Goal: Task Accomplishment & Management: Use online tool/utility

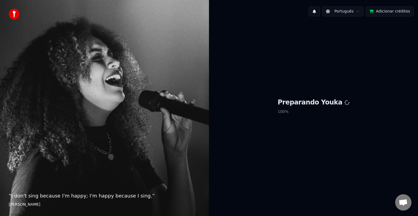
click at [288, 109] on p "100 %" at bounding box center [314, 112] width 72 height 10
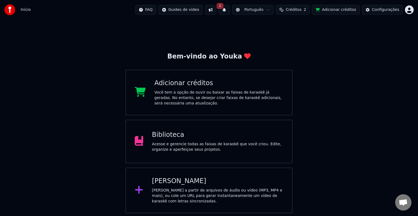
click at [216, 11] on button at bounding box center [210, 10] width 11 height 10
click at [228, 10] on button "1" at bounding box center [224, 10] width 11 height 10
click at [230, 10] on button "1" at bounding box center [224, 10] width 11 height 10
click at [230, 11] on button "1" at bounding box center [224, 10] width 11 height 10
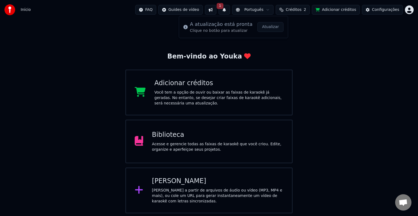
click at [230, 11] on button "1" at bounding box center [224, 10] width 11 height 10
click at [275, 24] on button "Atualizar" at bounding box center [271, 27] width 26 height 10
click at [229, 13] on button at bounding box center [224, 10] width 11 height 10
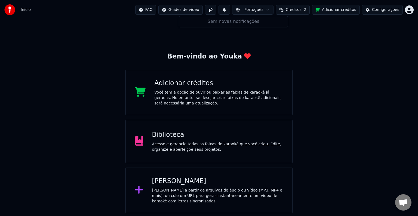
click at [230, 13] on button at bounding box center [224, 10] width 11 height 10
click at [216, 11] on button at bounding box center [210, 10] width 11 height 10
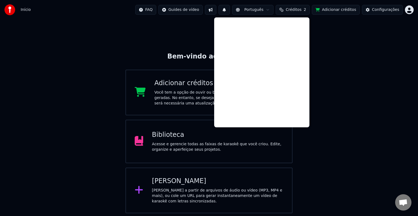
click at [172, 34] on div "Bem-vindo ao Youka Adicionar créditos Você tem a opção de ouvir ou baixar as fa…" at bounding box center [209, 117] width 418 height 194
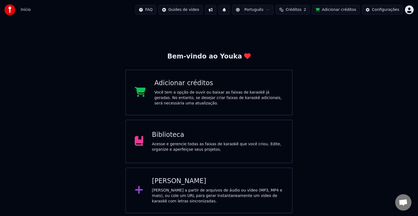
click at [145, 136] on div at bounding box center [141, 141] width 13 height 11
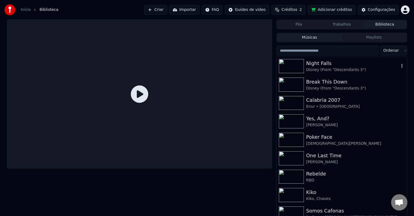
click at [334, 70] on div "Disney (From "Descendants 3")" at bounding box center [352, 69] width 93 height 5
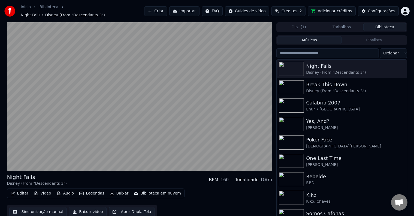
click at [313, 3] on div "Início Biblioteca Night Falls • Disney (From "Descendants 3") Criar Importar FA…" at bounding box center [207, 11] width 414 height 22
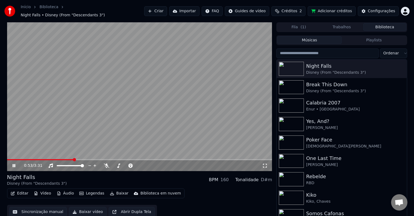
drag, startPoint x: 35, startPoint y: 155, endPoint x: 0, endPoint y: 151, distance: 34.9
click at [0, 151] on div "0:53 / 3:31 Night Falls Disney (From "Descendants 3") BPM 160 Tonalidade D#m Ed…" at bounding box center [207, 121] width 414 height 199
click at [8, 159] on span at bounding box center [41, 159] width 69 height 1
click at [7, 160] on span at bounding box center [7, 159] width 0 height 1
click at [106, 166] on div "0:37 / 3:31" at bounding box center [143, 165] width 238 height 5
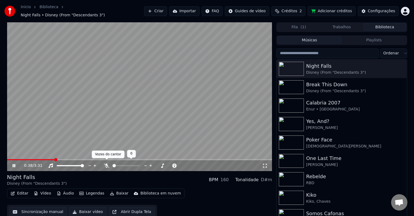
click at [105, 164] on icon at bounding box center [106, 166] width 5 height 4
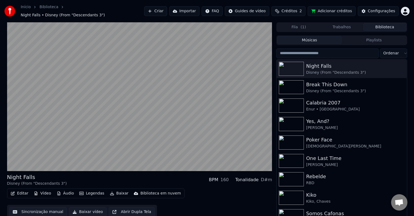
click at [91, 194] on button "Legendas" at bounding box center [91, 194] width 29 height 8
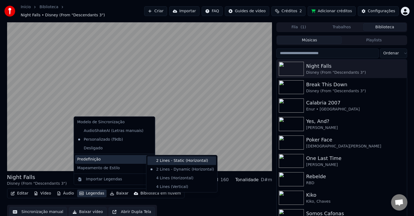
click at [172, 159] on div "2 Lines - Static (Horizontal)" at bounding box center [181, 161] width 69 height 9
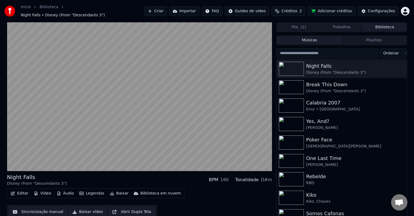
click at [90, 194] on button "Legendas" at bounding box center [91, 194] width 29 height 8
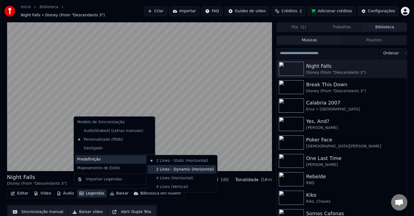
click at [161, 170] on div "2 Lines - Dynamic (Horizontal)" at bounding box center [181, 169] width 69 height 9
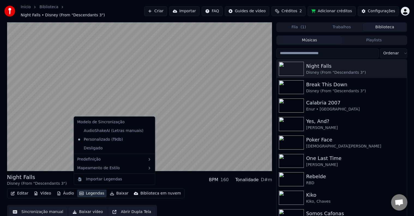
click at [96, 191] on button "Legendas" at bounding box center [91, 194] width 29 height 8
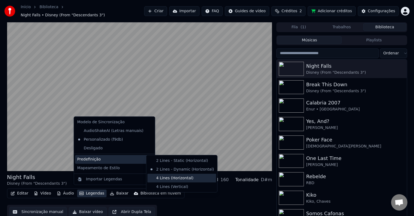
click at [178, 180] on div "4 Lines (Horizontal)" at bounding box center [181, 178] width 69 height 9
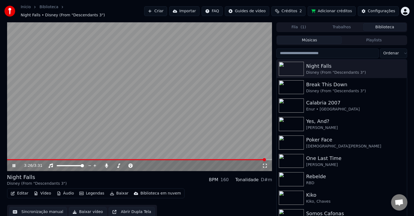
drag, startPoint x: 17, startPoint y: 158, endPoint x: 0, endPoint y: 155, distance: 17.8
click at [0, 155] on div "3:26 / 3:31 Night Falls Disney (From "Descendants 3") BPM 160 Tonalidade D#m Ed…" at bounding box center [207, 121] width 414 height 199
click at [7, 158] on div "3:27 / 3:31 Night Falls Disney (From "Descendants 3") BPM 160 Tonalidade D#m Ed…" at bounding box center [207, 121] width 408 height 199
click at [9, 159] on span at bounding box center [137, 159] width 261 height 1
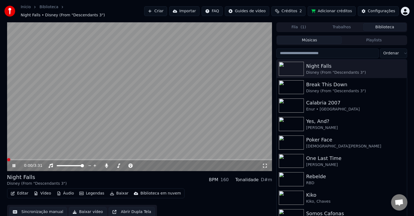
click at [7, 159] on span at bounding box center [7, 159] width 0 height 1
click at [311, 81] on div "Break This Down" at bounding box center [352, 85] width 93 height 8
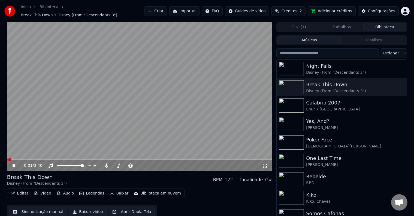
click at [265, 167] on div "0:01 / 3:40" at bounding box center [139, 165] width 265 height 11
click at [267, 164] on icon at bounding box center [264, 166] width 5 height 4
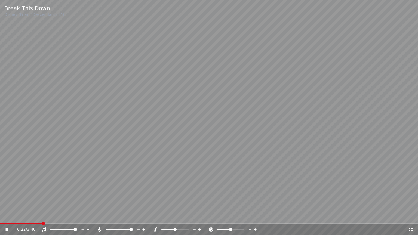
click at [412, 216] on icon at bounding box center [410, 230] width 5 height 4
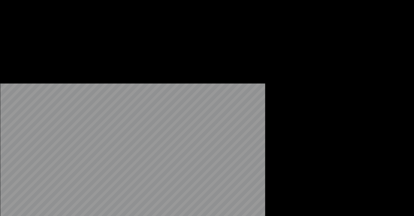
click at [20, 48] on button "Editar" at bounding box center [19, 45] width 22 height 8
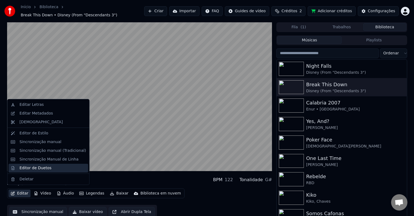
click at [46, 166] on div "Editor de Duetos" at bounding box center [35, 168] width 32 height 5
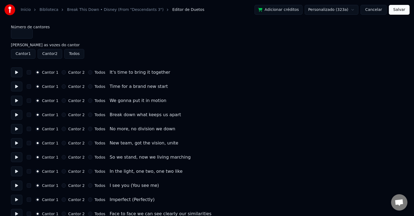
click at [14, 74] on button at bounding box center [16, 73] width 11 height 10
click at [68, 73] on label "Cantor 2" at bounding box center [76, 73] width 16 height 4
click at [66, 73] on button "Cantor 2" at bounding box center [64, 72] width 4 height 4
click at [19, 84] on button at bounding box center [16, 87] width 11 height 10
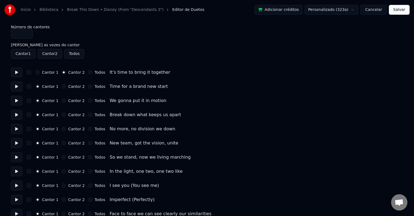
click at [68, 87] on label "Cantor 2" at bounding box center [76, 87] width 16 height 4
click at [66, 87] on button "Cantor 2" at bounding box center [64, 86] width 4 height 4
click at [19, 100] on button at bounding box center [16, 101] width 11 height 10
click at [16, 117] on button at bounding box center [16, 115] width 11 height 10
click at [17, 131] on button at bounding box center [16, 129] width 11 height 10
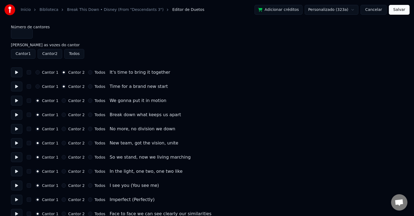
click at [15, 141] on button at bounding box center [16, 143] width 11 height 10
click at [70, 130] on label "Cantor 2" at bounding box center [76, 129] width 16 height 4
click at [66, 130] on button "Cantor 2" at bounding box center [64, 129] width 4 height 4
click at [11, 130] on button at bounding box center [16, 129] width 11 height 10
click at [13, 145] on button at bounding box center [16, 143] width 11 height 10
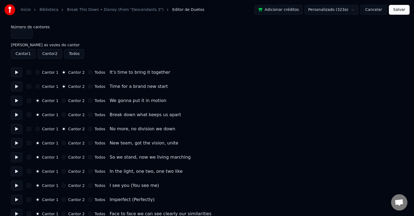
click at [20, 160] on button at bounding box center [16, 157] width 11 height 10
click at [69, 144] on label "Cantor 2" at bounding box center [76, 143] width 16 height 4
click at [66, 144] on button "Cantor 2" at bounding box center [64, 143] width 4 height 4
click at [25, 169] on div "Cantor 1 Cantor 2 Todos In the light, one two, one two like" at bounding box center [207, 172] width 392 height 10
click at [21, 170] on button at bounding box center [16, 172] width 11 height 10
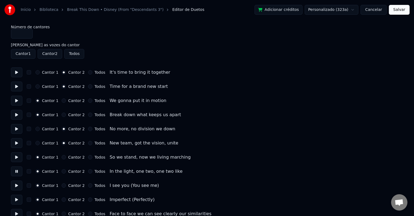
click at [18, 171] on button at bounding box center [16, 172] width 11 height 10
click at [19, 170] on button at bounding box center [16, 172] width 11 height 10
click at [17, 188] on button at bounding box center [16, 186] width 11 height 10
click at [71, 186] on label "Cantor 2" at bounding box center [76, 186] width 16 height 4
click at [66, 186] on button "Cantor 2" at bounding box center [64, 185] width 4 height 4
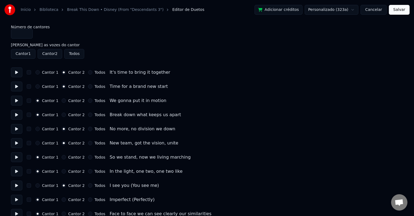
click at [15, 199] on button at bounding box center [16, 200] width 11 height 10
click at [94, 188] on label "Todos" at bounding box center [99, 186] width 11 height 4
click at [92, 188] on button "Todos" at bounding box center [90, 185] width 4 height 4
click at [93, 195] on div "Cantor 1 Cantor 2 Todos Imperfect (Perfectly)" at bounding box center [207, 200] width 392 height 10
click at [94, 198] on label "Todos" at bounding box center [99, 200] width 11 height 4
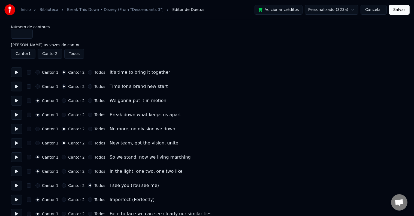
click at [92, 198] on button "Todos" at bounding box center [90, 200] width 4 height 4
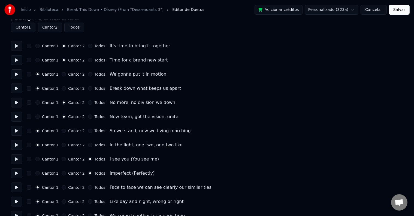
scroll to position [27, 0]
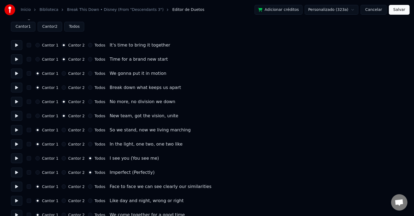
click at [15, 188] on button at bounding box center [16, 187] width 11 height 10
click at [94, 187] on label "Todos" at bounding box center [99, 187] width 11 height 4
click at [92, 187] on button "Todos" at bounding box center [90, 187] width 4 height 4
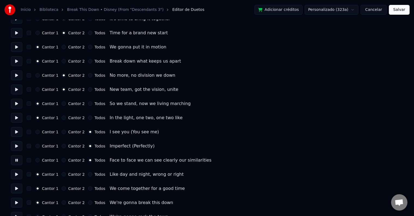
scroll to position [54, 0]
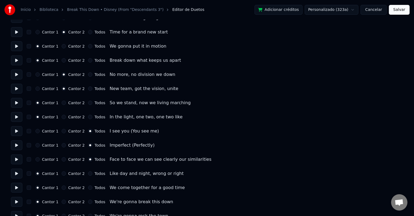
click at [19, 173] on button at bounding box center [16, 174] width 11 height 10
click at [64, 174] on div "Cantor 2" at bounding box center [73, 174] width 23 height 4
drag, startPoint x: 165, startPoint y: 181, endPoint x: 153, endPoint y: 175, distance: 13.3
click at [150, 173] on div "Like day and night, wrong or right" at bounding box center [146, 173] width 74 height 7
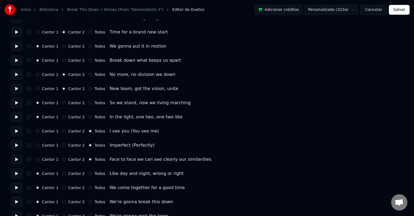
click at [143, 175] on div "Like day and night, wrong or right" at bounding box center [146, 173] width 74 height 7
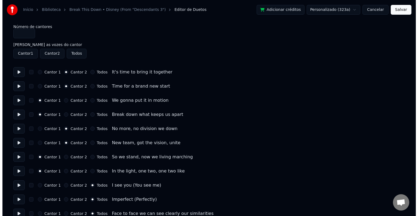
scroll to position [0, 0]
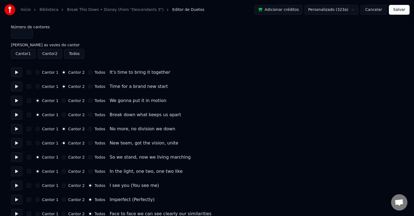
click at [379, 10] on button "Cancelar" at bounding box center [373, 10] width 26 height 10
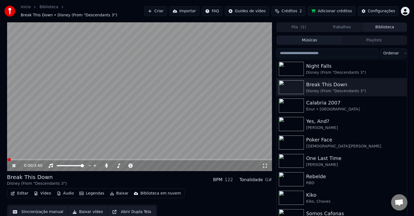
click at [18, 193] on button "Editar" at bounding box center [19, 194] width 22 height 8
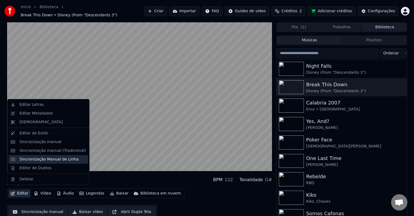
click at [69, 157] on div "Sincronização Manual de Linha" at bounding box center [48, 159] width 59 height 5
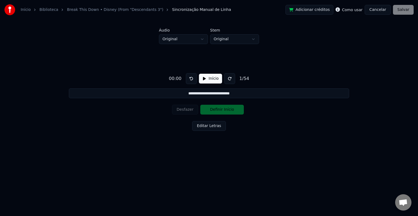
click at [223, 94] on input "**********" at bounding box center [209, 93] width 280 height 10
click at [211, 94] on input "**********" at bounding box center [209, 93] width 280 height 10
click at [376, 12] on button "Cancelar" at bounding box center [378, 10] width 26 height 10
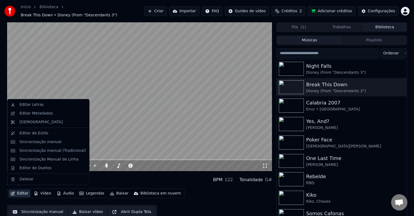
click at [18, 190] on button "Editar" at bounding box center [19, 194] width 22 height 8
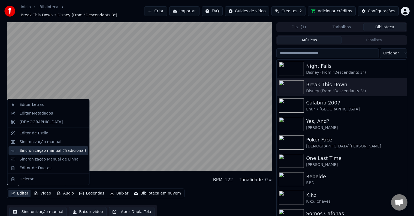
click at [70, 149] on div "Sincronização manual (Tradicional)" at bounding box center [52, 150] width 66 height 5
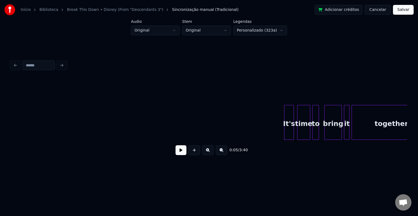
click at [181, 154] on button at bounding box center [181, 150] width 11 height 10
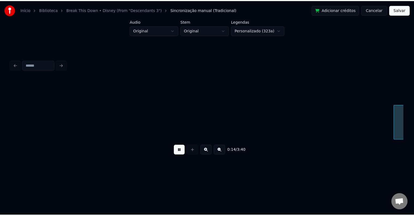
scroll to position [0, 793]
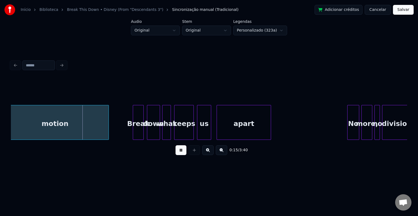
click at [181, 154] on button at bounding box center [181, 150] width 11 height 10
click at [384, 13] on button "Cancelar" at bounding box center [378, 10] width 26 height 10
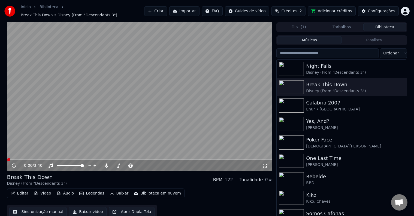
click at [22, 190] on button "Editar" at bounding box center [19, 194] width 22 height 8
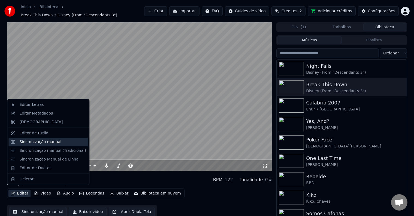
click at [52, 145] on div "Sincronização manual" at bounding box center [40, 141] width 42 height 5
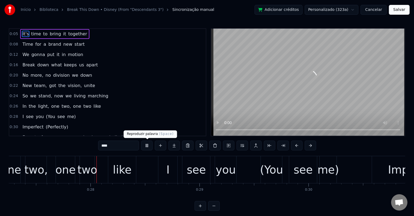
scroll to position [0, 2973]
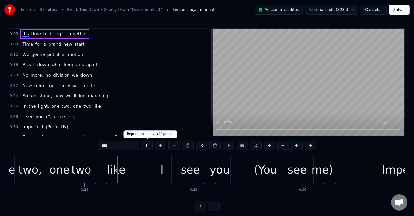
click at [146, 146] on button at bounding box center [146, 146] width 11 height 10
click at [67, 83] on span "vision," at bounding box center [74, 85] width 15 height 6
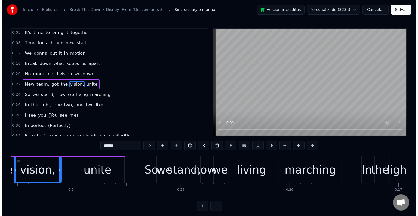
scroll to position [0, 2528]
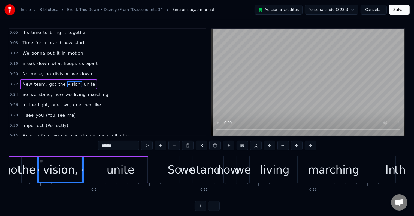
click at [83, 81] on span "unite" at bounding box center [89, 84] width 12 height 6
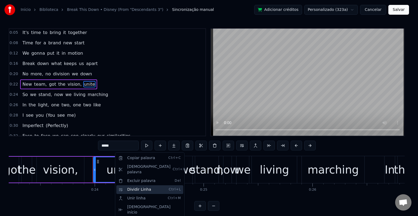
click at [149, 186] on div "Dividir Linha Ctrl+L" at bounding box center [149, 189] width 67 height 9
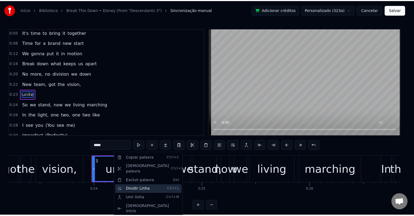
scroll to position [11, 0]
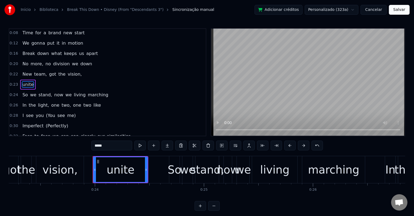
click at [87, 94] on span "marching" at bounding box center [98, 95] width 22 height 6
type input "********"
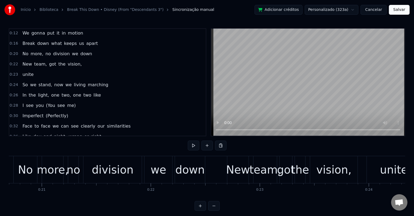
scroll to position [0, 2375]
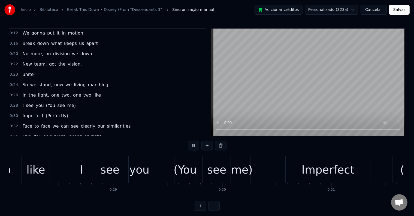
scroll to position [0, 3099]
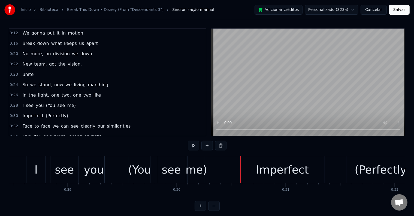
click at [39, 107] on div "I see you (You see me)" at bounding box center [49, 106] width 58 height 10
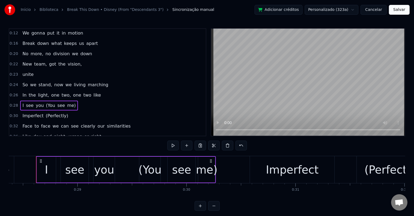
click at [125, 175] on div "I see you (You see me)" at bounding box center [126, 169] width 180 height 27
click at [137, 175] on div "I see you (You see me)" at bounding box center [126, 169] width 180 height 27
click at [143, 178] on div "(You" at bounding box center [149, 170] width 23 height 16
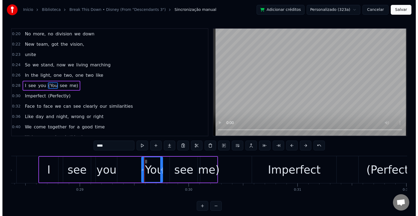
scroll to position [41, 0]
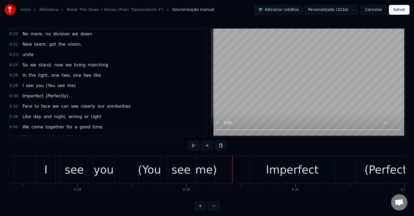
click at [160, 174] on div "(You" at bounding box center [149, 170] width 23 height 16
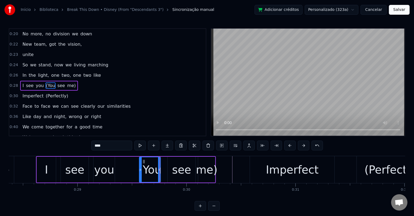
click at [140, 178] on div at bounding box center [140, 169] width 2 height 25
click at [144, 176] on div "(You" at bounding box center [149, 170] width 23 height 16
click at [148, 195] on div "It's time to bring it together Time for a brand new start We gonna put it in mo…" at bounding box center [207, 176] width 396 height 41
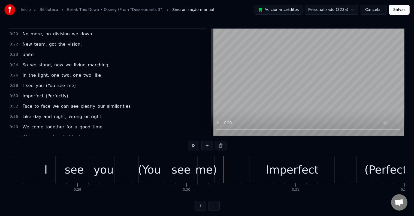
drag, startPoint x: 148, startPoint y: 187, endPoint x: 215, endPoint y: 175, distance: 67.5
click at [215, 175] on div "It's time to bring it together Time for a brand new start We gonna put it in mo…" at bounding box center [207, 176] width 396 height 41
click at [145, 165] on div "(You" at bounding box center [149, 170] width 23 height 16
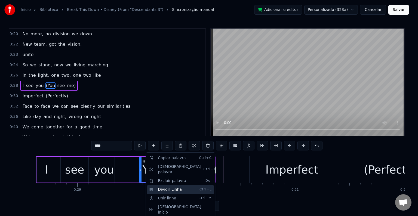
click at [175, 185] on div "Dividir Linha Ctrl+L" at bounding box center [180, 189] width 67 height 9
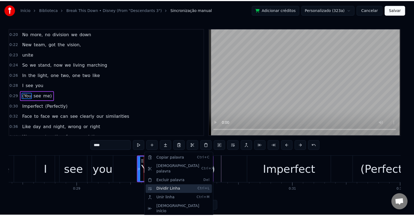
scroll to position [51, 0]
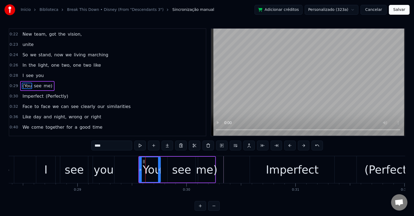
click at [49, 93] on span "(Perfectly)" at bounding box center [56, 96] width 23 height 6
type input "**********"
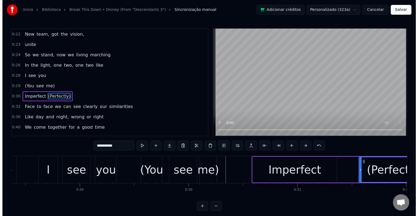
scroll to position [62, 0]
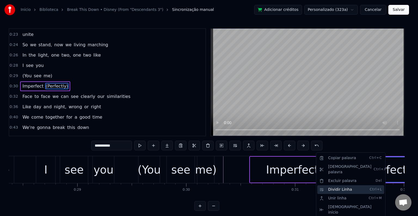
click at [342, 185] on div "Dividir Linha Ctrl+L" at bounding box center [350, 189] width 67 height 9
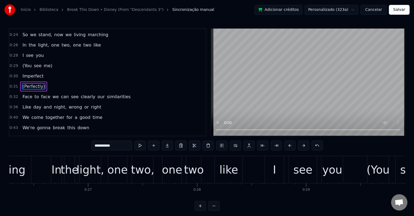
scroll to position [0, 2834]
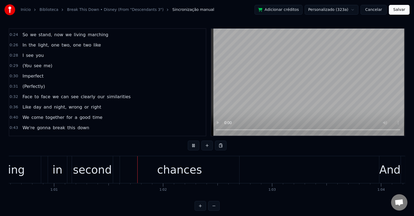
scroll to position [0, 6647]
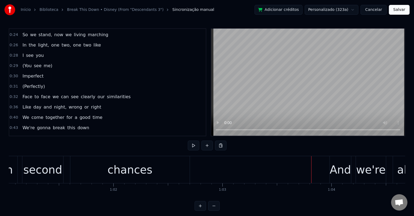
click at [400, 12] on button "Salvar" at bounding box center [398, 10] width 21 height 10
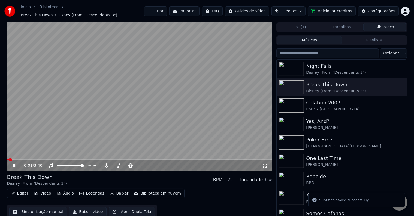
scroll to position [2, 0]
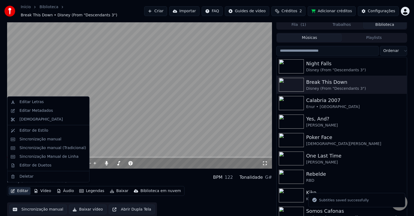
click at [13, 189] on icon "button" at bounding box center [13, 191] width 4 height 4
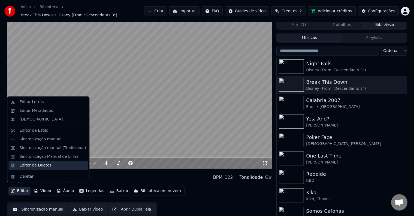
click at [33, 169] on div "Editor de Duetos" at bounding box center [47, 165] width 79 height 9
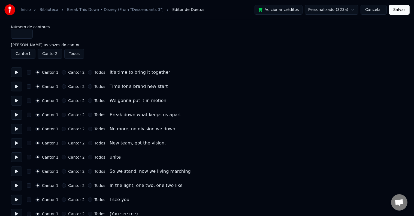
click at [17, 73] on button at bounding box center [16, 73] width 11 height 10
click at [69, 72] on label "Cantor 2" at bounding box center [76, 73] width 16 height 4
click at [66, 72] on button "Cantor 2" at bounding box center [64, 72] width 4 height 4
click at [15, 87] on button at bounding box center [16, 87] width 11 height 10
click at [68, 86] on label "Cantor 2" at bounding box center [76, 87] width 16 height 4
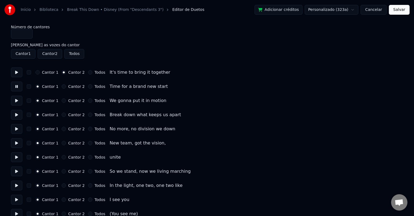
click at [66, 86] on button "Cantor 2" at bounding box center [64, 86] width 4 height 4
click at [15, 102] on button at bounding box center [16, 101] width 11 height 10
click at [16, 116] on button at bounding box center [16, 115] width 11 height 10
click at [17, 132] on button at bounding box center [16, 129] width 11 height 10
click at [62, 129] on button "Cantor 2" at bounding box center [64, 129] width 4 height 4
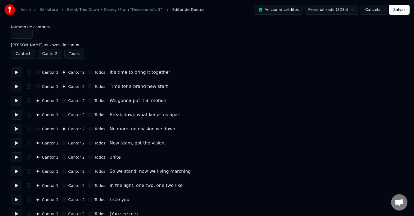
click at [15, 143] on button at bounding box center [16, 143] width 11 height 10
click at [72, 142] on label "Cantor 2" at bounding box center [76, 143] width 16 height 4
click at [66, 142] on button "Cantor 2" at bounding box center [64, 143] width 4 height 4
click at [16, 161] on button at bounding box center [16, 157] width 11 height 10
click at [93, 154] on div "Cantor 1 Cantor 2 Todos unite" at bounding box center [207, 157] width 392 height 10
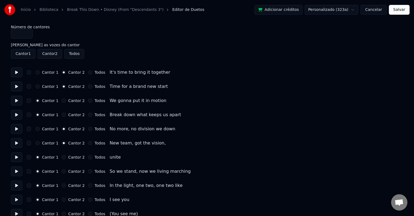
click at [90, 159] on div "Todos" at bounding box center [96, 157] width 17 height 4
click at [89, 158] on div "Todos" at bounding box center [96, 157] width 17 height 4
click at [88, 158] on button "Todos" at bounding box center [90, 157] width 4 height 4
click at [17, 174] on button at bounding box center [16, 172] width 11 height 10
click at [15, 184] on button at bounding box center [16, 186] width 11 height 10
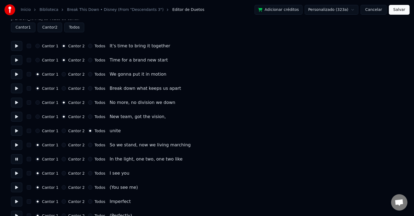
scroll to position [27, 0]
click at [17, 171] on button at bounding box center [16, 173] width 11 height 10
click at [69, 173] on label "Cantor 2" at bounding box center [76, 173] width 16 height 4
click at [66, 173] on button "Cantor 2" at bounding box center [64, 172] width 4 height 4
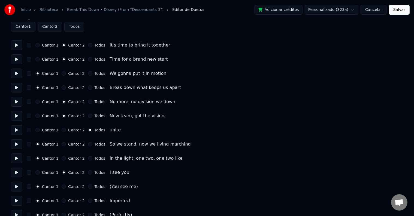
click at [18, 187] on button at bounding box center [16, 187] width 11 height 10
click at [76, 202] on label "Cantor 2" at bounding box center [76, 201] width 16 height 4
click at [66, 202] on button "Cantor 2" at bounding box center [64, 201] width 4 height 4
click at [17, 201] on button at bounding box center [16, 201] width 11 height 10
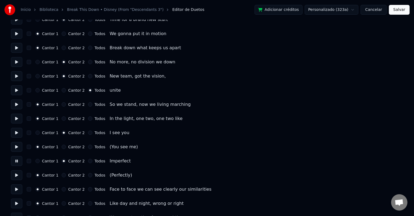
scroll to position [82, 0]
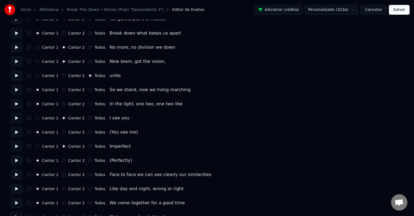
click at [22, 163] on div "Cantor 1 Cantor 2 Todos (Perfectly)" at bounding box center [207, 161] width 392 height 10
click at [16, 163] on button at bounding box center [16, 161] width 11 height 10
click at [16, 105] on button at bounding box center [16, 104] width 11 height 10
click at [16, 92] on button at bounding box center [16, 90] width 11 height 10
click at [20, 160] on button at bounding box center [16, 161] width 11 height 10
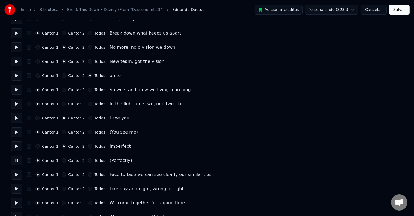
click at [17, 163] on button at bounding box center [16, 161] width 11 height 10
click at [13, 178] on button at bounding box center [16, 175] width 11 height 10
click at [90, 176] on div "Todos" at bounding box center [96, 175] width 17 height 4
click at [83, 174] on div "Cantor 1 Cantor 2 Todos" at bounding box center [70, 175] width 70 height 4
click at [88, 174] on button "Todos" at bounding box center [90, 175] width 4 height 4
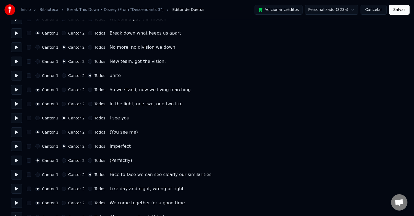
click at [19, 190] on button at bounding box center [16, 189] width 11 height 10
click at [69, 191] on label "Cantor 2" at bounding box center [76, 189] width 16 height 4
click at [66, 191] on button "Cantor 2" at bounding box center [64, 189] width 4 height 4
click at [49, 188] on label "Cantor 1" at bounding box center [50, 189] width 16 height 4
click at [40, 188] on button "Cantor 1" at bounding box center [37, 189] width 4 height 4
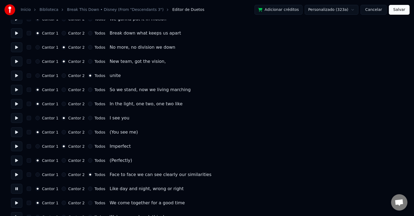
click at [69, 204] on label "Cantor 2" at bounding box center [76, 203] width 16 height 4
click at [66, 204] on button "Cantor 2" at bounding box center [64, 203] width 4 height 4
click at [39, 188] on button "Cantor 1" at bounding box center [37, 189] width 4 height 4
click at [47, 205] on label "Cantor 1" at bounding box center [50, 203] width 16 height 4
click at [40, 205] on button "Cantor 1" at bounding box center [37, 203] width 4 height 4
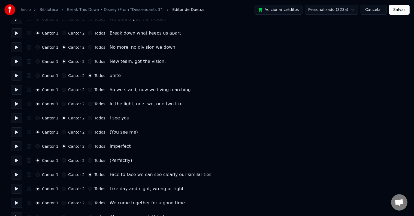
click at [402, 11] on button "Salvar" at bounding box center [398, 10] width 21 height 10
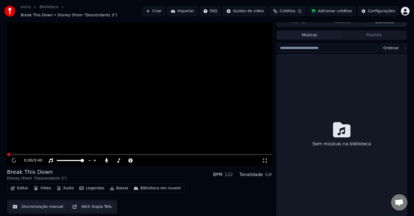
scroll to position [2, 0]
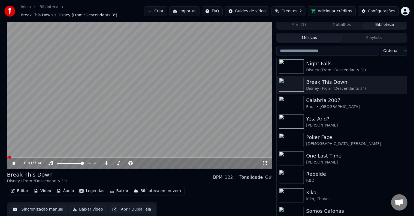
click at [17, 157] on span at bounding box center [139, 157] width 265 height 1
click at [10, 157] on span at bounding box center [8, 157] width 2 height 1
click at [142, 69] on video at bounding box center [139, 94] width 265 height 149
click at [16, 187] on button "Editar" at bounding box center [19, 191] width 22 height 8
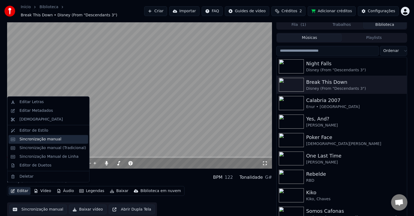
click at [35, 139] on div "Sincronização manual" at bounding box center [40, 139] width 42 height 5
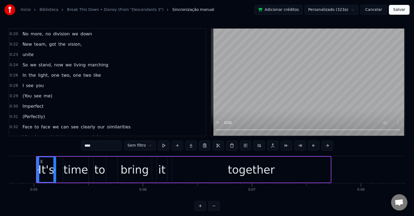
scroll to position [82, 0]
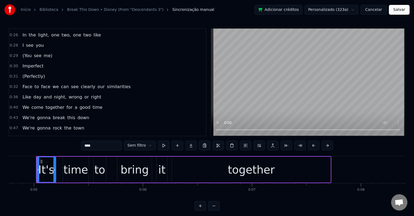
click at [63, 82] on div "Face to face we can see clearly our similarities" at bounding box center [76, 87] width 112 height 10
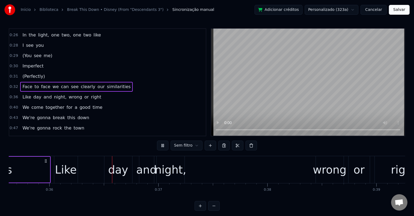
scroll to position [0, 3886]
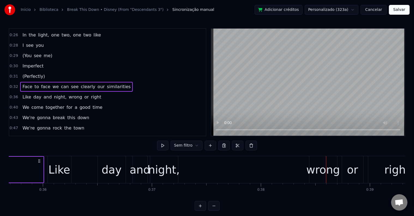
click at [328, 173] on div "wrong" at bounding box center [323, 170] width 34 height 16
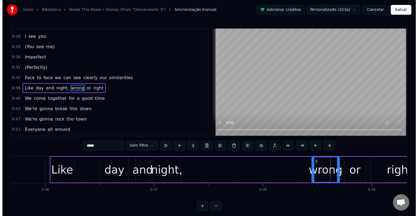
scroll to position [91, 0]
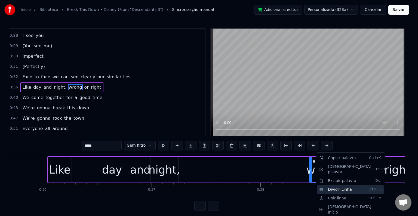
click at [322, 185] on div "Dividir Linha Ctrl+L" at bounding box center [350, 189] width 67 height 9
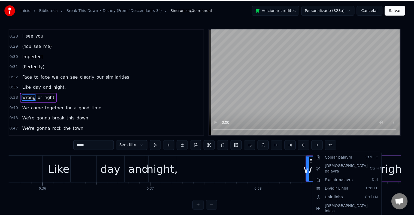
scroll to position [102, 0]
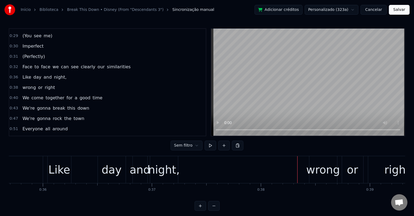
click at [161, 176] on div "night," at bounding box center [164, 170] width 32 height 16
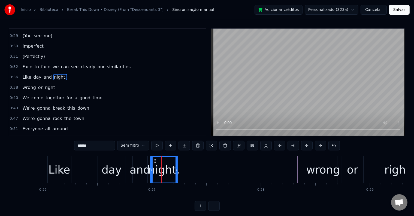
scroll to position [91, 0]
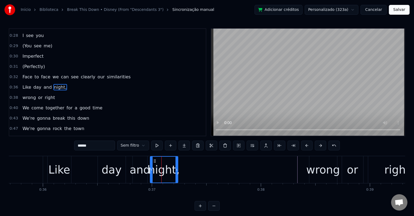
click at [93, 178] on div "Like day and night," at bounding box center [113, 169] width 132 height 27
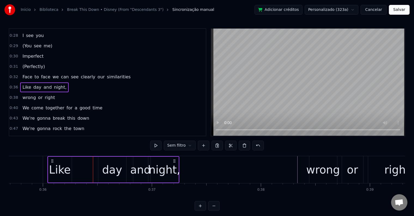
click at [67, 176] on div "Like" at bounding box center [60, 170] width 22 height 16
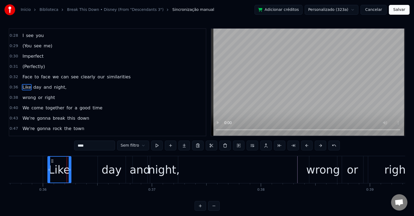
click at [88, 182] on div "Like day and night," at bounding box center [113, 169] width 132 height 27
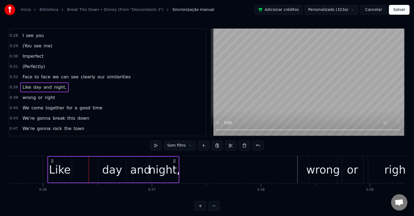
click at [366, 178] on div "wrong or right" at bounding box center [368, 169] width 119 height 27
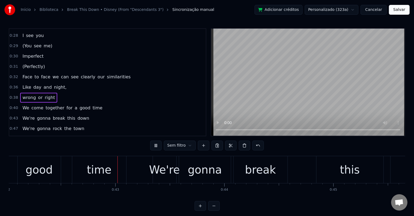
scroll to position [0, 4590]
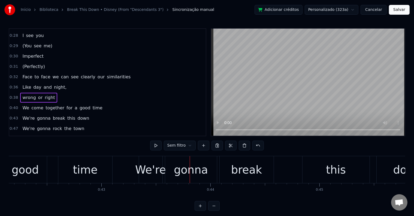
click at [400, 13] on button "Salvar" at bounding box center [398, 10] width 21 height 10
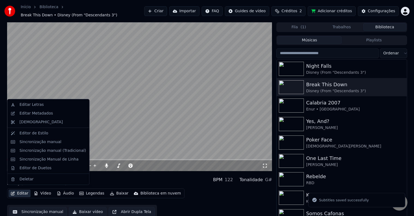
click at [22, 190] on button "Editar" at bounding box center [19, 194] width 22 height 8
click at [33, 170] on div "Editor de Duetos" at bounding box center [35, 168] width 32 height 5
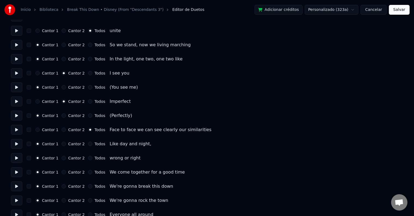
scroll to position [136, 0]
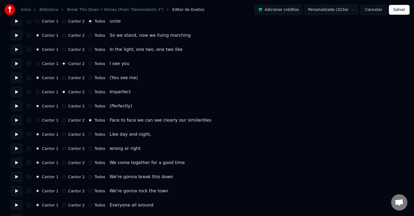
click at [17, 135] on button at bounding box center [16, 135] width 11 height 10
click at [65, 149] on div "Cantor 2" at bounding box center [73, 148] width 23 height 4
click at [63, 147] on button "Cantor 2" at bounding box center [64, 148] width 4 height 4
click at [17, 147] on button at bounding box center [16, 149] width 11 height 10
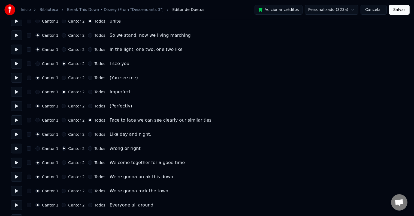
click at [15, 162] on button at bounding box center [16, 163] width 11 height 10
click at [15, 177] on button at bounding box center [16, 177] width 11 height 10
click at [90, 176] on div "Todos" at bounding box center [96, 177] width 17 height 4
click at [88, 178] on button "Todos" at bounding box center [90, 177] width 4 height 4
click at [17, 191] on button at bounding box center [16, 191] width 11 height 10
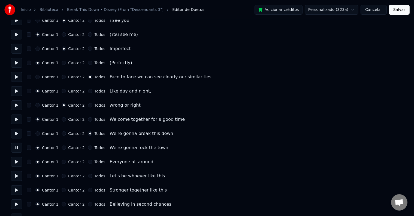
scroll to position [191, 0]
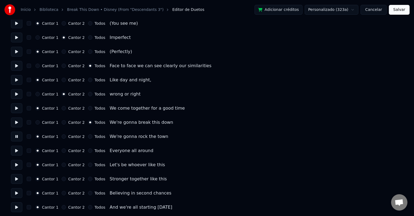
click at [94, 138] on label "Todos" at bounding box center [99, 137] width 11 height 4
click at [91, 138] on button "Todos" at bounding box center [90, 136] width 4 height 4
click at [17, 151] on button at bounding box center [16, 151] width 11 height 10
click at [94, 150] on label "Todos" at bounding box center [99, 151] width 11 height 4
click at [92, 150] on button "Todos" at bounding box center [90, 151] width 4 height 4
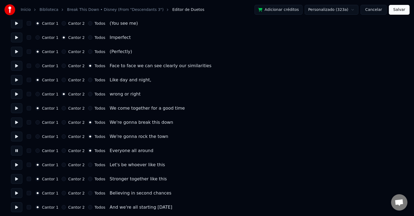
click at [18, 166] on button at bounding box center [16, 165] width 11 height 10
click at [94, 165] on label "Todos" at bounding box center [99, 165] width 11 height 4
click at [91, 165] on button "Todos" at bounding box center [90, 165] width 4 height 4
click at [16, 183] on button at bounding box center [16, 179] width 11 height 10
click at [94, 181] on label "Todos" at bounding box center [99, 179] width 11 height 4
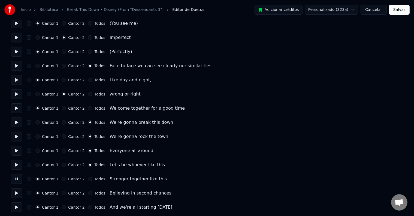
click at [92, 181] on button "Todos" at bounding box center [90, 179] width 4 height 4
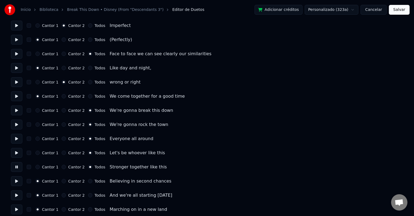
scroll to position [245, 0]
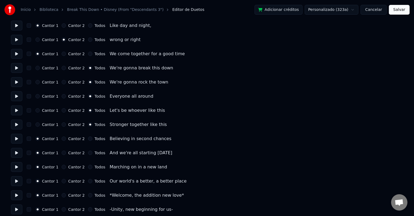
click at [20, 140] on button at bounding box center [16, 139] width 11 height 10
click at [17, 153] on button at bounding box center [16, 153] width 11 height 10
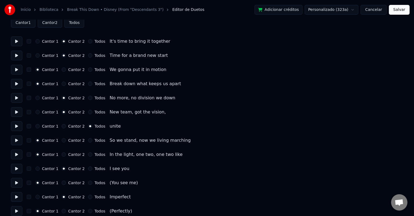
scroll to position [0, 0]
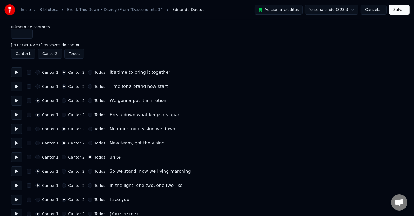
click at [19, 33] on input "*" at bounding box center [22, 34] width 22 height 10
click at [28, 33] on input "*" at bounding box center [22, 34] width 22 height 10
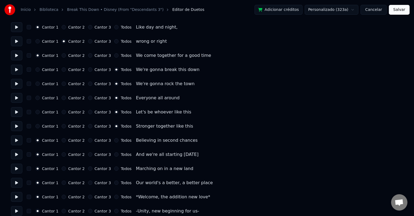
scroll to position [245, 0]
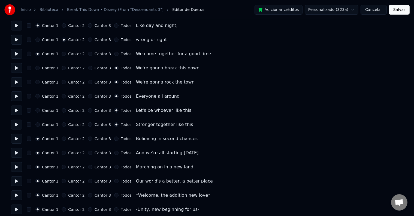
click at [17, 138] on button at bounding box center [16, 139] width 11 height 10
click at [17, 152] on button at bounding box center [16, 153] width 11 height 10
click at [96, 154] on label "Cantor 3" at bounding box center [102, 153] width 16 height 4
click at [92, 154] on button "Cantor 3" at bounding box center [90, 153] width 4 height 4
click at [13, 173] on div "Número de cantores * Mantenha as vozes do cantor Cantor 1 Cantor 2 Todos Cantor…" at bounding box center [207, 209] width 392 height 859
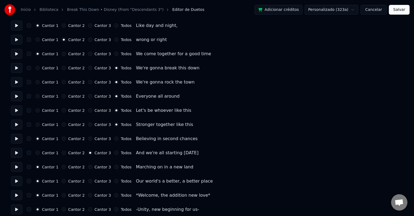
click at [16, 170] on button at bounding box center [16, 167] width 11 height 10
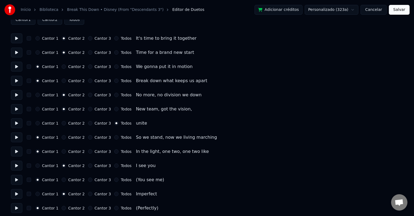
scroll to position [0, 0]
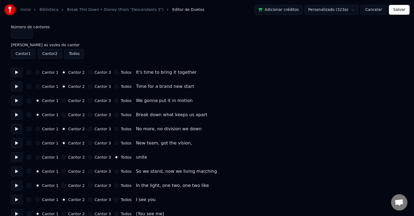
click at [25, 32] on input "*" at bounding box center [22, 34] width 22 height 10
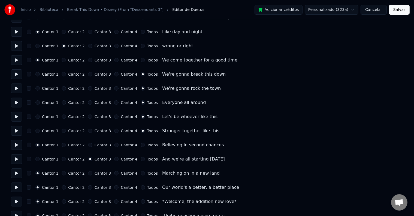
scroll to position [245, 0]
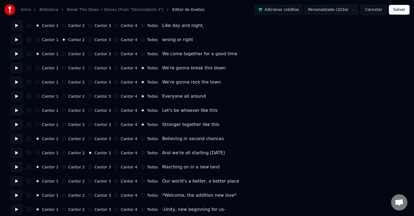
click at [16, 152] on button at bounding box center [16, 153] width 11 height 10
click at [17, 166] on button at bounding box center [16, 167] width 11 height 10
click at [121, 168] on label "Cantor 4" at bounding box center [129, 167] width 16 height 4
click at [118, 168] on button "Cantor 4" at bounding box center [116, 167] width 4 height 4
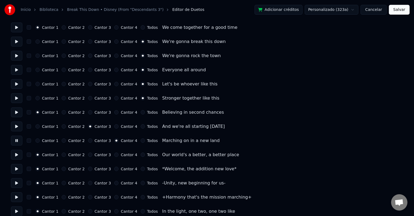
scroll to position [272, 0]
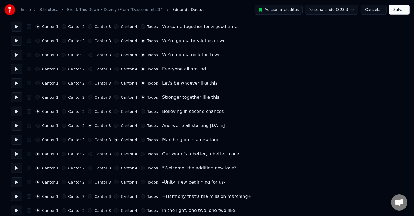
click at [19, 156] on button at bounding box center [16, 154] width 11 height 10
click at [147, 154] on label "Todos" at bounding box center [152, 154] width 11 height 4
click at [145, 154] on button "Todos" at bounding box center [142, 154] width 4 height 4
click at [17, 171] on button at bounding box center [16, 168] width 11 height 10
click at [15, 166] on button at bounding box center [16, 168] width 11 height 10
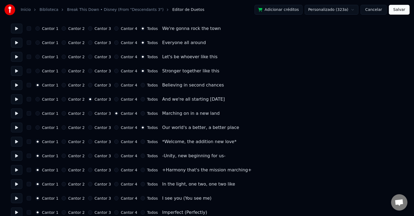
scroll to position [299, 0]
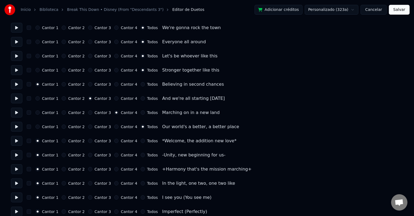
click at [10, 155] on div "Início Biblioteca Break This Down • Disney (From "Descendants 3") Editor de Due…" at bounding box center [207, 143] width 414 height 884
click at [16, 155] on button at bounding box center [16, 155] width 11 height 10
click at [16, 113] on button at bounding box center [16, 113] width 11 height 10
click at [13, 170] on button at bounding box center [16, 169] width 11 height 10
click at [14, 156] on button at bounding box center [16, 155] width 11 height 10
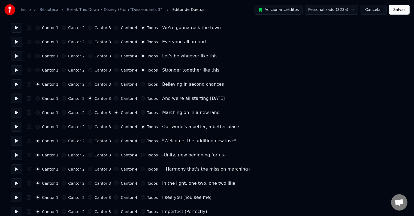
click at [14, 156] on button at bounding box center [16, 155] width 11 height 10
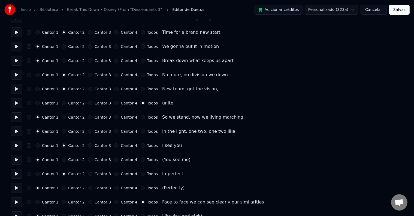
scroll to position [0, 0]
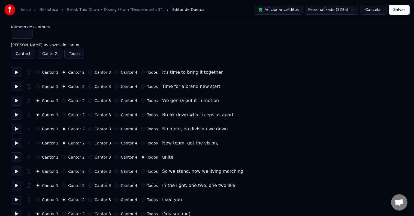
click at [26, 33] on input "*" at bounding box center [22, 34] width 22 height 10
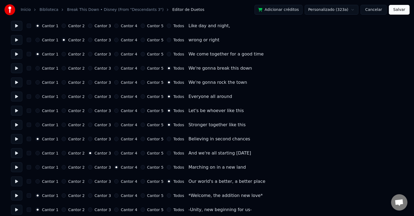
scroll to position [245, 0]
click at [18, 137] on button at bounding box center [16, 139] width 11 height 10
click at [18, 183] on button at bounding box center [16, 181] width 11 height 10
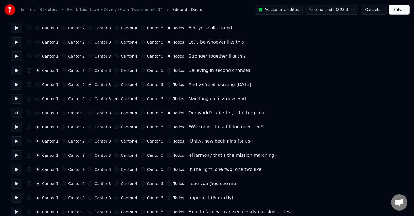
scroll to position [327, 0]
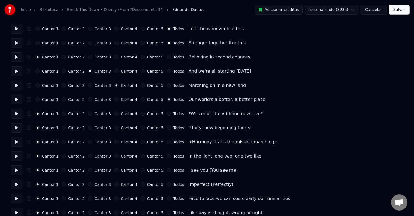
click at [15, 112] on button at bounding box center [16, 114] width 11 height 10
click at [21, 132] on button at bounding box center [16, 128] width 11 height 10
click at [16, 101] on button at bounding box center [16, 100] width 11 height 10
click at [20, 140] on button at bounding box center [16, 142] width 11 height 10
click at [17, 127] on button at bounding box center [16, 128] width 11 height 10
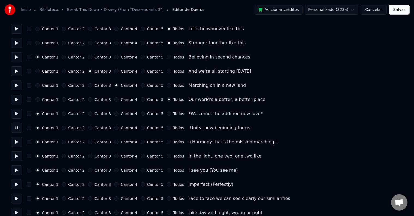
click at [147, 128] on label "Cantor 5" at bounding box center [155, 128] width 16 height 4
click at [143, 128] on button "Cantor 5" at bounding box center [142, 128] width 4 height 4
click at [17, 147] on div "Número de cantores * Mantenha as vozes do cantor Cantor 1 Cantor 2 Todos Cantor…" at bounding box center [207, 127] width 392 height 859
click at [16, 145] on button at bounding box center [16, 142] width 11 height 10
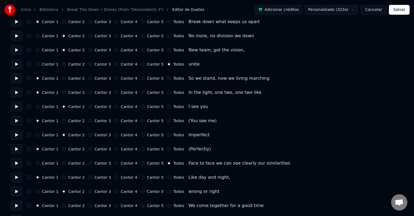
scroll to position [0, 0]
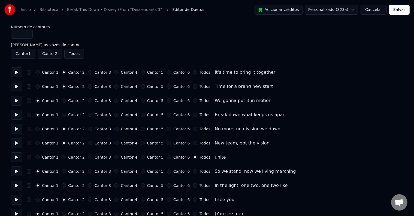
type input "*"
click at [27, 32] on input "*" at bounding box center [22, 34] width 22 height 10
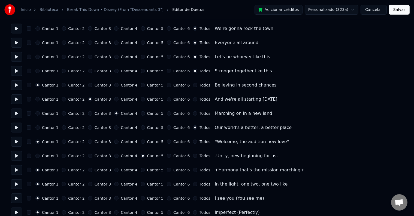
scroll to position [299, 0]
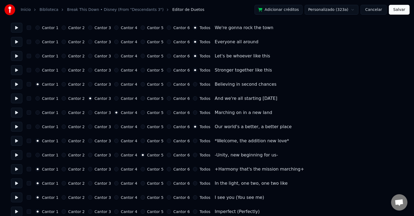
click at [173, 168] on label "Cantor 6" at bounding box center [181, 169] width 16 height 4
click at [171, 168] on button "Cantor 6" at bounding box center [169, 169] width 4 height 4
click at [20, 168] on button at bounding box center [16, 169] width 11 height 10
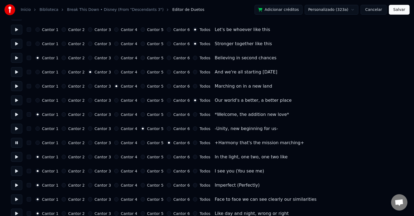
scroll to position [327, 0]
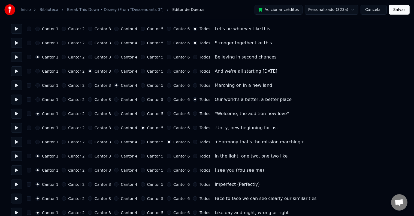
click at [18, 157] on button at bounding box center [16, 156] width 11 height 10
click at [199, 156] on label "Todos" at bounding box center [204, 156] width 11 height 4
click at [193, 156] on button "Todos" at bounding box center [195, 156] width 4 height 4
click at [16, 169] on button at bounding box center [16, 171] width 11 height 10
click at [186, 167] on div "Cantor 1 Cantor 2 Cantor 3 Cantor 4 Cantor 5 Cantor 6 Todos I see you (You see …" at bounding box center [207, 171] width 392 height 10
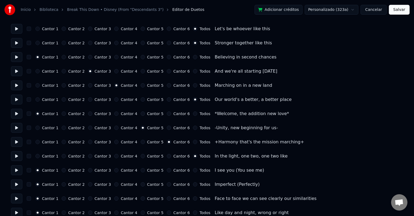
click at [180, 167] on div "Cantor 1 Cantor 2 Cantor 3 Cantor 4 Cantor 5 Cantor 6 Todos I see you (You see …" at bounding box center [207, 171] width 392 height 10
click at [183, 173] on div "Cantor 1 Cantor 2 Cantor 3 Cantor 4 Cantor 5 Cantor 6 Todos I see you (You see …" at bounding box center [207, 171] width 392 height 10
click at [184, 173] on div "Cantor 1 Cantor 2 Cantor 3 Cantor 4 Cantor 5 Cantor 6 Todos I see you (You see …" at bounding box center [207, 171] width 392 height 10
click at [193, 171] on button "Todos" at bounding box center [195, 170] width 4 height 4
click at [20, 186] on button at bounding box center [16, 185] width 11 height 10
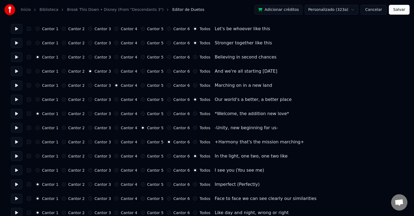
click at [193, 185] on button "Todos" at bounding box center [195, 184] width 4 height 4
click at [13, 199] on button at bounding box center [16, 199] width 11 height 10
click at [193, 198] on button "Todos" at bounding box center [195, 199] width 4 height 4
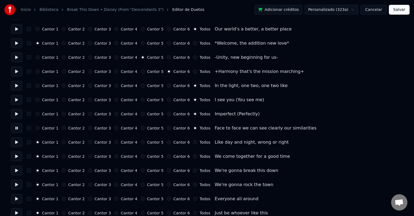
scroll to position [408, 0]
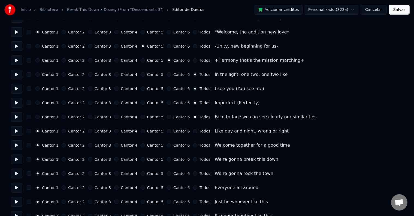
click at [15, 131] on button at bounding box center [16, 131] width 11 height 10
click at [199, 133] on label "Todos" at bounding box center [204, 131] width 11 height 4
click at [193, 133] on button "Todos" at bounding box center [195, 131] width 4 height 4
click at [15, 146] on button at bounding box center [16, 145] width 11 height 10
click at [193, 144] on button "Todos" at bounding box center [195, 145] width 4 height 4
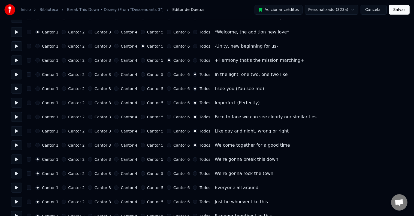
click at [18, 162] on button at bounding box center [16, 160] width 11 height 10
click at [199, 160] on label "Todos" at bounding box center [204, 160] width 11 height 4
click at [193, 160] on button "Todos" at bounding box center [195, 159] width 4 height 4
click at [17, 173] on button at bounding box center [16, 174] width 11 height 10
click at [199, 173] on label "Todos" at bounding box center [204, 174] width 11 height 4
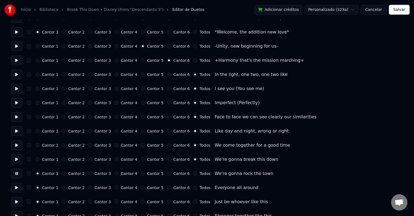
click at [194, 173] on button "Todos" at bounding box center [195, 174] width 4 height 4
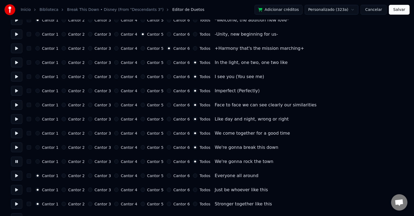
scroll to position [436, 0]
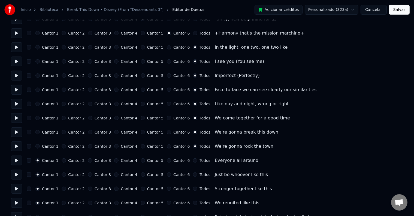
click at [16, 163] on button at bounding box center [16, 161] width 11 height 10
click at [193, 162] on div "Todos" at bounding box center [201, 160] width 17 height 4
click at [193, 160] on button "Todos" at bounding box center [195, 160] width 4 height 4
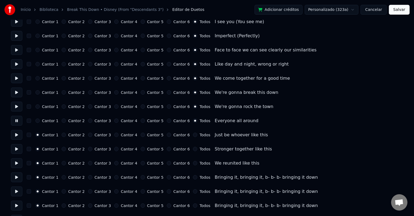
scroll to position [490, 0]
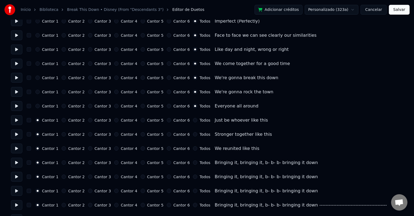
click at [16, 124] on button at bounding box center [16, 120] width 11 height 10
click at [199, 121] on label "Todos" at bounding box center [204, 120] width 11 height 4
click at [193, 121] on button "Todos" at bounding box center [195, 120] width 4 height 4
click at [14, 138] on button at bounding box center [16, 135] width 11 height 10
click at [199, 134] on label "Todos" at bounding box center [204, 135] width 11 height 4
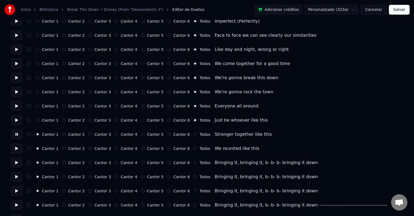
click at [197, 134] on button "Todos" at bounding box center [195, 134] width 4 height 4
click at [18, 152] on button at bounding box center [16, 149] width 11 height 10
click at [181, 151] on div "Cantor 1 Cantor 2 Cantor 3 Cantor 4 Cantor 5 Cantor 6 Todos" at bounding box center [122, 148] width 175 height 4
click at [193, 150] on div "Todos" at bounding box center [201, 148] width 17 height 4
click at [188, 145] on div "Cantor 1 Cantor 2 Cantor 3 Cantor 4 Cantor 5 Cantor 6 Todos We reunited like th…" at bounding box center [207, 149] width 392 height 10
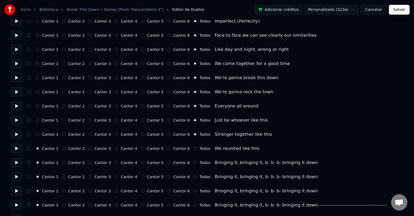
click at [193, 147] on div "Todos" at bounding box center [201, 148] width 17 height 4
click at [193, 149] on div "Todos" at bounding box center [201, 148] width 17 height 4
click at [193, 150] on button "Todos" at bounding box center [195, 148] width 4 height 4
click at [12, 163] on button at bounding box center [16, 163] width 11 height 10
click at [199, 164] on label "Todos" at bounding box center [204, 163] width 11 height 4
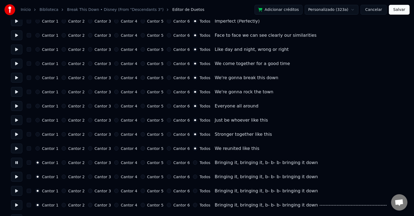
click at [193, 164] on button "Todos" at bounding box center [195, 163] width 4 height 4
click at [17, 178] on button at bounding box center [16, 177] width 11 height 10
click at [193, 178] on div "Todos" at bounding box center [201, 177] width 17 height 4
drag, startPoint x: 184, startPoint y: 191, endPoint x: 184, endPoint y: 182, distance: 8.2
click at [193, 190] on button "Todos" at bounding box center [195, 191] width 4 height 4
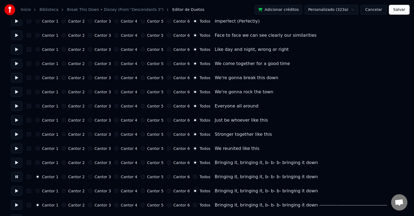
click at [184, 181] on div "Cantor 1 Cantor 2 Cantor 3 Cantor 4 Cantor 5 Cantor 6 Todos Bringing it, bringi…" at bounding box center [207, 177] width 392 height 10
click at [193, 178] on button "Todos" at bounding box center [195, 177] width 4 height 4
click at [193, 204] on button "Todos" at bounding box center [195, 205] width 4 height 4
click at [194, 206] on circle "button" at bounding box center [195, 205] width 2 height 2
click at [18, 191] on button at bounding box center [16, 191] width 11 height 10
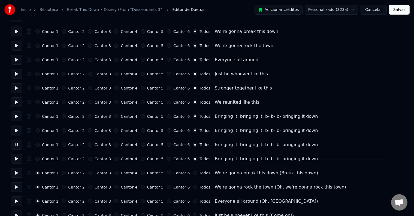
scroll to position [544, 0]
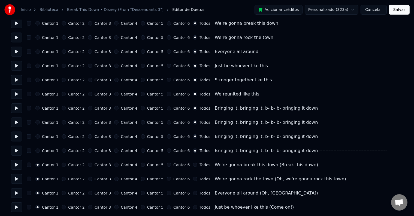
click at [14, 151] on button at bounding box center [16, 151] width 11 height 10
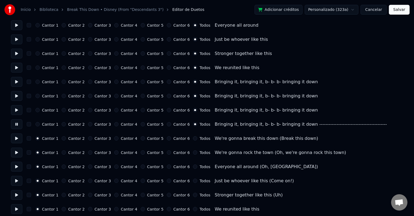
scroll to position [572, 0]
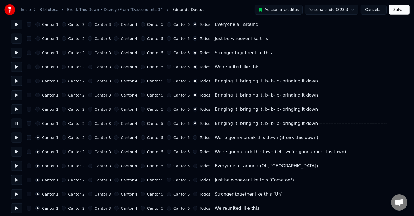
click at [15, 139] on button at bounding box center [16, 138] width 11 height 10
click at [199, 137] on label "Todos" at bounding box center [204, 138] width 11 height 4
click at [193, 137] on button "Todos" at bounding box center [195, 138] width 4 height 4
click at [199, 153] on label "Todos" at bounding box center [204, 152] width 11 height 4
click at [195, 153] on button "Todos" at bounding box center [195, 152] width 4 height 4
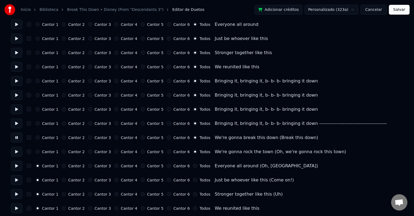
click at [199, 165] on label "Todos" at bounding box center [204, 166] width 11 height 4
click at [194, 165] on button "Todos" at bounding box center [195, 166] width 4 height 4
click at [199, 179] on label "Todos" at bounding box center [204, 180] width 11 height 4
click at [195, 179] on button "Todos" at bounding box center [195, 180] width 4 height 4
click at [17, 155] on button at bounding box center [16, 152] width 11 height 10
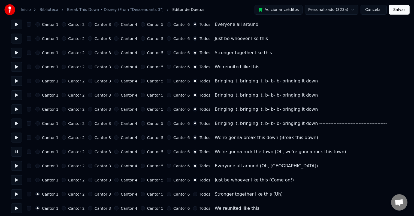
click at [199, 195] on label "Todos" at bounding box center [204, 194] width 11 height 4
click at [194, 195] on button "Todos" at bounding box center [195, 194] width 4 height 4
click at [199, 207] on label "Todos" at bounding box center [204, 209] width 11 height 4
click at [193, 206] on button "Todos" at bounding box center [195, 208] width 4 height 4
click at [17, 165] on button at bounding box center [16, 166] width 11 height 10
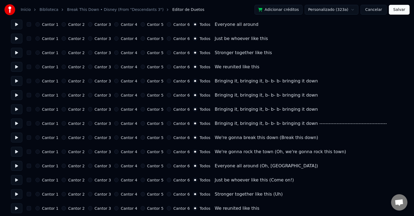
click at [19, 179] on button at bounding box center [16, 180] width 11 height 10
click at [18, 195] on button at bounding box center [16, 194] width 11 height 10
click at [16, 209] on button at bounding box center [16, 209] width 11 height 10
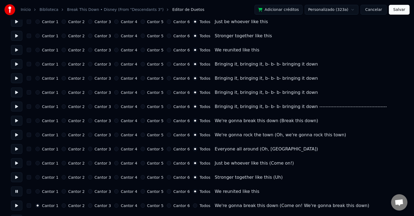
scroll to position [653, 0]
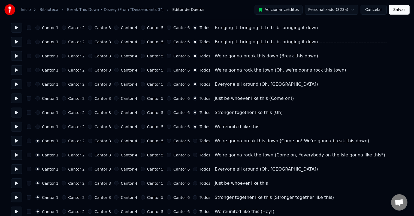
click at [19, 142] on button at bounding box center [16, 141] width 11 height 10
click at [193, 142] on button "Todos" at bounding box center [195, 141] width 4 height 4
click at [187, 158] on div "Cantor 1 Cantor 2 Cantor 3 Cantor 4 Cantor 5 Cantor 6 Todos We're gonna rock th…" at bounding box center [207, 155] width 392 height 10
click at [193, 169] on div "Todos" at bounding box center [201, 169] width 17 height 4
click at [193, 154] on button "Todos" at bounding box center [195, 155] width 4 height 4
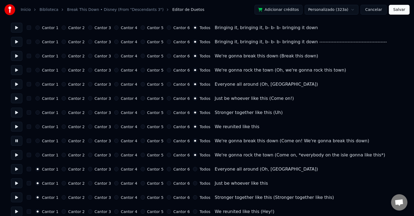
click at [193, 168] on button "Todos" at bounding box center [195, 169] width 4 height 4
click at [16, 157] on button at bounding box center [16, 155] width 11 height 10
click at [184, 186] on div "Cantor 1 Cantor 2 Cantor 3 Cantor 4 Cantor 5 Cantor 6 Todos Just be whoever lik…" at bounding box center [207, 184] width 392 height 10
click at [193, 199] on button "Todos" at bounding box center [195, 197] width 4 height 4
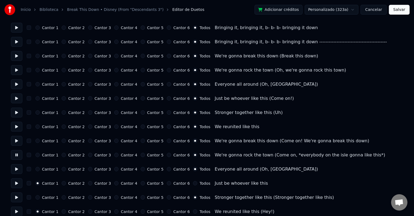
click at [193, 184] on button "Todos" at bounding box center [195, 183] width 4 height 4
click at [18, 169] on button at bounding box center [16, 169] width 11 height 10
click at [193, 212] on button "Todos" at bounding box center [195, 212] width 4 height 4
click at [16, 183] on button at bounding box center [16, 184] width 11 height 10
click at [17, 196] on button at bounding box center [16, 198] width 11 height 10
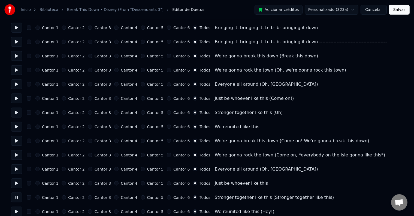
click at [16, 208] on button at bounding box center [16, 212] width 11 height 10
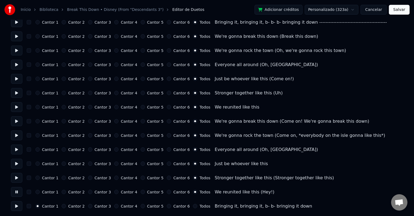
scroll to position [674, 0]
click at [14, 204] on button at bounding box center [16, 206] width 11 height 10
click at [183, 209] on div "Cantor 1 Cantor 2 Cantor 3 Cantor 4 Cantor 5 Cantor 6 Todos Bringing it, bringi…" at bounding box center [207, 206] width 392 height 10
click at [193, 207] on div "Todos" at bounding box center [201, 206] width 17 height 4
click at [193, 207] on button "Todos" at bounding box center [195, 206] width 4 height 4
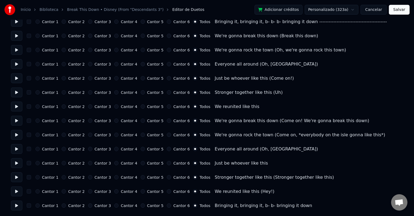
click at [403, 5] on button "Salvar" at bounding box center [398, 10] width 21 height 10
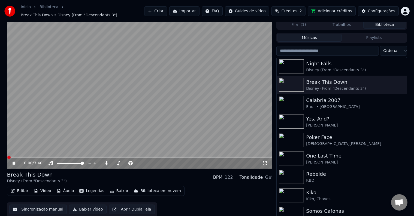
click at [14, 162] on icon at bounding box center [14, 163] width 3 height 3
click at [14, 161] on icon at bounding box center [13, 163] width 3 height 4
click at [230, 186] on div "Editar Vídeo Áudio Legendas Baixar Biblioteca em nuvem Sincronização manual Bai…" at bounding box center [139, 201] width 265 height 30
click at [269, 163] on div "0:01 / 3:40" at bounding box center [139, 163] width 261 height 5
click at [267, 162] on icon at bounding box center [264, 163] width 5 height 4
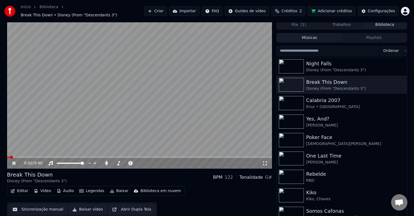
scroll to position [0, 0]
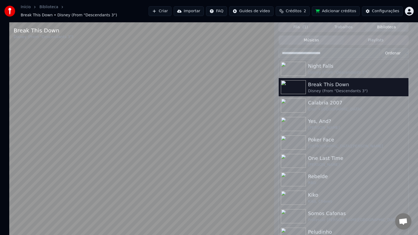
click at [188, 37] on video at bounding box center [141, 139] width 265 height 235
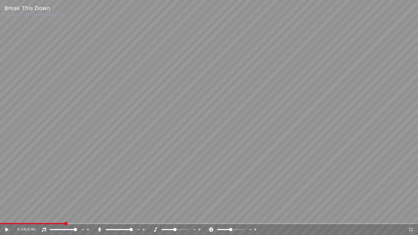
click at [412, 216] on icon at bounding box center [411, 230] width 4 height 4
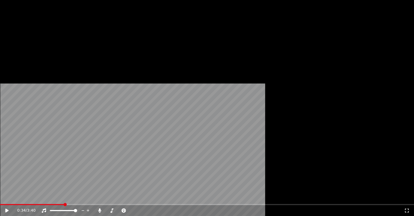
click at [17, 48] on button "Editar" at bounding box center [19, 45] width 22 height 8
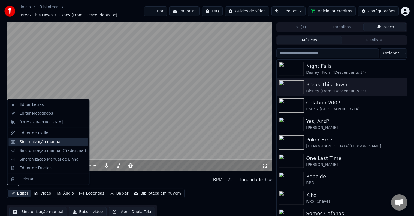
click at [35, 144] on div "Sincronização manual" at bounding box center [40, 141] width 42 height 5
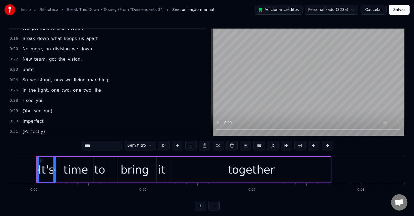
scroll to position [27, 0]
click at [43, 107] on span "me)" at bounding box center [48, 110] width 10 height 6
type input "***"
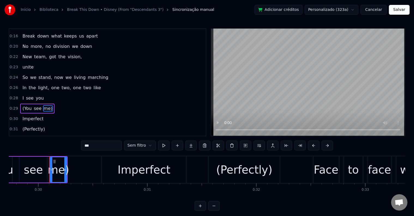
scroll to position [0, 3251]
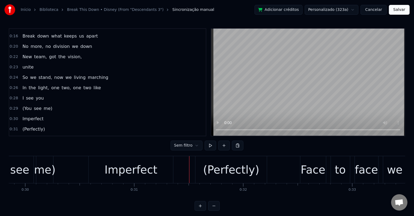
click at [253, 171] on div "(Perfectly)" at bounding box center [231, 170] width 56 height 16
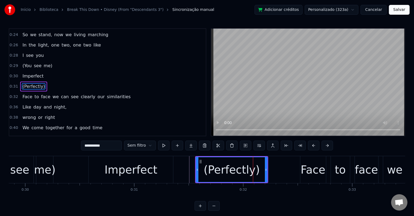
click at [109, 164] on div "Imperfect" at bounding box center [131, 170] width 53 height 16
type input "*********"
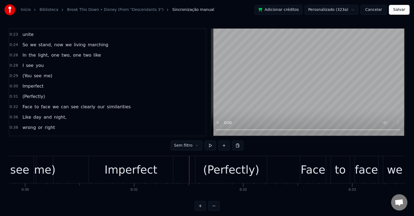
click at [136, 165] on div "Imperfect" at bounding box center [131, 170] width 53 height 16
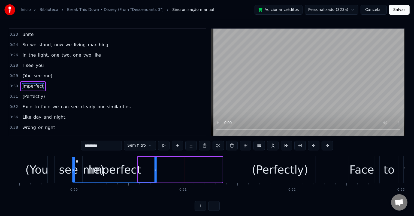
scroll to position [0, 3195]
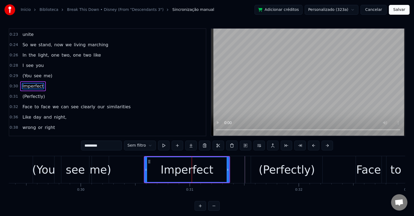
drag, startPoint x: 93, startPoint y: 162, endPoint x: 149, endPoint y: 172, distance: 56.2
click at [149, 172] on div "Imperfect" at bounding box center [187, 169] width 84 height 25
click at [171, 171] on div "Imperfect" at bounding box center [186, 170] width 53 height 16
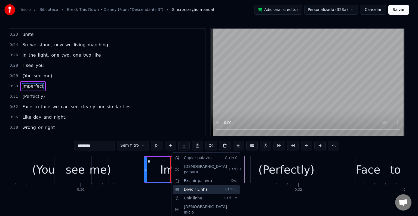
click at [179, 186] on div "Dividir Linha Ctrl+L" at bounding box center [206, 189] width 67 height 9
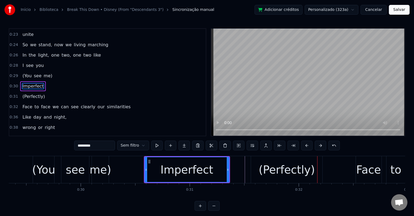
click at [283, 170] on div "(Perfectly)" at bounding box center [286, 170] width 56 height 16
type input "**********"
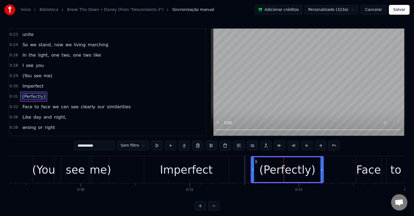
scroll to position [72, 0]
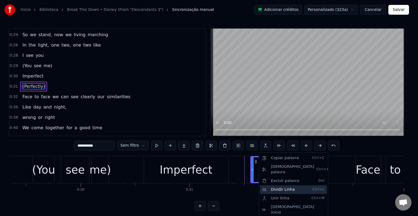
click at [284, 186] on div "Dividir Linha Ctrl+L" at bounding box center [293, 189] width 67 height 9
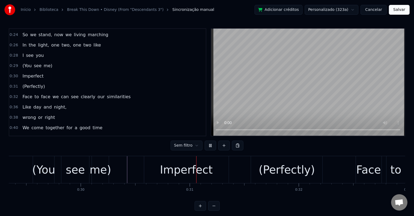
click at [78, 176] on div "see" at bounding box center [75, 170] width 19 height 16
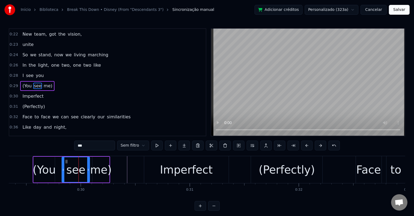
click at [59, 163] on div "(You see me)" at bounding box center [71, 169] width 77 height 27
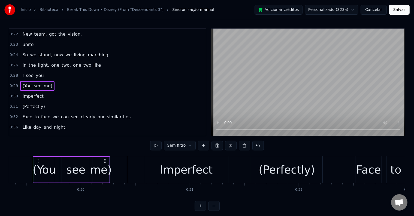
click at [39, 96] on div "Imperfect" at bounding box center [32, 96] width 25 height 10
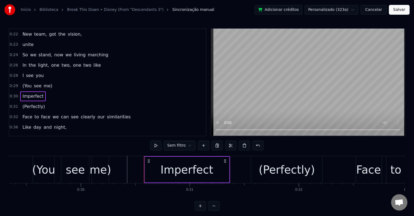
click at [13, 94] on span "0:30" at bounding box center [14, 96] width 8 height 5
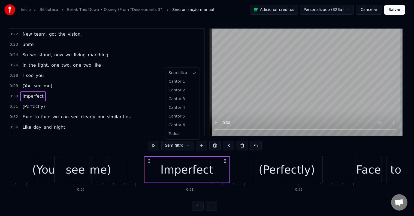
click at [181, 148] on html "Início Biblioteca Break This Down • Disney (From "Descendants 3") Sincronização…" at bounding box center [207, 110] width 414 height 220
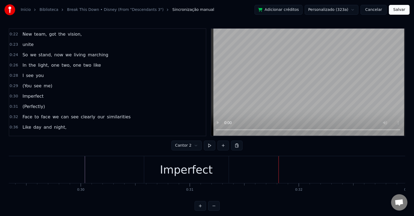
click at [186, 169] on div "Imperfect" at bounding box center [186, 170] width 53 height 16
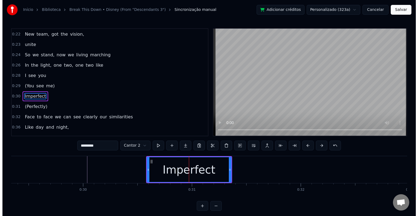
scroll to position [62, 0]
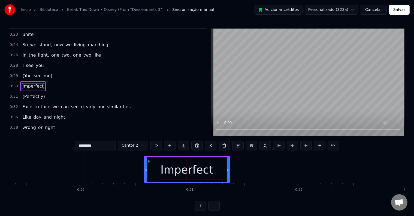
click at [136, 142] on html "Início Biblioteca Break This Down • Disney (From "Descendants 3") Sincronização…" at bounding box center [207, 110] width 414 height 220
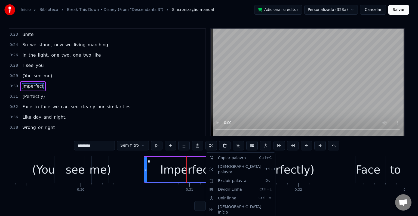
click at [389, 143] on html "Início Biblioteca Break This Down • Disney (From "Descendants 3") Sincronização…" at bounding box center [209, 110] width 418 height 220
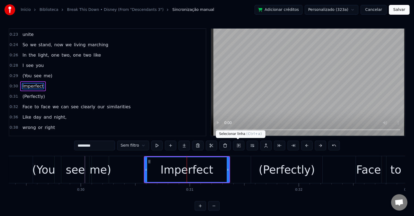
click at [240, 145] on button at bounding box center [238, 146] width 11 height 10
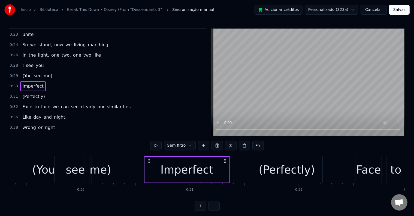
click at [186, 178] on div "Imperfect" at bounding box center [186, 170] width 53 height 16
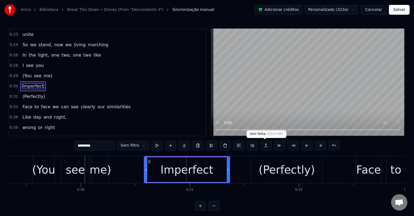
click at [261, 146] on button at bounding box center [265, 146] width 11 height 10
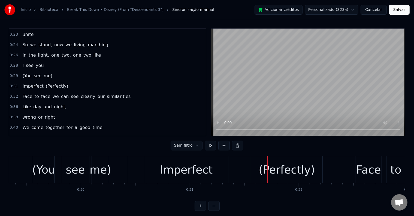
click at [302, 175] on div "(Perfectly)" at bounding box center [286, 170] width 56 height 16
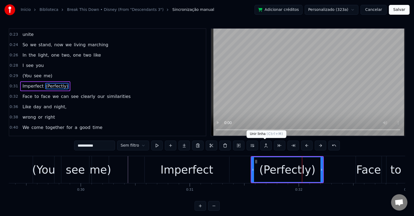
click at [264, 146] on button at bounding box center [265, 146] width 11 height 10
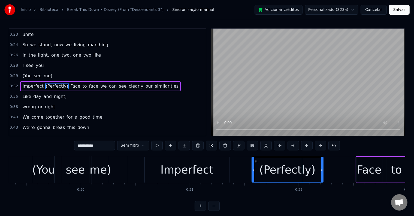
click at [183, 178] on div "Imperfect" at bounding box center [187, 170] width 84 height 26
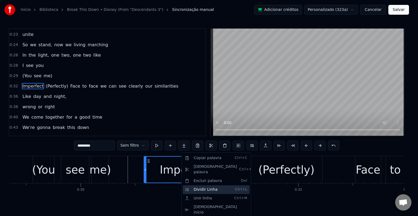
click at [216, 185] on div "Dividir Linha Ctrl+L" at bounding box center [216, 189] width 67 height 9
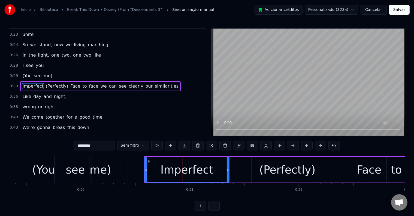
click at [212, 194] on div "It's time to bring it together Time for a brand new start We gonna put it in mo…" at bounding box center [207, 176] width 396 height 41
click at [280, 169] on div "(Perfectly)" at bounding box center [287, 170] width 56 height 16
type input "**********"
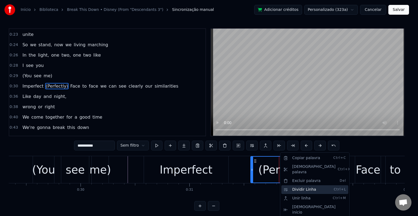
click at [308, 185] on div "Dividir Linha Ctrl+L" at bounding box center [315, 189] width 67 height 9
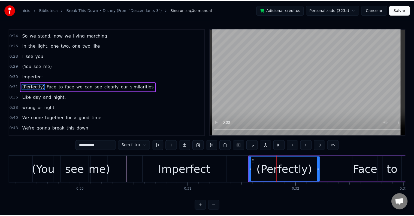
scroll to position [72, 0]
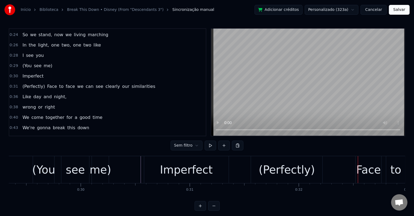
click at [230, 171] on div "Imperfect" at bounding box center [187, 169] width 86 height 27
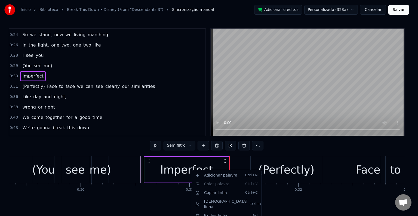
click at [296, 144] on html "Início Biblioteca Break This Down • Disney (From "Descendants 3") Sincronização…" at bounding box center [209, 110] width 418 height 220
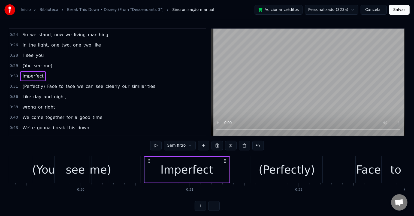
click at [212, 166] on div "Imperfect" at bounding box center [187, 170] width 84 height 26
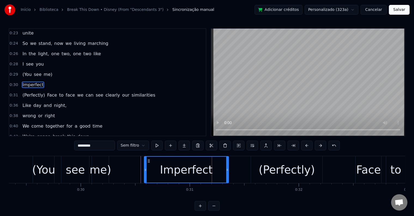
scroll to position [62, 0]
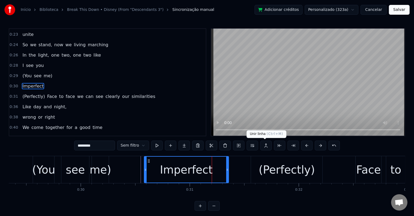
click at [263, 145] on button at bounding box center [265, 146] width 11 height 10
click at [265, 144] on button at bounding box center [265, 146] width 11 height 10
click at [189, 169] on div "Imperfect" at bounding box center [186, 170] width 53 height 16
click at [265, 146] on button at bounding box center [265, 146] width 11 height 10
click at [266, 146] on button at bounding box center [265, 146] width 11 height 10
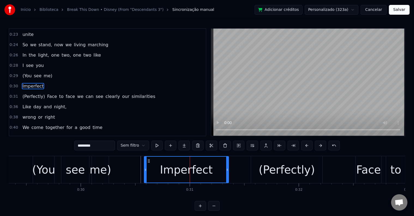
click at [265, 176] on div "(Perfectly)" at bounding box center [286, 170] width 56 height 16
type input "**********"
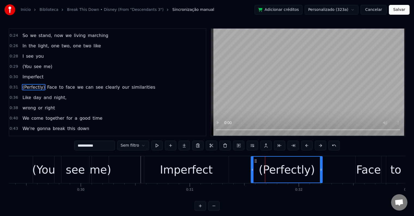
scroll to position [72, 0]
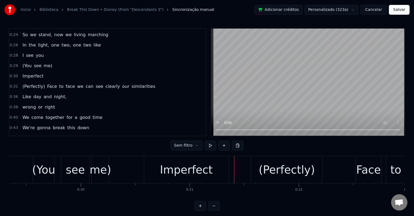
drag, startPoint x: 34, startPoint y: 72, endPoint x: 42, endPoint y: 72, distance: 8.5
click at [42, 72] on div "0:30 Imperfect" at bounding box center [107, 76] width 196 height 10
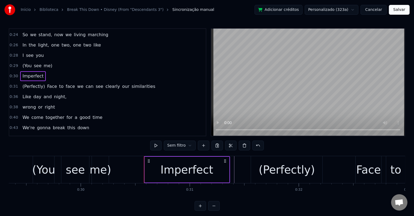
drag, startPoint x: 39, startPoint y: 76, endPoint x: 19, endPoint y: 82, distance: 20.8
click at [19, 82] on div "0:05 It's time to bring it together 0:08 Time for a brand new start 0:12 We gon…" at bounding box center [107, 82] width 197 height 108
click at [20, 82] on div "(Perfectly) Face to face we can see clearly our similarities" at bounding box center [88, 87] width 137 height 10
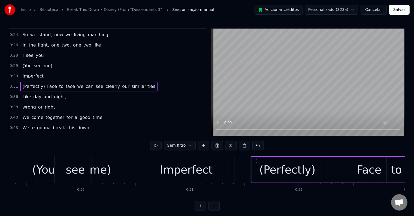
click at [39, 73] on div "Imperfect" at bounding box center [32, 76] width 25 height 10
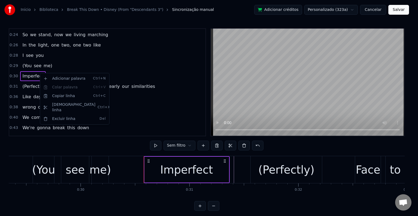
click at [279, 146] on html "Início Biblioteca Break This Down • Disney (From "Descendants 3") Sincronização…" at bounding box center [209, 110] width 418 height 220
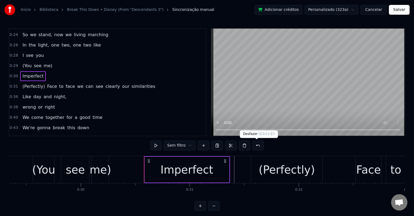
click at [258, 146] on button at bounding box center [257, 146] width 11 height 10
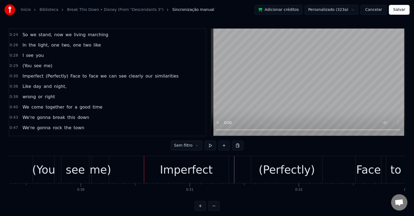
click at [222, 167] on div "Imperfect" at bounding box center [186, 169] width 84 height 27
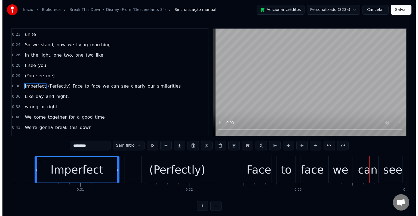
scroll to position [0, 3320]
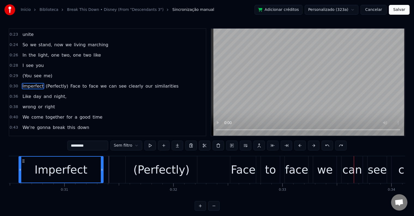
click at [242, 167] on div "Face" at bounding box center [243, 170] width 25 height 16
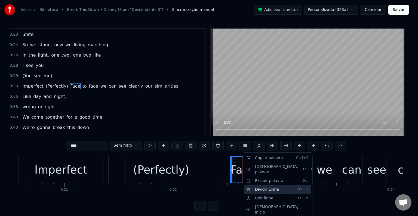
click at [282, 185] on div "Dividir Linha Ctrl+L" at bounding box center [277, 189] width 67 height 9
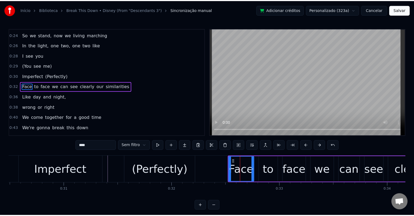
scroll to position [72, 0]
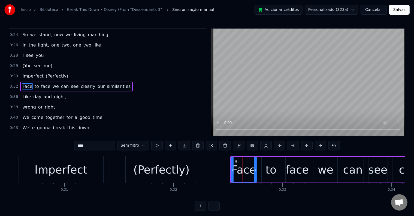
click at [66, 173] on div "Imperfect" at bounding box center [61, 170] width 53 height 16
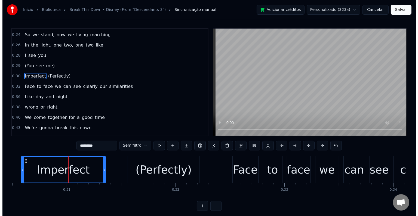
scroll to position [62, 0]
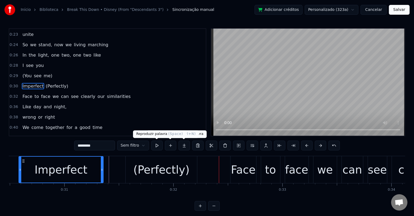
click at [143, 144] on html "Início Biblioteca Break This Down • Disney (From "Descendants 3") Sincronização…" at bounding box center [207, 110] width 414 height 220
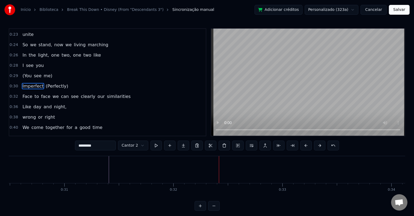
click at [137, 146] on html "Início Biblioteca Break This Down • Disney (From "Descendants 3") Sincronização…" at bounding box center [207, 110] width 414 height 220
click at [145, 145] on html "Início Biblioteca Break This Down • Disney (From "Descendants 3") Sincronização…" at bounding box center [207, 110] width 414 height 220
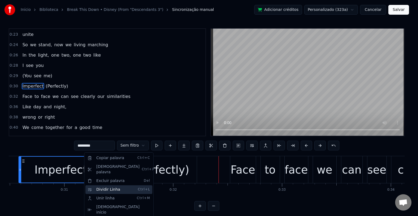
click at [132, 185] on div "Dividir Linha Ctrl+L" at bounding box center [118, 189] width 67 height 9
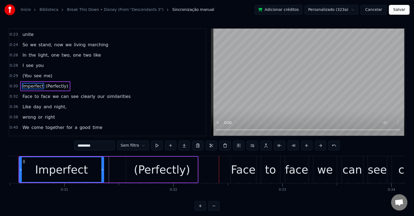
click at [66, 164] on div "Imperfect" at bounding box center [61, 170] width 53 height 16
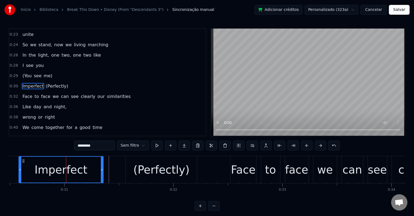
click at [169, 163] on div "(Perfectly)" at bounding box center [161, 170] width 56 height 16
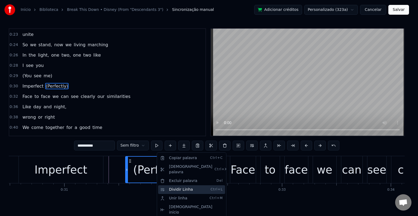
click at [171, 188] on div "Dividir Linha Ctrl+L" at bounding box center [191, 189] width 67 height 9
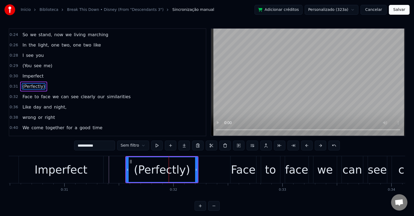
click at [71, 174] on div "Imperfect" at bounding box center [61, 170] width 53 height 16
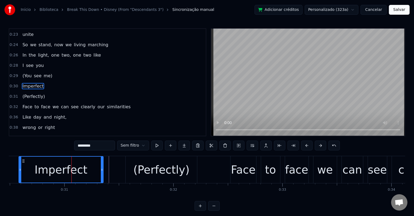
click at [177, 170] on div "(Perfectly)" at bounding box center [161, 170] width 56 height 16
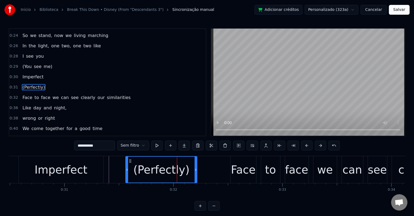
scroll to position [72, 0]
click at [98, 168] on div "Imperfect" at bounding box center [61, 169] width 84 height 27
type input "*********"
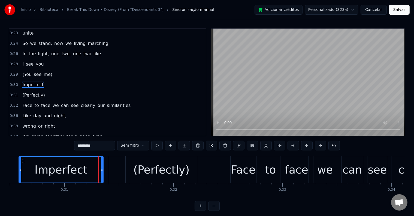
scroll to position [62, 0]
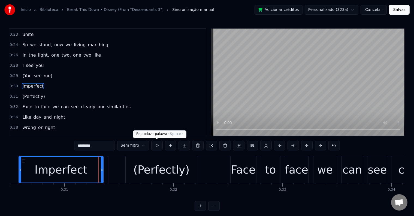
click at [134, 145] on html "Início Biblioteca Break This Down • Disney (From "Descendants 3") Sincronização…" at bounding box center [207, 110] width 414 height 220
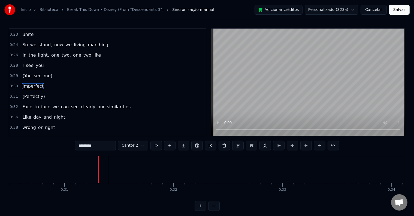
click at [394, 12] on button "Salvar" at bounding box center [398, 10] width 21 height 10
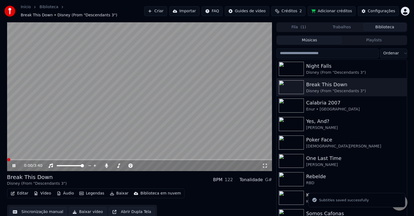
click at [16, 190] on button "Editar" at bounding box center [19, 194] width 22 height 8
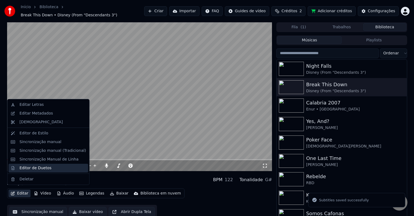
click at [27, 164] on div "Editor de Duetos" at bounding box center [47, 168] width 79 height 9
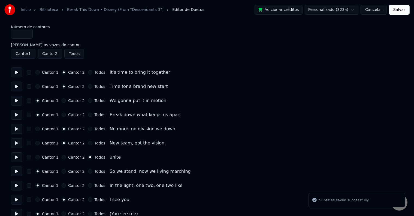
type input "*"
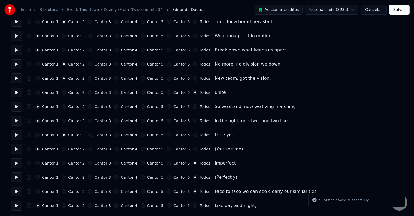
scroll to position [82, 0]
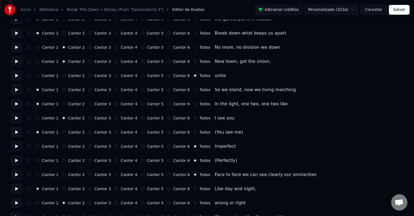
click at [44, 145] on label "Cantor 1" at bounding box center [50, 147] width 16 height 4
click at [40, 144] on button "Cantor 1" at bounding box center [37, 146] width 4 height 4
click at [75, 159] on label "Cantor 2" at bounding box center [76, 161] width 16 height 4
click at [66, 159] on button "Cantor 2" at bounding box center [64, 160] width 4 height 4
click at [65, 150] on div "Cantor 1 Cantor 2 Cantor 3 Cantor 4 Cantor 5 Cantor 6 Todos Imperfect" at bounding box center [207, 147] width 392 height 10
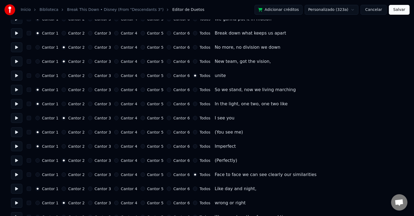
click at [68, 147] on label "Cantor 2" at bounding box center [76, 147] width 16 height 4
click at [66, 147] on button "Cantor 2" at bounding box center [64, 146] width 4 height 4
click at [46, 162] on label "Cantor 1" at bounding box center [50, 161] width 16 height 4
click at [40, 162] on button "Cantor 1" at bounding box center [37, 160] width 4 height 4
click at [403, 12] on button "Salvar" at bounding box center [398, 10] width 21 height 10
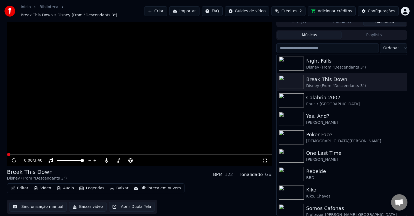
scroll to position [2, 0]
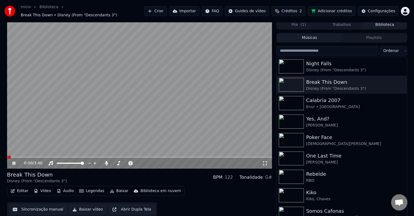
click at [16, 157] on span at bounding box center [139, 157] width 265 height 1
click at [27, 158] on div "0:07 / 3:40" at bounding box center [139, 163] width 265 height 11
click at [17, 191] on button "Editar" at bounding box center [19, 191] width 22 height 8
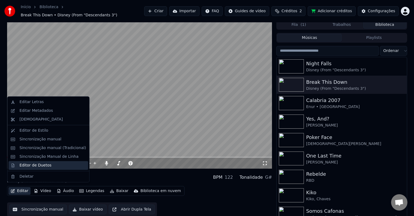
click at [32, 168] on div "Editor de Duetos" at bounding box center [35, 165] width 32 height 5
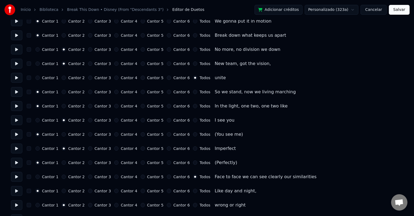
scroll to position [82, 0]
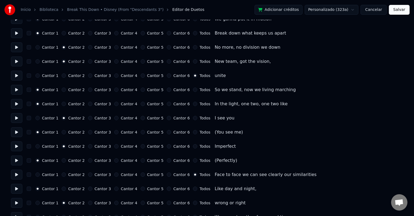
click at [28, 147] on button "button" at bounding box center [29, 146] width 4 height 4
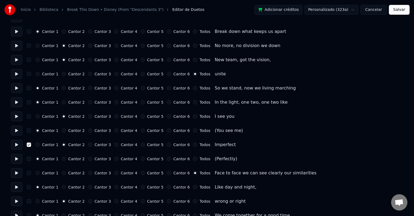
scroll to position [109, 0]
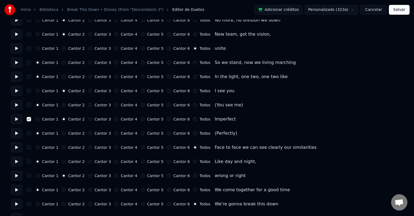
click at [29, 119] on button "button" at bounding box center [29, 119] width 4 height 4
click at [408, 10] on button "Salvar" at bounding box center [398, 10] width 21 height 10
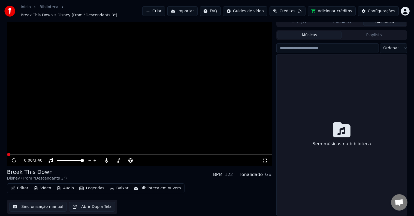
scroll to position [2, 0]
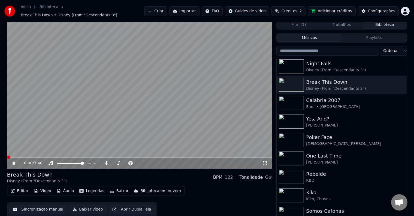
click at [267, 163] on div "0:00 / 3:40" at bounding box center [139, 163] width 265 height 11
click at [265, 161] on icon at bounding box center [264, 163] width 5 height 4
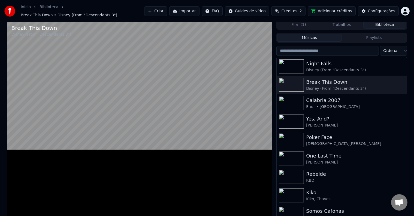
scroll to position [0, 0]
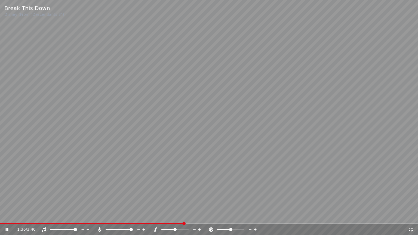
click at [137, 216] on video at bounding box center [209, 117] width 418 height 235
click at [135, 216] on span at bounding box center [92, 223] width 184 height 1
click at [198, 121] on video at bounding box center [209, 117] width 418 height 235
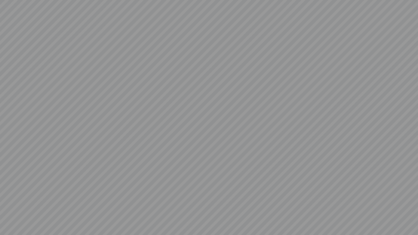
click at [198, 121] on video at bounding box center [209, 117] width 418 height 235
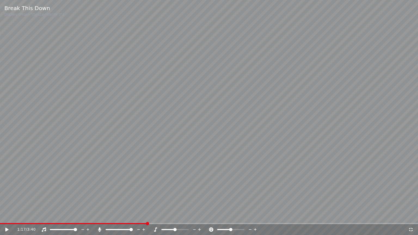
click at [411, 216] on icon at bounding box center [410, 230] width 5 height 4
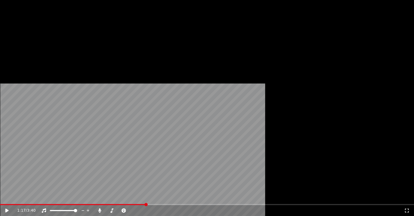
click at [19, 48] on button "Editar" at bounding box center [19, 45] width 22 height 8
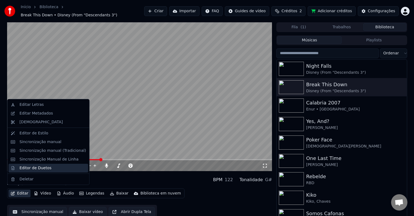
click at [29, 169] on div "Editor de Duetos" at bounding box center [35, 168] width 32 height 5
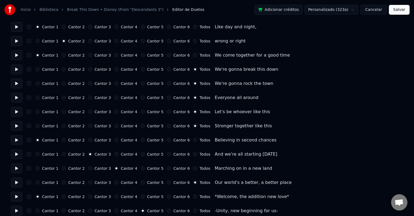
scroll to position [245, 0]
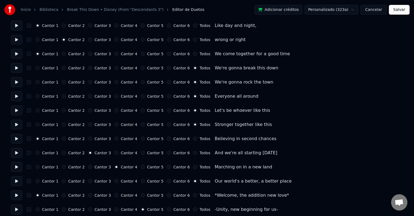
click at [13, 192] on button at bounding box center [16, 196] width 11 height 10
click at [16, 195] on button at bounding box center [16, 196] width 11 height 10
click at [96, 197] on label "Cantor 3" at bounding box center [102, 196] width 16 height 4
click at [92, 197] on button "Cantor 3" at bounding box center [90, 195] width 4 height 4
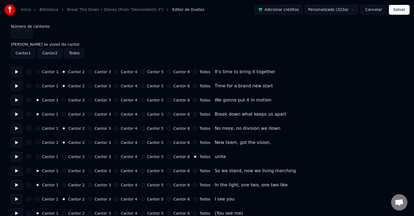
scroll to position [0, 0]
type input "*"
click at [26, 33] on input "*" at bounding box center [22, 34] width 22 height 10
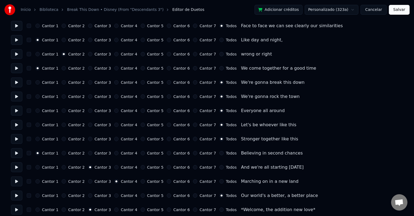
scroll to position [245, 0]
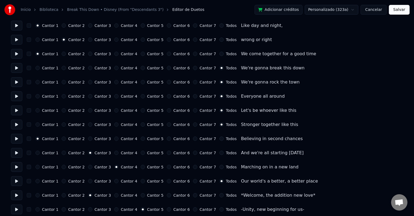
click at [199, 153] on label "Cantor 7" at bounding box center [207, 153] width 16 height 4
click at [195, 153] on button "Cantor 7" at bounding box center [195, 153] width 4 height 4
click at [17, 152] on button at bounding box center [16, 153] width 11 height 10
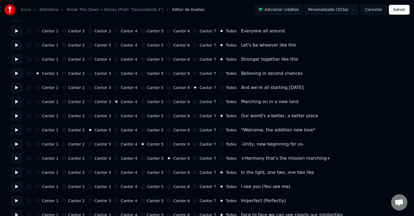
scroll to position [327, 0]
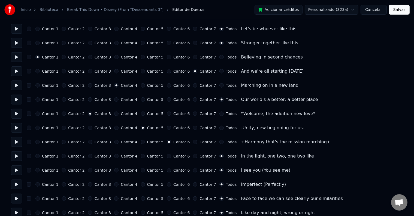
click at [17, 117] on button at bounding box center [16, 114] width 11 height 10
click at [14, 129] on button at bounding box center [16, 128] width 11 height 10
click at [396, 10] on button "Salvar" at bounding box center [398, 10] width 21 height 10
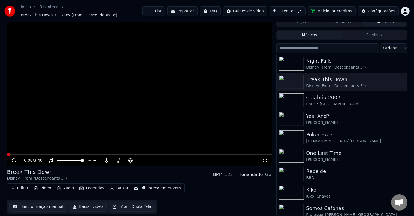
scroll to position [2, 0]
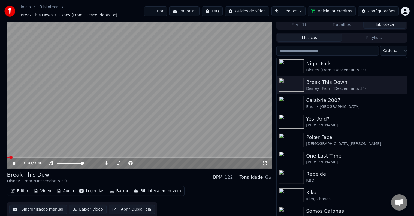
click at [48, 152] on video at bounding box center [139, 94] width 265 height 149
click at [47, 158] on div "0:02 / 3:40" at bounding box center [139, 163] width 265 height 11
click at [47, 157] on span at bounding box center [139, 157] width 265 height 1
click at [63, 152] on video at bounding box center [139, 94] width 265 height 149
click at [73, 157] on span at bounding box center [139, 157] width 265 height 1
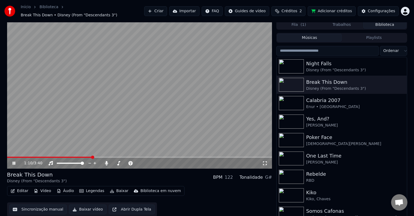
click at [263, 161] on icon at bounding box center [265, 163] width 4 height 4
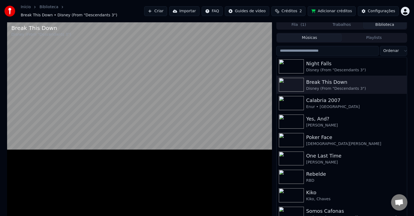
scroll to position [0, 0]
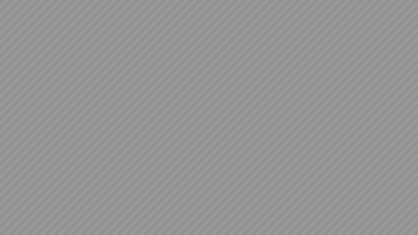
click at [263, 167] on video at bounding box center [209, 117] width 418 height 235
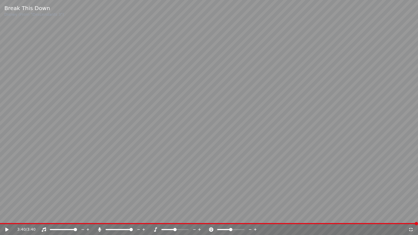
click at [410, 216] on div "3:40 / 3:40" at bounding box center [209, 229] width 418 height 11
click at [410, 216] on icon at bounding box center [411, 230] width 4 height 4
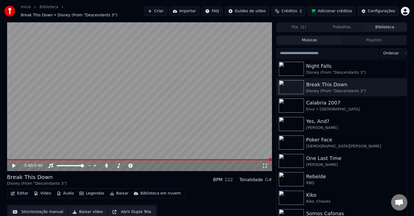
click at [168, 46] on video at bounding box center [139, 96] width 265 height 149
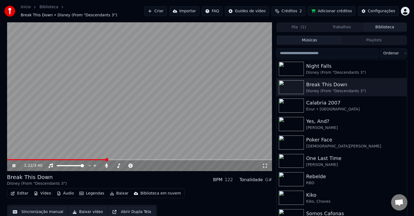
click at [206, 101] on video at bounding box center [139, 96] width 265 height 149
click at [264, 164] on icon at bounding box center [265, 166] width 4 height 4
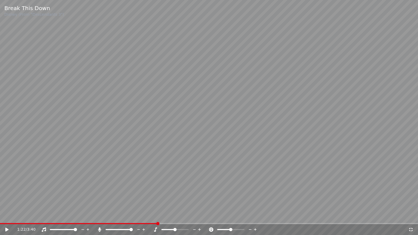
click at [411, 216] on div "1:22 / 3:40" at bounding box center [209, 229] width 418 height 11
click at [411, 216] on icon at bounding box center [411, 230] width 4 height 4
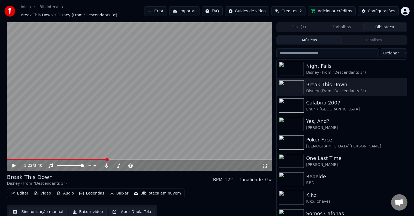
click at [33, 154] on video at bounding box center [139, 96] width 265 height 149
click at [78, 114] on video at bounding box center [139, 96] width 265 height 149
click at [63, 154] on video at bounding box center [139, 96] width 265 height 149
click at [71, 160] on div "1:23 / 3:40" at bounding box center [139, 165] width 265 height 11
click at [72, 155] on video at bounding box center [139, 96] width 265 height 149
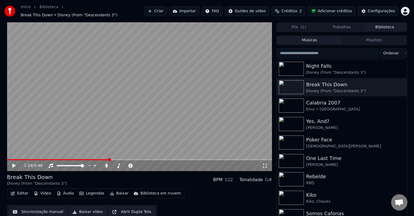
click at [67, 160] on div "1:24 / 3:40" at bounding box center [139, 165] width 265 height 11
click at [65, 159] on span at bounding box center [58, 159] width 102 height 1
click at [61, 156] on video at bounding box center [139, 96] width 265 height 149
click at [60, 159] on span at bounding box center [36, 159] width 59 height 1
click at [50, 159] on span at bounding box center [28, 159] width 43 height 1
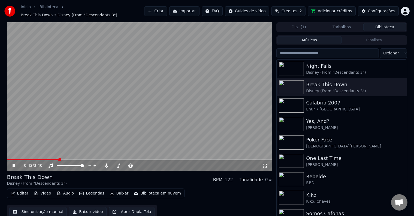
click at [125, 101] on video at bounding box center [139, 96] width 265 height 149
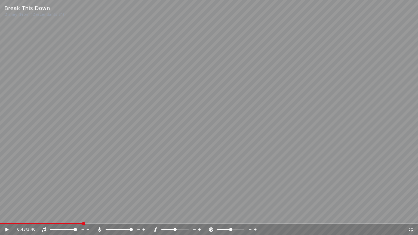
click at [374, 131] on video at bounding box center [209, 117] width 418 height 235
click at [338, 154] on video at bounding box center [209, 117] width 418 height 235
click at [413, 216] on div "0:53 / 3:40" at bounding box center [209, 229] width 414 height 5
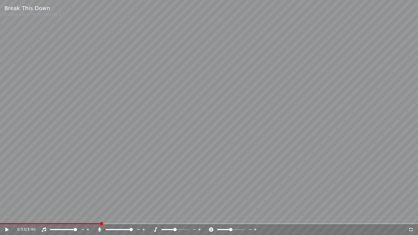
click at [411, 216] on icon at bounding box center [410, 230] width 5 height 4
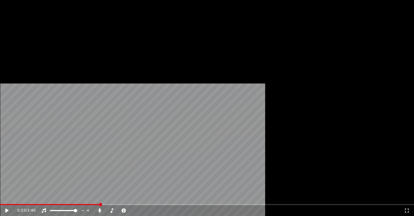
scroll to position [2, 0]
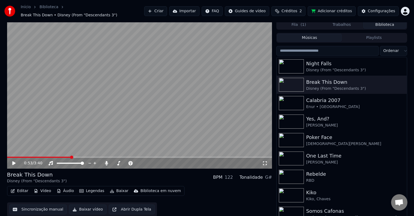
click at [45, 207] on button "Sincronização manual" at bounding box center [38, 210] width 58 height 10
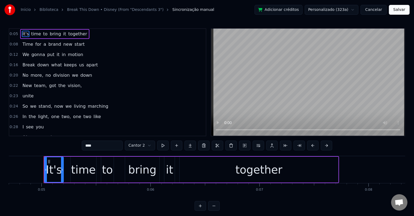
scroll to position [0, 519]
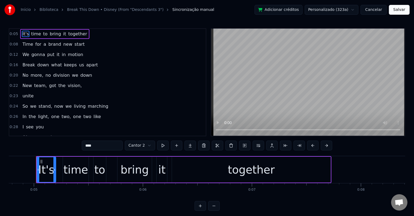
click at [376, 11] on button "Cancelar" at bounding box center [373, 10] width 26 height 10
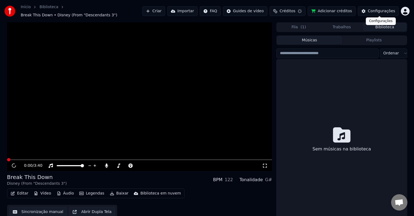
scroll to position [2, 0]
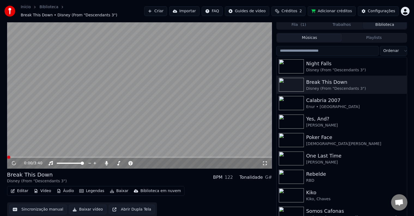
click at [25, 188] on button "Editar" at bounding box center [19, 191] width 22 height 8
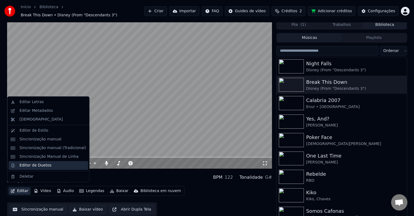
click at [25, 166] on div "Editor de Duetos" at bounding box center [35, 165] width 32 height 5
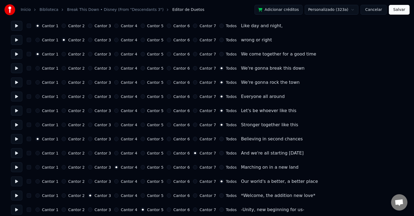
scroll to position [245, 0]
click at [371, 10] on button "Cancelar" at bounding box center [373, 10] width 26 height 10
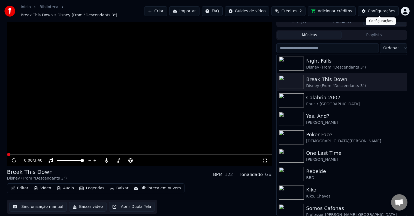
scroll to position [2, 0]
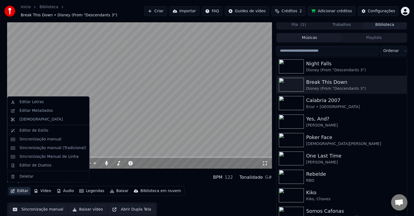
click at [21, 187] on button "Editar" at bounding box center [19, 191] width 22 height 8
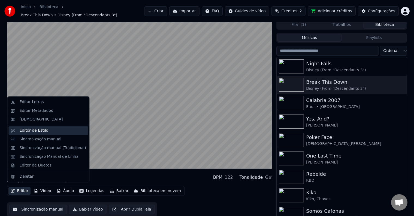
click at [24, 129] on div "Editor de Estilo" at bounding box center [33, 130] width 29 height 5
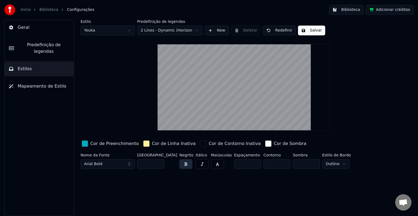
click at [108, 29] on html "Início Biblioteca Configurações Biblioteca Adicionar créditos Geral Predefiniçã…" at bounding box center [209, 108] width 418 height 216
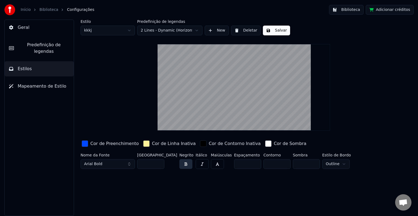
click at [105, 42] on div "Estilo kkkj Predefinição de legendas 2 Lines - Dynamic (Horizontal) New Deletar…" at bounding box center [244, 96] width 327 height 152
click at [93, 28] on html "Início Biblioteca Configurações Biblioteca Adicionar créditos Geral Predefiniçã…" at bounding box center [209, 108] width 418 height 216
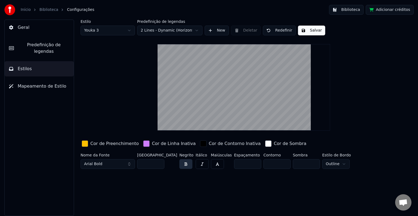
click at [106, 35] on div "Estilo Youka 3 Predefinição de legendas 2 Lines - Dynamic (Horizontal) New Dele…" at bounding box center [244, 96] width 327 height 152
click at [99, 26] on html "Início Biblioteca Configurações Biblioteca Adicionar créditos Geral Predefiniçã…" at bounding box center [209, 108] width 418 height 216
click at [214, 29] on button "New" at bounding box center [217, 31] width 24 height 10
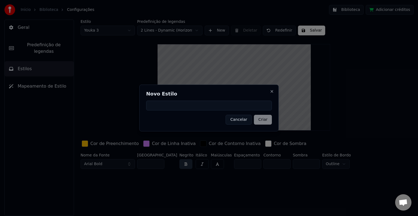
click at [185, 106] on input at bounding box center [209, 106] width 126 height 10
type input "*******"
click at [266, 119] on button "Criar" at bounding box center [263, 120] width 18 height 10
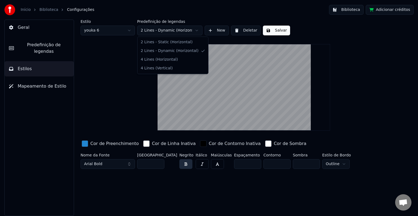
click at [172, 30] on html "Início Biblioteca Configurações Biblioteca Adicionar créditos Geral Predefiniçã…" at bounding box center [209, 108] width 418 height 216
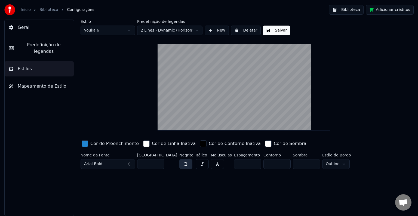
click at [172, 30] on html "Início Biblioteca Configurações Biblioteca Adicionar créditos Geral Predefiniçã…" at bounding box center [209, 108] width 418 height 216
click at [106, 143] on div "Cor de Preenchimento" at bounding box center [114, 143] width 48 height 7
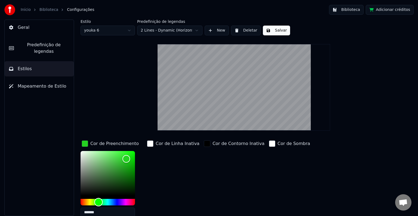
drag, startPoint x: 108, startPoint y: 201, endPoint x: 99, endPoint y: 200, distance: 9.9
click at [99, 200] on div "Hue" at bounding box center [98, 202] width 8 height 8
drag, startPoint x: 127, startPoint y: 155, endPoint x: 167, endPoint y: 161, distance: 40.5
click at [167, 161] on div "Cor de Preenchimento ******* Cor de Linha Inativa Cor de Contorno Inativa Cor d…" at bounding box center [227, 180] width 293 height 82
click at [98, 30] on html "Início Biblioteca Configurações Biblioteca Adicionar créditos Geral Predefiniçã…" at bounding box center [209, 108] width 418 height 216
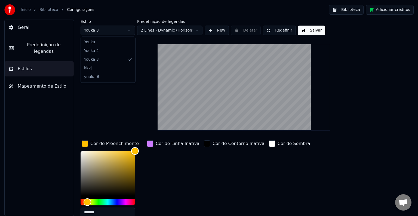
click at [101, 32] on html "Início Biblioteca Configurações Biblioteca Adicionar créditos Geral Predefiniçã…" at bounding box center [209, 108] width 418 height 216
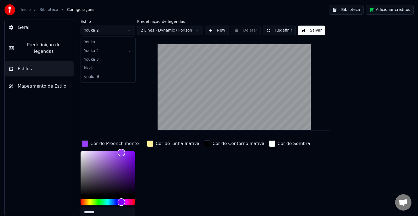
click at [102, 34] on html "Início Biblioteca Configurações Biblioteca Adicionar créditos Geral Predefiniçã…" at bounding box center [209, 108] width 418 height 216
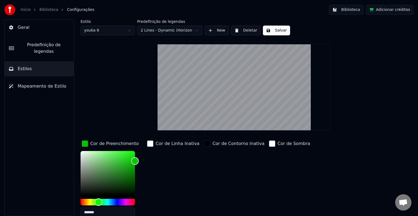
click at [100, 28] on html "Início Biblioteca Configurações Biblioteca Adicionar créditos Geral Predefiniçã…" at bounding box center [209, 108] width 418 height 216
click at [100, 36] on html "Início Biblioteca Configurações Biblioteca Adicionar créditos Geral Predefiniçã…" at bounding box center [209, 108] width 418 height 216
click at [97, 32] on html "Início Biblioteca Configurações Biblioteca Adicionar créditos Geral Predefiniçã…" at bounding box center [209, 108] width 418 height 216
type input "*******"
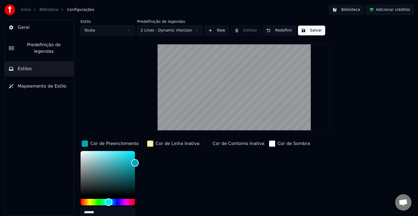
click at [149, 145] on div "button" at bounding box center [150, 143] width 7 height 7
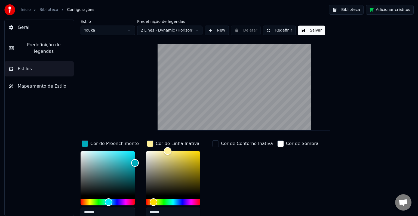
click at [158, 213] on input "*******" at bounding box center [173, 213] width 54 height 10
click at [154, 212] on input "*******" at bounding box center [173, 213] width 54 height 10
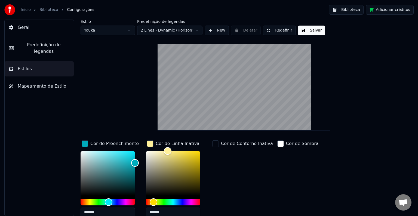
click at [265, 192] on div "Cor de Contorno Inativa" at bounding box center [242, 180] width 63 height 82
click at [186, 145] on div "Cor de Linha Inativa" at bounding box center [178, 143] width 44 height 7
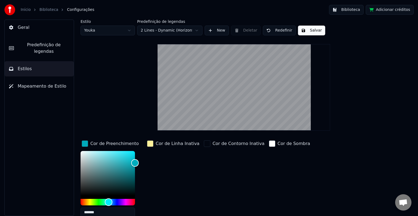
click at [121, 142] on div "Cor de Preenchimento" at bounding box center [114, 143] width 48 height 7
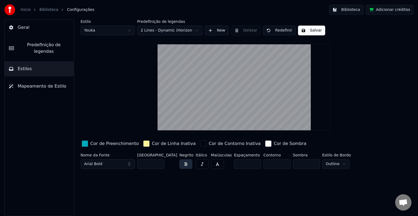
click at [103, 29] on html "Início Biblioteca Configurações Biblioteca Adicionar créditos Geral Predefiniçã…" at bounding box center [209, 108] width 418 height 216
click at [96, 32] on html "Início Biblioteca Configurações Biblioteca Adicionar créditos Geral Predefiniçã…" at bounding box center [209, 108] width 418 height 216
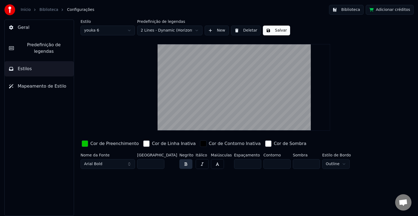
click at [152, 140] on div "Cor de Linha Inativa" at bounding box center [174, 143] width 44 height 7
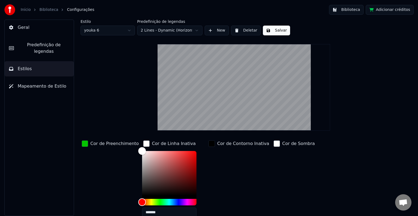
click at [163, 212] on input "*******" at bounding box center [169, 213] width 54 height 10
paste input "text"
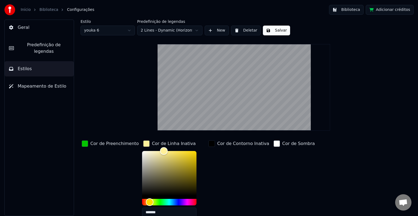
type input "*******"
click at [245, 185] on div "Cor de Contorno Inativa" at bounding box center [238, 180] width 63 height 82
click at [173, 143] on div "Cor de Linha Inativa" at bounding box center [174, 143] width 44 height 7
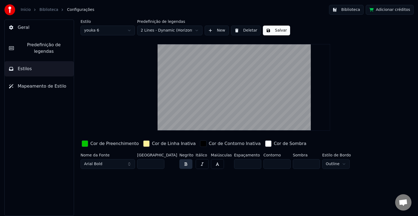
click at [268, 32] on button "Salvar" at bounding box center [276, 31] width 27 height 10
click at [49, 44] on span "Predefinição de legendas" at bounding box center [43, 48] width 51 height 13
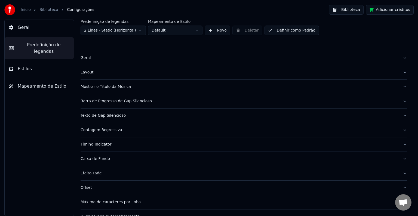
click at [121, 34] on html "Início Biblioteca Configurações Biblioteca Adicionar créditos Geral Predefiniçã…" at bounding box center [209, 108] width 418 height 216
click at [31, 36] on div "Geral Predefinição de legendas Estilos Mapeamento de Estilo" at bounding box center [39, 118] width 70 height 197
click at [25, 29] on span "Geral" at bounding box center [24, 27] width 12 height 7
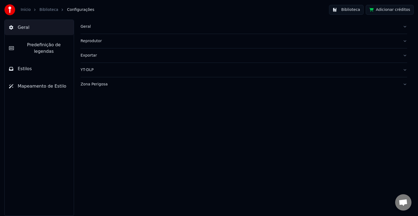
click at [113, 34] on button "Reprodutor" at bounding box center [244, 41] width 327 height 14
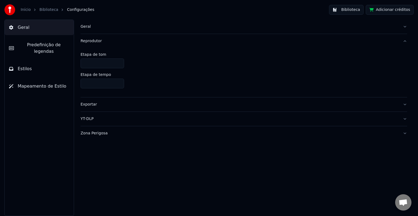
click at [96, 29] on button "Geral" at bounding box center [244, 27] width 327 height 14
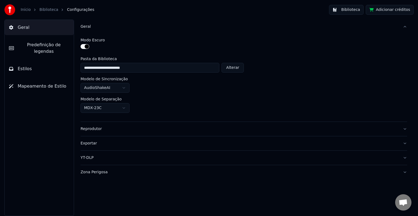
click at [96, 29] on button "Geral" at bounding box center [244, 27] width 327 height 14
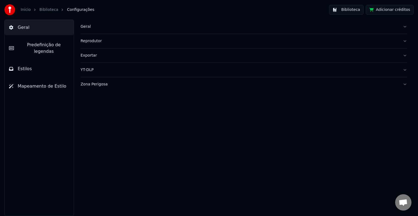
click at [96, 56] on div "Exportar" at bounding box center [240, 55] width 318 height 5
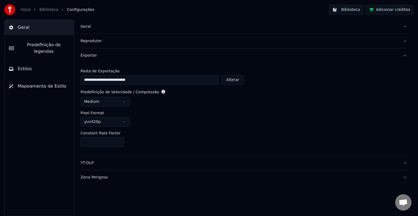
click at [96, 56] on div "Exportar" at bounding box center [240, 55] width 318 height 5
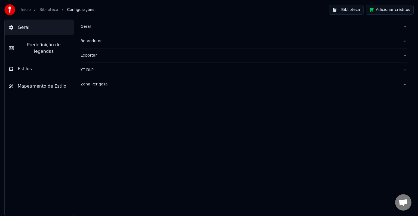
click at [50, 83] on span "Mapeamento de Estilo" at bounding box center [42, 86] width 49 height 7
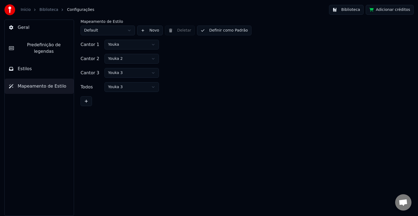
click at [87, 105] on button at bounding box center [86, 101] width 11 height 10
click at [85, 111] on button at bounding box center [86, 116] width 11 height 10
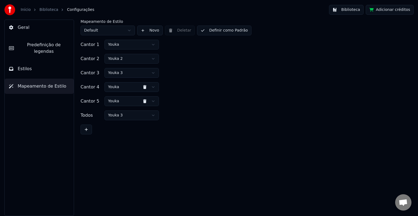
click at [86, 123] on div "Cantor 1 Youka Cantor 2 Youka 2 Cantor 3 Youka 3 Cantor 4 Youka Cantor 5 Youka …" at bounding box center [244, 87] width 327 height 95
click at [87, 126] on button at bounding box center [86, 130] width 11 height 10
click at [26, 66] on span "Estilos" at bounding box center [25, 69] width 14 height 7
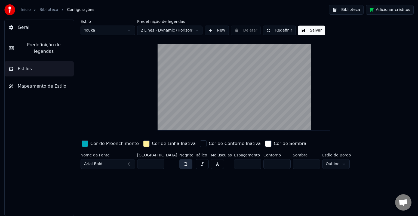
click at [97, 28] on html "Início Biblioteca Configurações Biblioteca Adicionar créditos Geral Predefiniçã…" at bounding box center [209, 108] width 418 height 216
click at [36, 83] on span "Mapeamento de Estilo" at bounding box center [42, 86] width 49 height 7
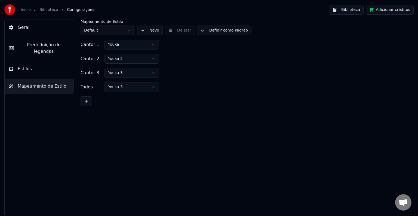
click at [84, 105] on button at bounding box center [86, 101] width 11 height 10
click at [84, 104] on div "Todos Youka 3" at bounding box center [109, 101] width 57 height 10
click at [84, 117] on button at bounding box center [86, 116] width 11 height 10
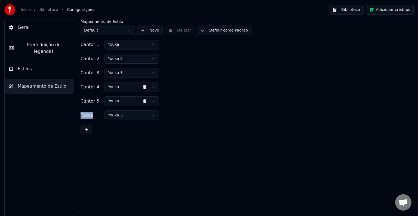
click at [84, 119] on div "Todos Youka 3" at bounding box center [109, 116] width 57 height 10
click at [85, 126] on button at bounding box center [86, 130] width 11 height 10
click at [124, 114] on html "Início Biblioteca Configurações Biblioteca Adicionar créditos Geral Predefiniçã…" at bounding box center [209, 108] width 418 height 216
click at [234, 33] on button "Definir como Padrão" at bounding box center [224, 31] width 54 height 10
click at [122, 101] on html "Início Biblioteca Configurações Biblioteca Adicionar créditos Geral Predefiniçã…" at bounding box center [209, 108] width 418 height 216
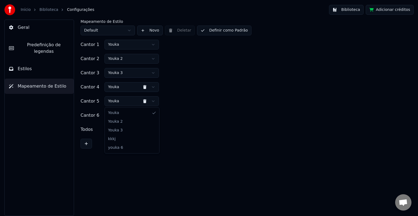
click at [122, 101] on html "Início Biblioteca Configurações Biblioteca Adicionar créditos Geral Predefiniçã…" at bounding box center [209, 108] width 418 height 216
click at [39, 8] on link "Biblioteca" at bounding box center [48, 9] width 19 height 5
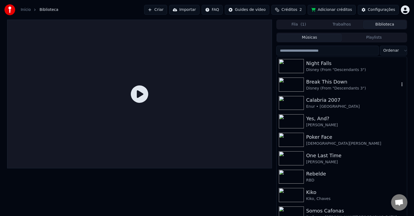
click at [296, 85] on img at bounding box center [291, 85] width 25 height 14
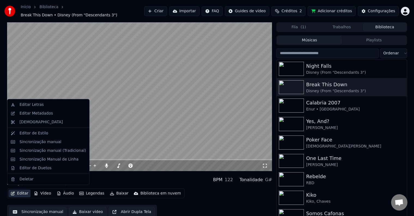
click at [21, 190] on button "Editar" at bounding box center [19, 194] width 22 height 8
click at [27, 169] on div "Editor de Duetos" at bounding box center [35, 168] width 32 height 5
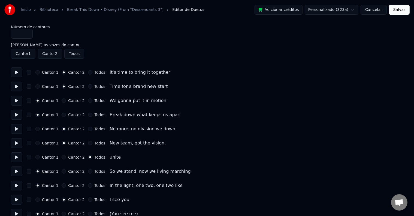
type input "*"
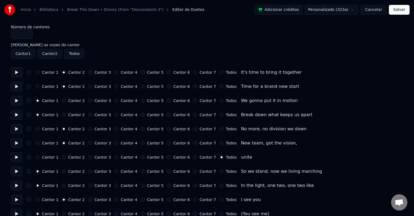
click at [374, 11] on button "Cancelar" at bounding box center [373, 10] width 26 height 10
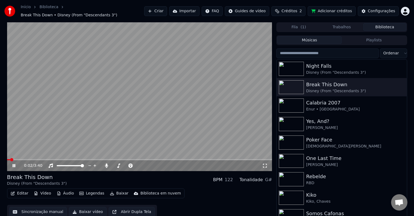
click at [14, 190] on button "Editar" at bounding box center [19, 194] width 22 height 8
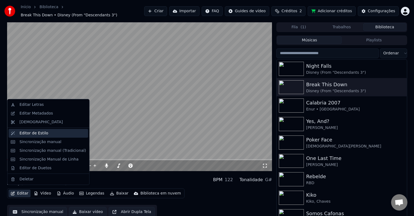
click at [29, 133] on div "Editor de Estilo" at bounding box center [33, 133] width 29 height 5
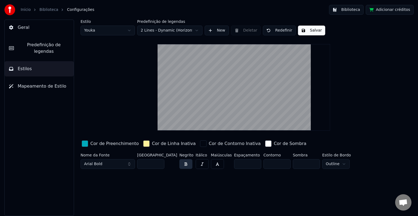
click at [45, 83] on span "Mapeamento de Estilo" at bounding box center [42, 86] width 49 height 7
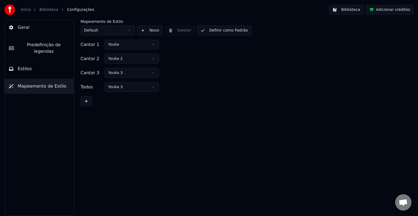
click at [35, 63] on button "Estilos" at bounding box center [39, 68] width 69 height 15
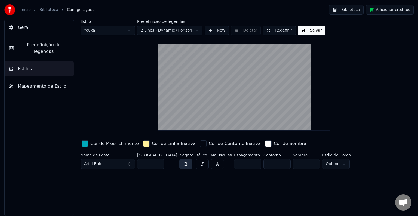
click at [116, 24] on div "Estilo Youka" at bounding box center [108, 28] width 54 height 16
click at [116, 30] on html "Início Biblioteca Configurações Biblioteca Adicionar créditos Geral Predefiniçã…" at bounding box center [209, 108] width 418 height 216
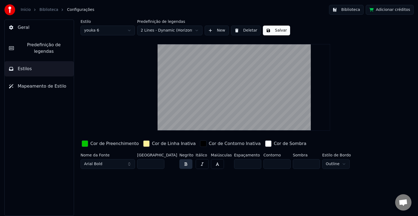
click at [102, 31] on html "Início Biblioteca Configurações Biblioteca Adicionar créditos Geral Predefiniçã…" at bounding box center [209, 108] width 418 height 216
click at [98, 31] on html "Início Biblioteca Configurações Biblioteca Adicionar créditos Geral Predefiniçã…" at bounding box center [209, 108] width 418 height 216
click at [96, 32] on html "Início Biblioteca Configurações Biblioteca Adicionar créditos Geral Predefiniçã…" at bounding box center [209, 108] width 418 height 216
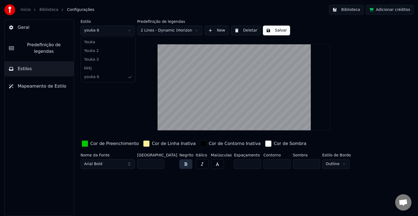
click at [96, 32] on html "Início Biblioteca Configurações Biblioteca Adicionar créditos Geral Predefiniçã…" at bounding box center [209, 108] width 418 height 216
click at [108, 145] on html "Início Biblioteca Configurações Biblioteca Adicionar créditos Geral Predefiniçã…" at bounding box center [209, 108] width 418 height 216
click at [98, 145] on div "Cor de Preenchimento" at bounding box center [114, 143] width 48 height 7
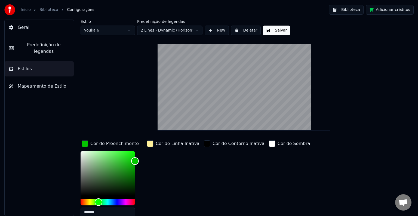
click at [106, 213] on input "*******" at bounding box center [108, 213] width 54 height 10
click at [121, 141] on div "Cor de Preenchimento" at bounding box center [114, 143] width 48 height 7
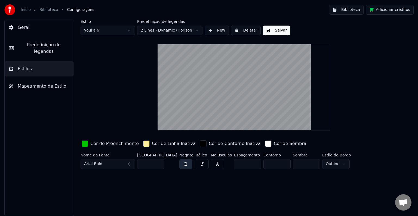
click at [244, 32] on button "Deletar" at bounding box center [246, 31] width 30 height 10
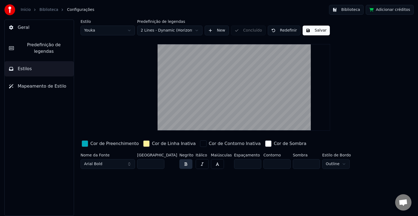
click at [97, 32] on html "Início Biblioteca Configurações Biblioteca Adicionar créditos Geral Predefiniçã…" at bounding box center [209, 108] width 418 height 216
click at [212, 29] on html "Início Biblioteca Configurações Biblioteca Adicionar créditos Geral Predefiniçã…" at bounding box center [209, 108] width 418 height 216
click at [98, 32] on html "Início Biblioteca Configurações Biblioteca Adicionar créditos Geral Predefiniçã…" at bounding box center [209, 108] width 418 height 216
click at [214, 29] on html "Início Biblioteca Configurações Biblioteca Adicionar créditos Geral Predefiniçã…" at bounding box center [209, 108] width 418 height 216
click at [214, 29] on button "New" at bounding box center [217, 31] width 24 height 10
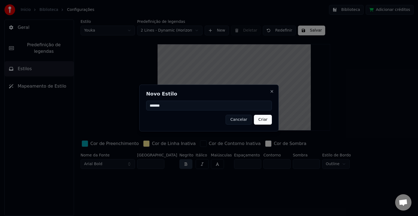
type input "*******"
click at [264, 118] on button "Criar" at bounding box center [263, 120] width 18 height 10
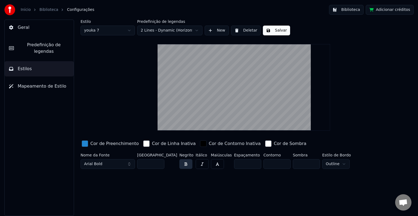
click at [101, 144] on div "Cor de Preenchimento" at bounding box center [114, 143] width 48 height 7
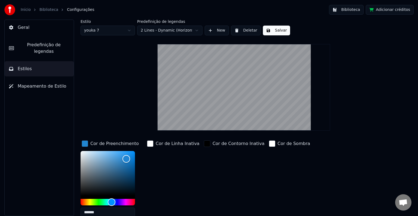
click at [109, 211] on input "*******" at bounding box center [108, 213] width 54 height 10
paste input "text"
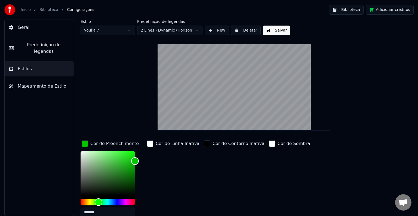
type input "*******"
click at [158, 182] on div "Cor de Linha Inativa" at bounding box center [173, 180] width 55 height 82
click at [124, 145] on div "Cor de Preenchimento" at bounding box center [114, 143] width 48 height 7
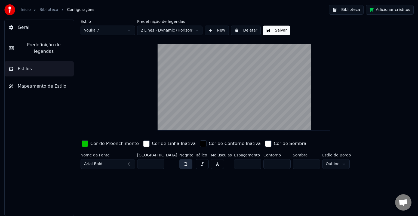
click at [159, 142] on div "Cor de Linha Inativa" at bounding box center [174, 143] width 44 height 7
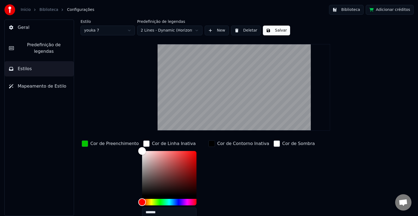
click at [275, 31] on button "Salvar" at bounding box center [276, 31] width 27 height 10
click at [103, 34] on html "Início Biblioteca Configurações Biblioteca Adicionar créditos Geral Predefiniçã…" at bounding box center [209, 108] width 418 height 216
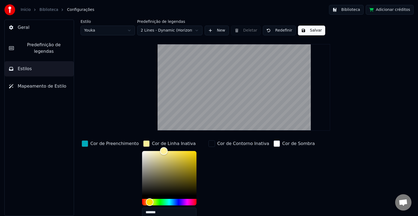
click at [156, 213] on input "*******" at bounding box center [169, 213] width 54 height 10
click at [155, 213] on div "Cor de Linha Inativa *******" at bounding box center [173, 180] width 63 height 82
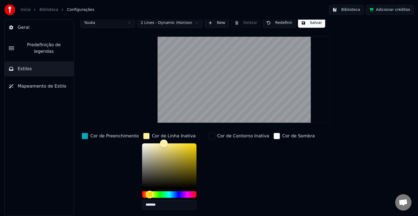
click at [106, 18] on div "Início Biblioteca Configurações Biblioteca Adicionar créditos" at bounding box center [209, 10] width 418 height 20
click at [107, 27] on div "Estilo Youka Predefinição de legendas 2 Lines - Dynamic (Horizontal) New Deleta…" at bounding box center [244, 124] width 327 height 225
click at [102, 22] on html "Início Biblioteca Configurações Biblioteca Adicionar créditos Geral Predefiniçã…" at bounding box center [209, 108] width 418 height 216
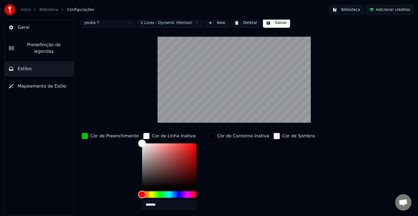
click at [171, 209] on input "*******" at bounding box center [169, 205] width 54 height 10
paste input "text"
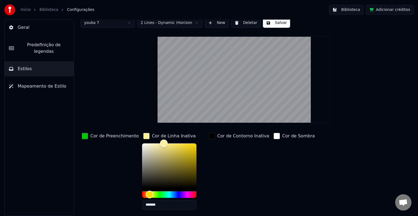
type input "*******"
click at [274, 25] on button "Salvar" at bounding box center [276, 23] width 27 height 10
click at [157, 135] on div "Cor de Linha Inativa" at bounding box center [174, 136] width 44 height 7
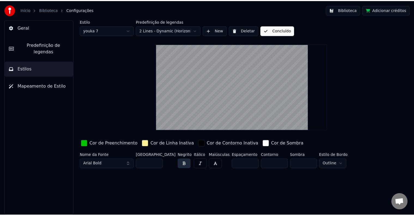
scroll to position [0, 0]
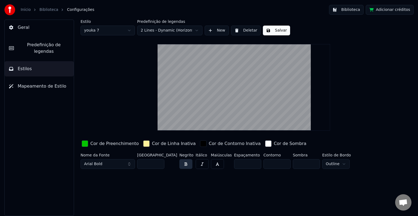
click at [41, 83] on span "Mapeamento de Estilo" at bounding box center [42, 86] width 49 height 7
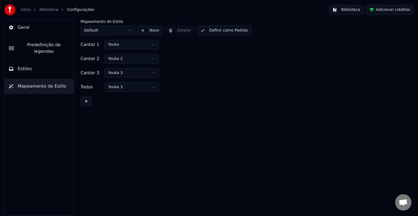
click at [86, 101] on button at bounding box center [86, 101] width 11 height 10
click at [86, 101] on div "Todos" at bounding box center [92, 101] width 22 height 7
click at [86, 109] on div "Cantor 1 Youka Cantor 2 Youka 2 Cantor 3 Youka 3 Cantor 4 Youka Todos Youka 3" at bounding box center [244, 80] width 327 height 81
click at [85, 114] on button at bounding box center [86, 116] width 11 height 10
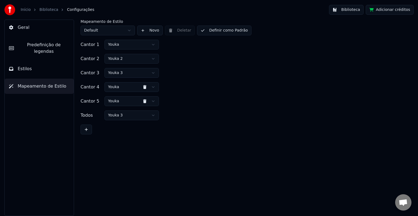
click at [88, 123] on div "Cantor 1 Youka Cantor 2 Youka 2 Cantor 3 Youka 3 Cantor 4 Youka Cantor 5 Youka …" at bounding box center [244, 87] width 327 height 95
click at [87, 126] on button at bounding box center [86, 130] width 11 height 10
click at [86, 132] on div "Todos" at bounding box center [92, 129] width 22 height 7
click at [88, 136] on div "Cantor 1 Youka Cantor 2 Youka 2 Cantor 3 Youka 3 Cantor 4 Youka Cantor 5 Youka …" at bounding box center [244, 94] width 327 height 109
click at [86, 140] on button at bounding box center [86, 144] width 11 height 10
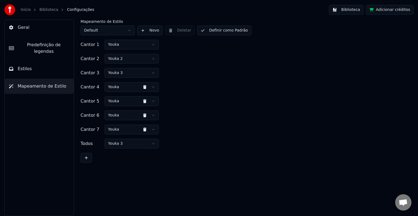
click at [126, 131] on html "Início Biblioteca Configurações Biblioteca Adicionar créditos Geral Predefiniçã…" at bounding box center [209, 108] width 418 height 216
click at [212, 32] on button "Definir como Padrão" at bounding box center [224, 31] width 54 height 10
click at [212, 32] on button "Concluído" at bounding box center [214, 31] width 35 height 10
click at [125, 29] on html "Início Biblioteca Configurações Biblioteca Adicionar créditos Geral Predefiniçã…" at bounding box center [209, 108] width 418 height 216
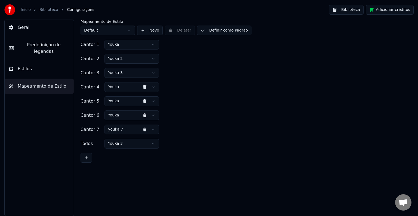
click at [134, 76] on html "Início Biblioteca Configurações Biblioteca Adicionar créditos Geral Predefiniçã…" at bounding box center [209, 108] width 418 height 216
click at [217, 34] on button "Definir como Padrão" at bounding box center [224, 31] width 54 height 10
click at [216, 33] on button "Concluído" at bounding box center [214, 31] width 35 height 10
click at [42, 61] on button "Estilos" at bounding box center [39, 68] width 69 height 15
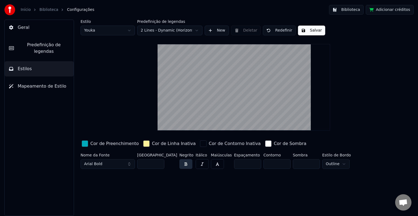
click at [108, 27] on html "Início Biblioteca Configurações Biblioteca Adicionar créditos Geral Predefiniçã…" at bounding box center [209, 108] width 418 height 216
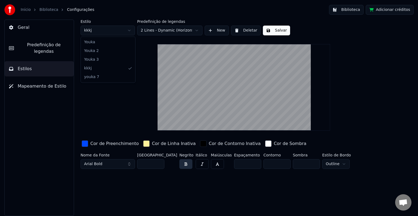
click at [93, 31] on html "Início Biblioteca Configurações Biblioteca Adicionar créditos Geral Predefiniçã…" at bounding box center [209, 108] width 418 height 216
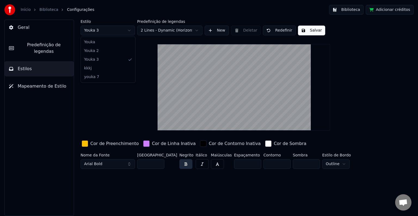
click at [97, 27] on html "Início Biblioteca Configurações Biblioteca Adicionar créditos Geral Predefiniçã…" at bounding box center [209, 108] width 418 height 216
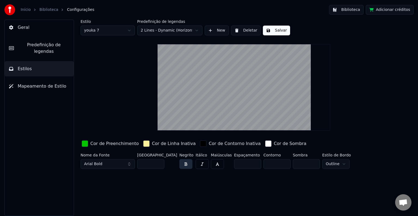
click at [50, 10] on link "Biblioteca" at bounding box center [48, 9] width 19 height 5
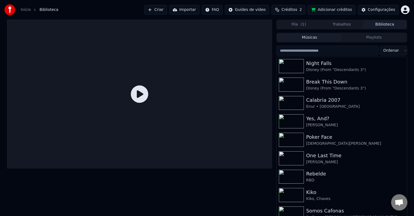
click at [137, 91] on icon at bounding box center [139, 93] width 17 height 17
click at [139, 94] on icon at bounding box center [139, 93] width 17 height 17
click at [317, 102] on div "Calabria 2007" at bounding box center [352, 100] width 93 height 8
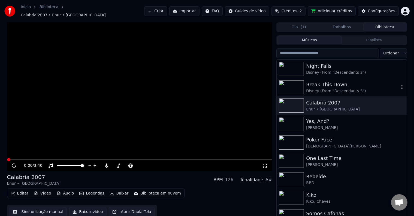
click at [324, 83] on div "Break This Down" at bounding box center [352, 85] width 93 height 8
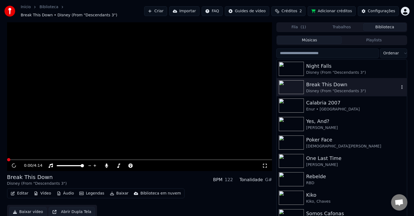
click at [324, 83] on div "Break This Down" at bounding box center [352, 85] width 93 height 8
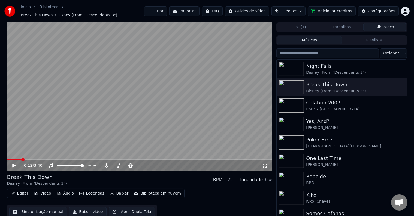
click at [22, 159] on span at bounding box center [139, 159] width 265 height 1
click at [62, 131] on video at bounding box center [139, 96] width 265 height 149
click at [99, 104] on video at bounding box center [139, 96] width 265 height 149
click at [13, 192] on icon "button" at bounding box center [13, 194] width 4 height 4
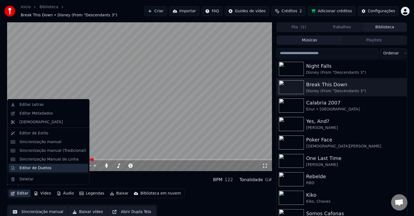
click at [33, 168] on div "Editor de Duetos" at bounding box center [35, 168] width 32 height 5
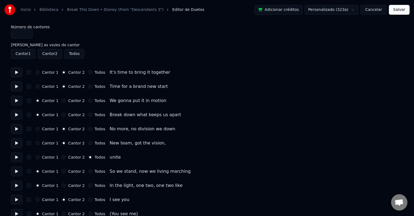
type input "*"
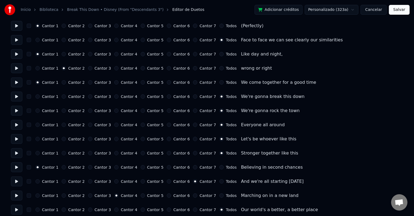
scroll to position [218, 0]
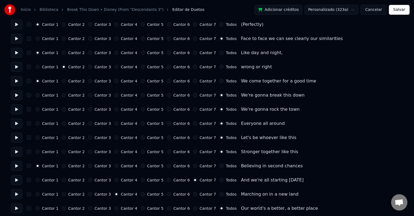
click at [375, 9] on button "Cancelar" at bounding box center [373, 10] width 26 height 10
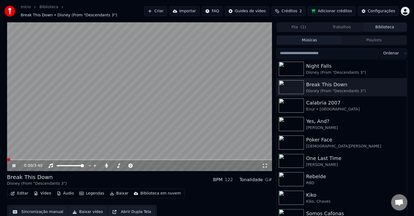
click at [15, 193] on button "Editar" at bounding box center [19, 194] width 22 height 8
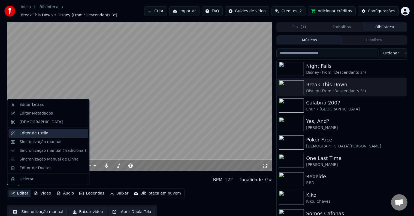
click at [29, 130] on div "Editor de Estilo" at bounding box center [47, 133] width 79 height 9
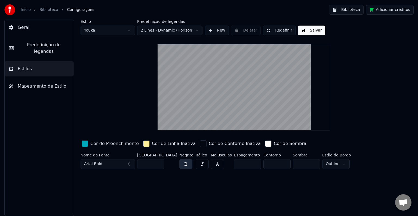
click at [214, 31] on button "New" at bounding box center [217, 31] width 24 height 10
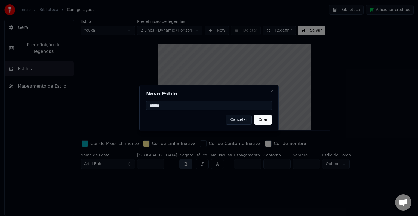
type input "*******"
click at [272, 119] on div "Novo Estilo ******* Cancelar Criar Close" at bounding box center [208, 108] width 139 height 47
click at [268, 121] on button "Criar" at bounding box center [263, 120] width 18 height 10
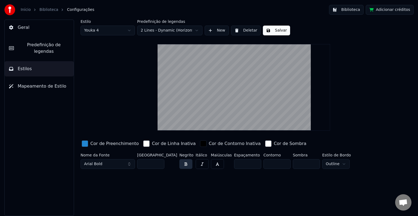
click at [109, 141] on div "Cor de Preenchimento" at bounding box center [114, 143] width 48 height 7
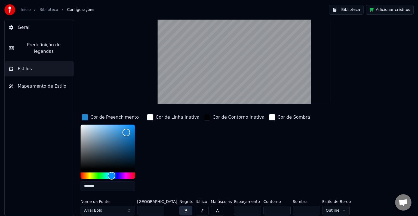
scroll to position [27, 0]
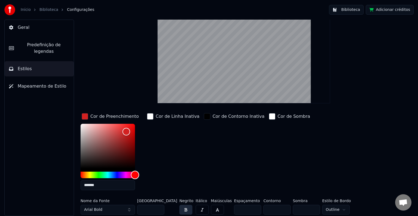
drag, startPoint x: 111, startPoint y: 176, endPoint x: 126, endPoint y: 140, distance: 39.3
click at [138, 180] on div "*******" at bounding box center [112, 158] width 63 height 69
drag, startPoint x: 126, startPoint y: 131, endPoint x: 111, endPoint y: 144, distance: 20.5
click at [111, 144] on div "Color" at bounding box center [110, 144] width 8 height 8
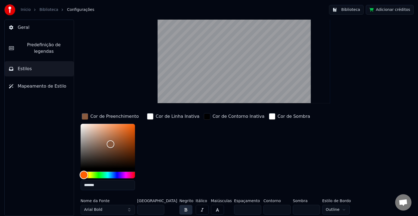
type input "*******"
drag, startPoint x: 133, startPoint y: 174, endPoint x: 83, endPoint y: 178, distance: 50.6
click at [83, 178] on div "Hue" at bounding box center [83, 175] width 8 height 8
click at [172, 117] on div "Cor de Linha Inativa" at bounding box center [178, 116] width 44 height 7
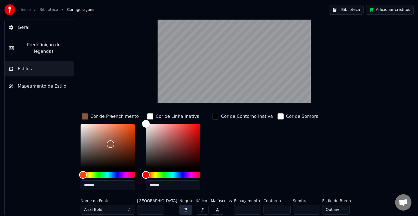
click at [119, 117] on div "Cor de Preenchimento" at bounding box center [114, 116] width 48 height 7
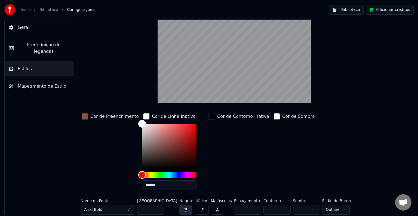
click at [155, 185] on input "*******" at bounding box center [169, 185] width 54 height 10
paste input "text"
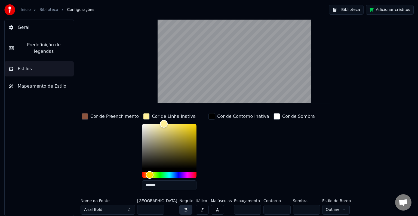
type input "*******"
click at [170, 112] on div "Estilo Youka 4 Predefinição de legendas 2 Lines - Dynamic (Horizontal) New Dele…" at bounding box center [244, 104] width 327 height 225
click at [173, 117] on div "Cor de Linha Inativa" at bounding box center [174, 116] width 44 height 7
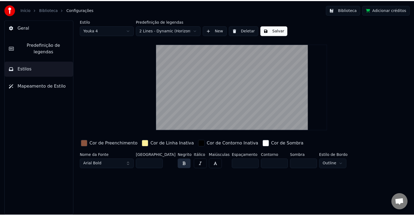
scroll to position [0, 0]
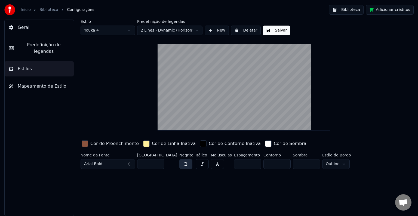
click at [268, 28] on button "Salvar" at bounding box center [276, 31] width 27 height 10
click at [35, 83] on span "Mapeamento de Estilo" at bounding box center [42, 86] width 49 height 7
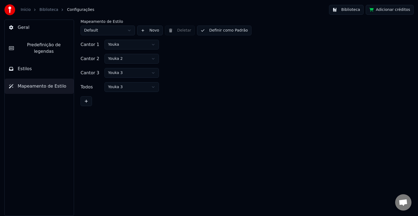
click at [86, 105] on button at bounding box center [86, 101] width 11 height 10
click at [86, 105] on div "Todos Youka 3" at bounding box center [109, 101] width 57 height 10
drag, startPoint x: 85, startPoint y: 106, endPoint x: 90, endPoint y: 107, distance: 5.1
click at [89, 107] on div "Cantor 1 Youka Cantor 2 Youka 2 Cantor 3 Youka 3 Cantor 4 Youka Todos Youka 3" at bounding box center [244, 80] width 327 height 81
click at [87, 112] on button at bounding box center [86, 116] width 11 height 10
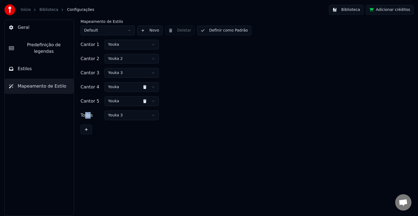
click at [87, 128] on button at bounding box center [86, 130] width 11 height 10
click at [87, 129] on div "Todos" at bounding box center [92, 129] width 22 height 7
click at [86, 136] on div "Cantor 1 Youka Cantor 2 Youka 2 Cantor 3 Youka 3 Cantor 4 Youka Cantor 5 Youka …" at bounding box center [244, 94] width 327 height 109
click at [84, 142] on button at bounding box center [86, 144] width 11 height 10
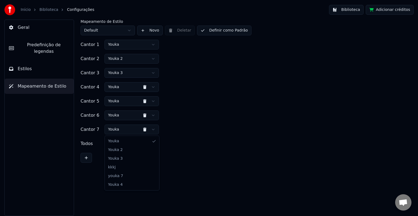
click at [124, 131] on html "Início Biblioteca Configurações Biblioteca Adicionar créditos Geral Predefiniçã…" at bounding box center [209, 108] width 418 height 216
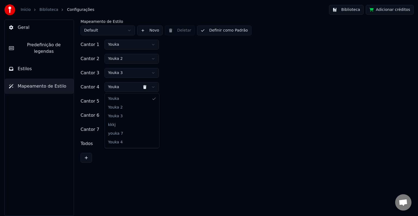
click at [118, 90] on html "Início Biblioteca Configurações Biblioteca Adicionar créditos Geral Predefiniçã…" at bounding box center [209, 108] width 418 height 216
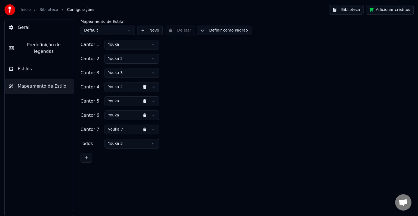
click at [225, 35] on button "Definir como Padrão" at bounding box center [224, 31] width 54 height 10
click at [222, 34] on button "Concluído" at bounding box center [214, 31] width 35 height 10
click at [48, 9] on link "Biblioteca" at bounding box center [48, 9] width 19 height 5
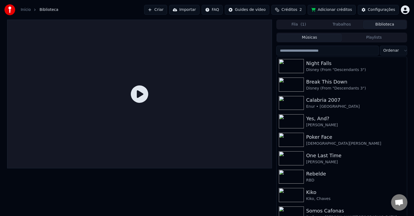
click at [121, 86] on div at bounding box center [139, 94] width 265 height 149
click at [303, 81] on img at bounding box center [291, 85] width 25 height 14
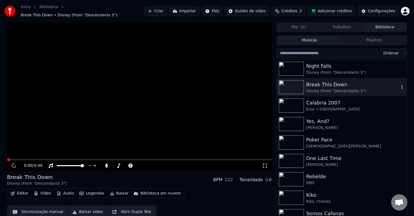
click at [303, 81] on img at bounding box center [291, 87] width 25 height 14
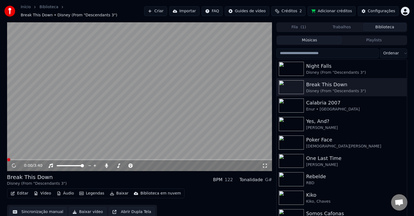
click at [265, 164] on icon at bounding box center [264, 166] width 5 height 4
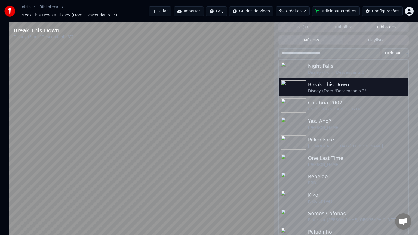
click at [200, 96] on video at bounding box center [141, 139] width 265 height 235
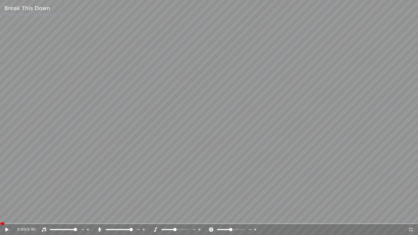
click at [132, 171] on video at bounding box center [209, 117] width 418 height 235
click at [105, 216] on span at bounding box center [209, 223] width 418 height 1
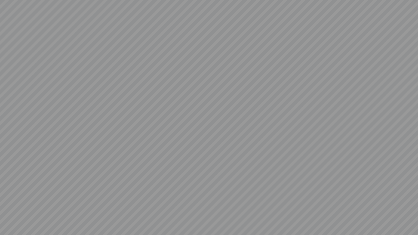
click at [218, 185] on video at bounding box center [209, 117] width 418 height 235
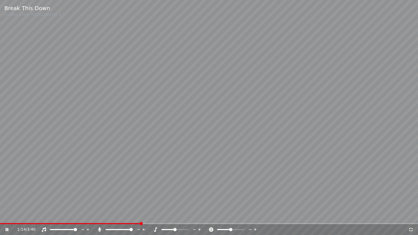
click at [81, 123] on video at bounding box center [209, 117] width 418 height 235
click at [409, 216] on icon at bounding box center [410, 230] width 5 height 4
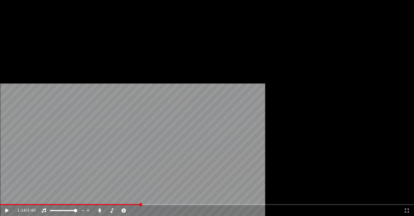
click at [24, 48] on button "Editar" at bounding box center [19, 45] width 22 height 8
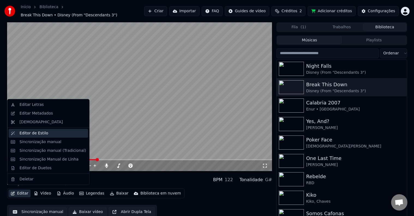
click at [23, 132] on div "Editor de Estilo" at bounding box center [33, 133] width 29 height 5
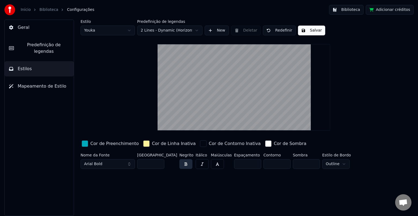
click at [114, 30] on html "Início Biblioteca Configurações Biblioteca Adicionar créditos Geral Predefiniçã…" at bounding box center [209, 108] width 418 height 216
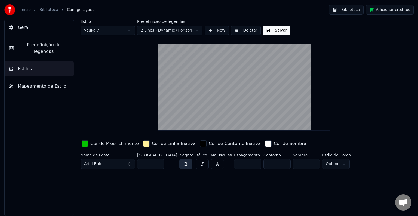
click at [119, 28] on html "Início Biblioteca Configurações Biblioteca Adicionar créditos Geral Predefiniçã…" at bounding box center [209, 108] width 418 height 216
click at [97, 147] on div "Cor de Preenchimento" at bounding box center [110, 143] width 59 height 9
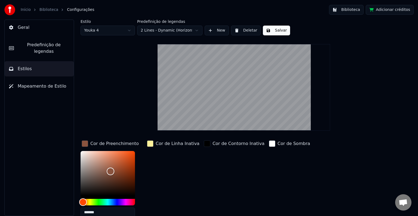
click at [97, 142] on div "Cor de Preenchimento" at bounding box center [114, 143] width 48 height 7
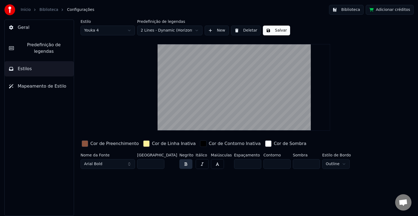
click at [97, 142] on div "Cor de Preenchimento" at bounding box center [114, 143] width 48 height 7
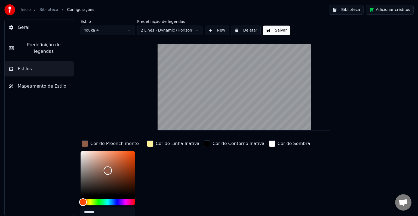
drag, startPoint x: 113, startPoint y: 170, endPoint x: 109, endPoint y: 170, distance: 4.4
click at [109, 170] on div "Color" at bounding box center [108, 170] width 8 height 8
type input "*******"
click at [106, 170] on div "Color" at bounding box center [106, 170] width 8 height 8
click at [322, 110] on div "Estilo Youka 4 Predefinição de legendas 2 Lines - Dynamic (Horizontal) New Dele…" at bounding box center [244, 132] width 327 height 225
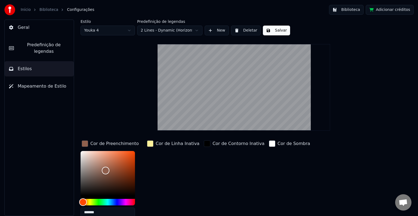
click at [266, 27] on button "Salvar" at bounding box center [276, 31] width 27 height 10
click at [52, 9] on link "Biblioteca" at bounding box center [48, 9] width 19 height 5
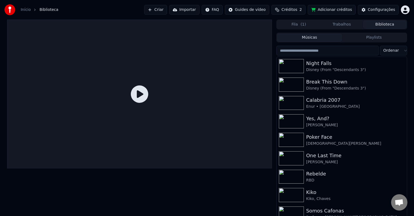
click at [125, 85] on div at bounding box center [139, 94] width 265 height 149
click at [330, 79] on div "Break This Down" at bounding box center [352, 82] width 93 height 8
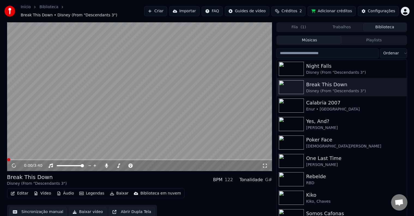
click at [262, 164] on icon at bounding box center [264, 166] width 5 height 4
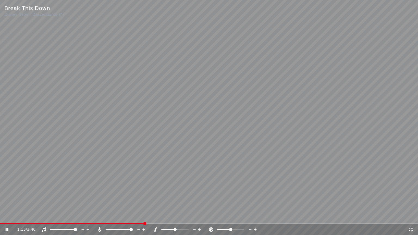
click at [208, 98] on video at bounding box center [209, 117] width 418 height 235
click at [408, 216] on icon at bounding box center [410, 230] width 5 height 4
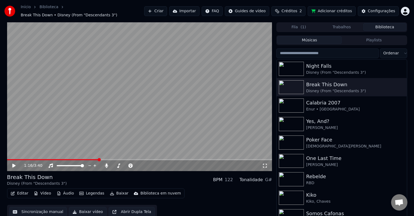
click at [10, 195] on div "Editar Vídeo Áudio Legendas Baixar Biblioteca em nuvem" at bounding box center [95, 194] width 177 height 10
click at [13, 193] on button "Editar" at bounding box center [19, 194] width 22 height 8
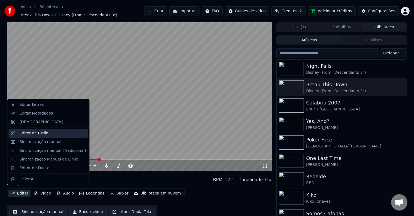
click at [26, 133] on div "Editor de Estilo" at bounding box center [33, 133] width 29 height 5
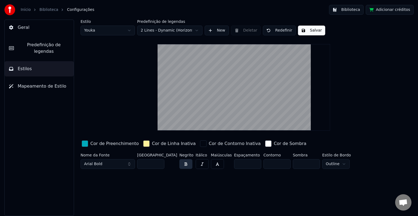
click at [35, 79] on button "Mapeamento de Estilo" at bounding box center [39, 86] width 69 height 15
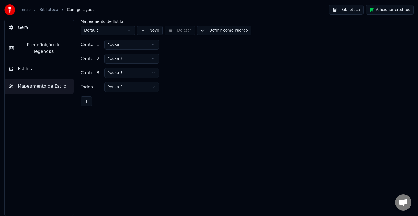
click at [87, 104] on button at bounding box center [86, 101] width 11 height 10
click at [87, 104] on div "Todos" at bounding box center [92, 101] width 22 height 7
click at [88, 111] on button at bounding box center [86, 116] width 11 height 10
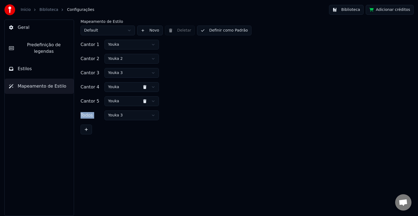
click at [88, 115] on div "Todos" at bounding box center [92, 115] width 22 height 7
click at [83, 132] on button at bounding box center [86, 130] width 11 height 10
click at [87, 132] on div "Todos" at bounding box center [92, 129] width 22 height 7
click at [87, 146] on button at bounding box center [86, 144] width 11 height 10
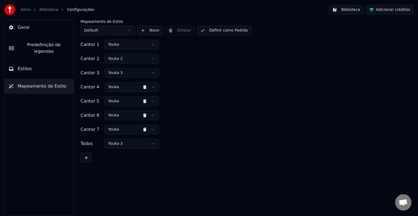
click at [129, 76] on html "Início Biblioteca Configurações Biblioteca Adicionar créditos Geral Predefiniçã…" at bounding box center [209, 108] width 418 height 216
click at [129, 87] on html "Início Biblioteca Configurações Biblioteca Adicionar créditos Geral Predefiniçã…" at bounding box center [209, 108] width 418 height 216
click at [130, 131] on html "Início Biblioteca Configurações Biblioteca Adicionar créditos Geral Predefiniçã…" at bounding box center [209, 108] width 418 height 216
click at [215, 31] on button "Definir como Padrão" at bounding box center [224, 31] width 54 height 10
click at [215, 31] on button "Concluído" at bounding box center [214, 31] width 35 height 10
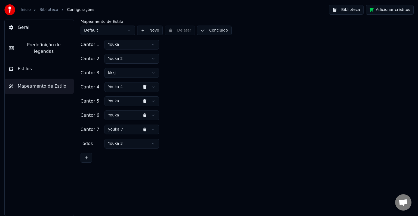
click at [46, 9] on link "Biblioteca" at bounding box center [48, 9] width 19 height 5
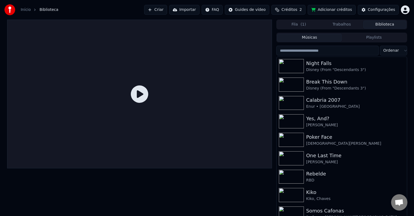
click at [148, 109] on div at bounding box center [139, 94] width 265 height 149
click at [344, 85] on div "Break This Down" at bounding box center [352, 82] width 93 height 8
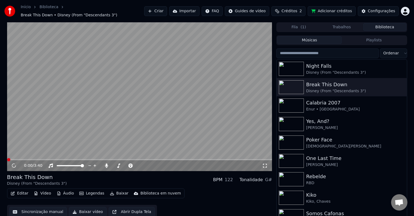
click at [133, 94] on video at bounding box center [139, 96] width 265 height 149
click at [260, 160] on div "0:00 / 3:40" at bounding box center [139, 165] width 265 height 11
click at [262, 163] on div "0:00 / 3:40" at bounding box center [139, 165] width 261 height 5
click at [265, 164] on icon at bounding box center [264, 166] width 5 height 4
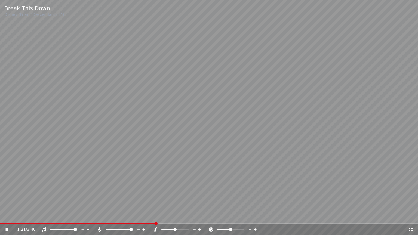
click at [133, 94] on video at bounding box center [209, 117] width 418 height 235
click at [412, 216] on icon at bounding box center [411, 230] width 4 height 4
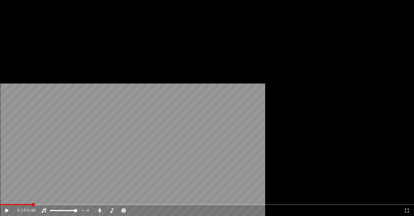
click at [20, 48] on button "Editar" at bounding box center [19, 45] width 22 height 8
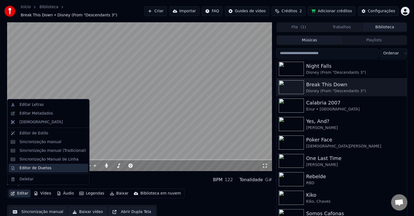
click at [24, 168] on div "Editor de Duetos" at bounding box center [35, 168] width 32 height 5
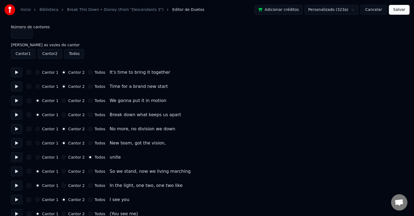
type input "*"
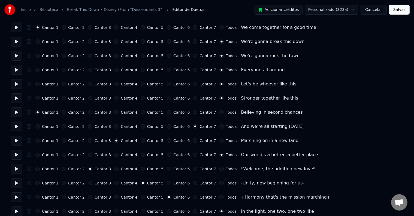
scroll to position [272, 0]
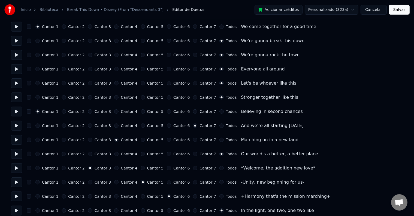
click at [14, 180] on button at bounding box center [16, 183] width 11 height 10
click at [16, 199] on button at bounding box center [16, 197] width 11 height 10
click at [371, 6] on button "Cancelar" at bounding box center [373, 10] width 26 height 10
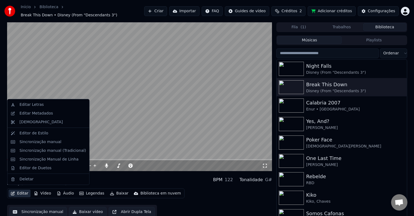
click at [22, 190] on button "Editar" at bounding box center [19, 194] width 22 height 8
click at [34, 132] on div "Editor de Estilo" at bounding box center [33, 133] width 29 height 5
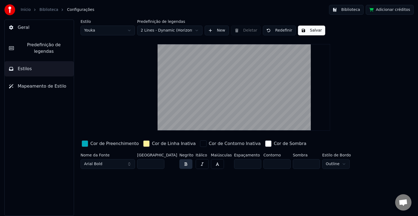
click at [117, 23] on div "Estilo Youka" at bounding box center [108, 28] width 54 height 16
click at [224, 32] on button "New" at bounding box center [217, 31] width 24 height 10
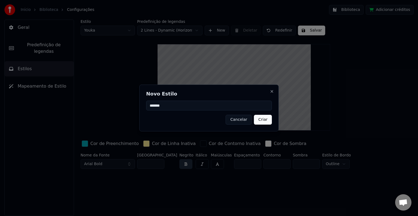
type input "*******"
click at [264, 121] on button "Criar" at bounding box center [263, 120] width 18 height 10
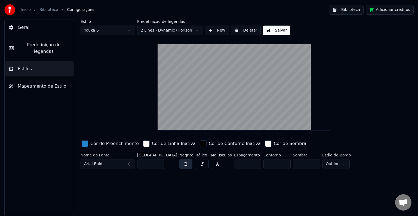
click at [114, 136] on div "Estilo Youka 6 Predefinição de legendas 2 Lines - Dynamic (Horizontal) New Dele…" at bounding box center [244, 96] width 327 height 152
click at [115, 145] on div "Cor de Preenchimento" at bounding box center [114, 143] width 48 height 7
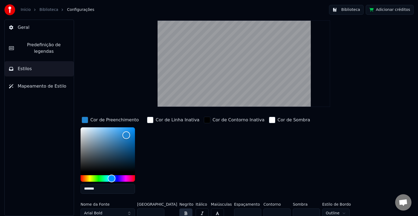
scroll to position [27, 0]
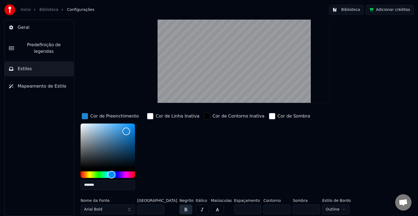
click at [105, 185] on input "*******" at bounding box center [108, 185] width 54 height 10
paste input "text"
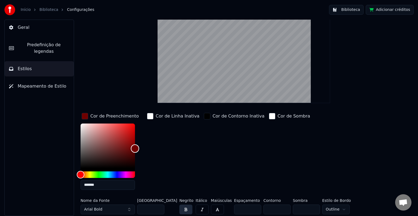
type input "*******"
drag, startPoint x: 135, startPoint y: 147, endPoint x: 146, endPoint y: 144, distance: 11.4
click at [146, 144] on div "Cor de Preenchimento ******* Cor de Linha Inativa Cor de Contorno Inativa Cor d…" at bounding box center [227, 153] width 293 height 82
click at [213, 164] on div "Cor de Contorno Inativa" at bounding box center [234, 153] width 63 height 82
click at [158, 118] on div "Cor de Linha Inativa" at bounding box center [178, 116] width 44 height 7
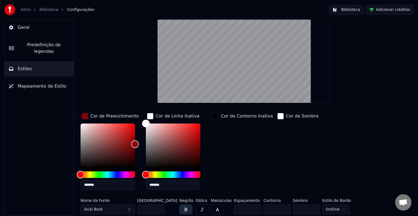
click at [112, 119] on div "Cor de Preenchimento" at bounding box center [110, 116] width 59 height 9
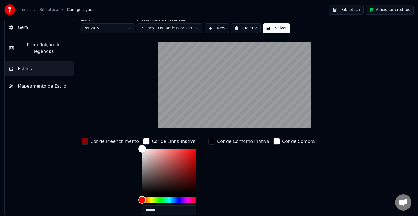
scroll to position [0, 0]
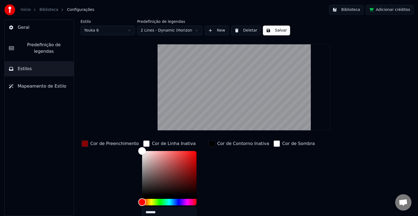
click at [272, 27] on button "Salvar" at bounding box center [276, 31] width 27 height 10
click at [92, 31] on html "Início Biblioteca Configurações Biblioteca Adicionar créditos Geral Predefiniçã…" at bounding box center [209, 108] width 418 height 216
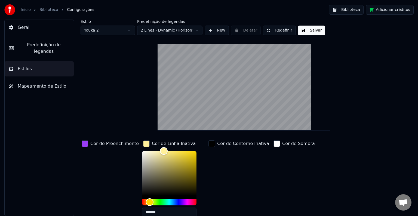
click at [154, 210] on input "*******" at bounding box center [169, 213] width 54 height 10
click at [154, 214] on input "*******" at bounding box center [169, 213] width 54 height 10
click at [107, 28] on html "Início Biblioteca Configurações Biblioteca Adicionar créditos Geral Predefiniçã…" at bounding box center [209, 108] width 418 height 216
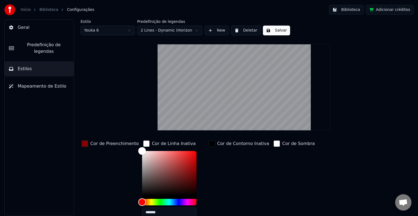
click at [157, 210] on input "*******" at bounding box center [169, 213] width 54 height 10
paste input "text"
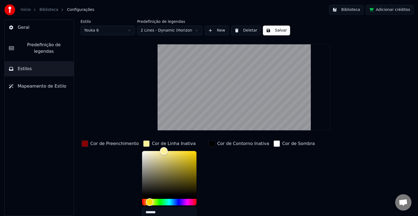
type input "*******"
click at [246, 192] on div "Cor de Contorno Inativa" at bounding box center [238, 180] width 63 height 82
click at [280, 30] on button "Salvar" at bounding box center [276, 31] width 27 height 10
click at [56, 83] on span "Mapeamento de Estilo" at bounding box center [42, 86] width 49 height 7
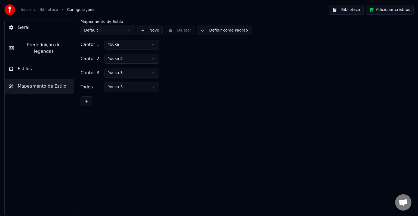
drag, startPoint x: 79, startPoint y: 108, endPoint x: 84, endPoint y: 102, distance: 7.1
click at [79, 108] on div "Mapeamento de Estilo Default Novo Deletar Definir como Padrão Cantor 1 Youka Ca…" at bounding box center [244, 118] width 348 height 197
click at [85, 101] on button at bounding box center [86, 101] width 11 height 10
click at [85, 101] on div "Todos" at bounding box center [92, 101] width 22 height 7
click at [87, 119] on button at bounding box center [86, 116] width 11 height 10
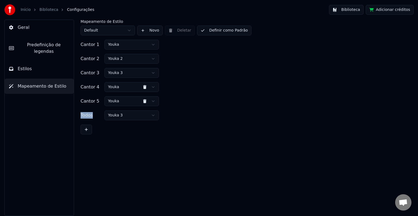
drag, startPoint x: 86, startPoint y: 125, endPoint x: 88, endPoint y: 132, distance: 7.0
click at [87, 128] on button at bounding box center [86, 130] width 11 height 10
click at [88, 132] on div "Todos" at bounding box center [92, 129] width 22 height 7
click at [90, 143] on button at bounding box center [86, 144] width 11 height 10
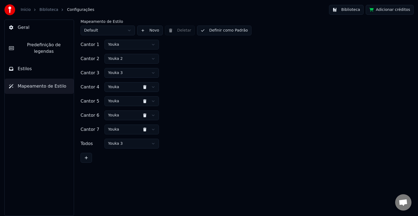
click at [83, 156] on button at bounding box center [86, 158] width 11 height 10
click at [143, 145] on button at bounding box center [144, 144] width 11 height 10
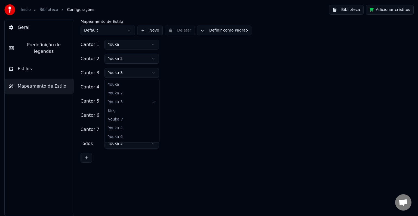
click at [125, 77] on html "Início Biblioteca Configurações Biblioteca Adicionar créditos Geral Predefiniçã…" at bounding box center [209, 108] width 418 height 216
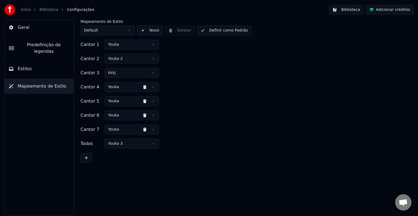
click at [129, 88] on html "Início Biblioteca Configurações Biblioteca Adicionar créditos Geral Predefiniçã…" at bounding box center [209, 108] width 418 height 216
click at [125, 120] on html "Início Biblioteca Configurações Biblioteca Adicionar créditos Geral Predefiniçã…" at bounding box center [209, 108] width 418 height 216
click at [126, 134] on html "Início Biblioteca Configurações Biblioteca Adicionar créditos Geral Predefiniçã…" at bounding box center [209, 108] width 418 height 216
click at [218, 31] on button "Definir como Padrão" at bounding box center [224, 31] width 54 height 10
click at [218, 31] on button "Concluído" at bounding box center [214, 31] width 35 height 10
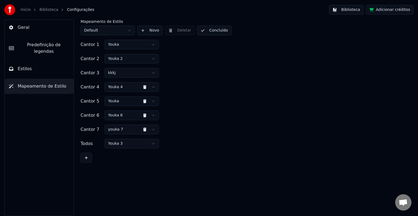
click at [65, 45] on span "Predefinição de legendas" at bounding box center [43, 48] width 51 height 13
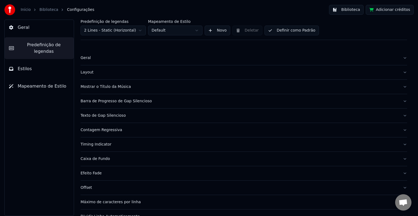
click at [40, 61] on button "Estilos" at bounding box center [39, 68] width 69 height 15
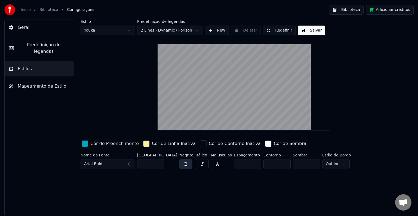
click at [212, 28] on button "New" at bounding box center [217, 31] width 24 height 10
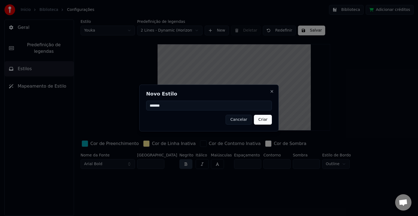
type input "*******"
click at [264, 124] on button "Criar" at bounding box center [263, 120] width 18 height 10
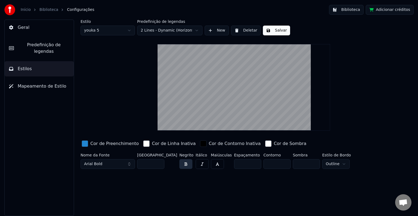
click at [100, 146] on div "Cor de Preenchimento" at bounding box center [114, 143] width 48 height 7
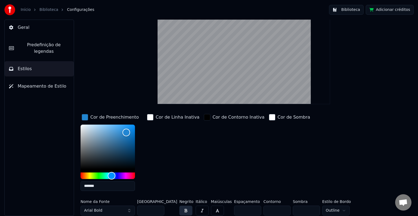
scroll to position [27, 0]
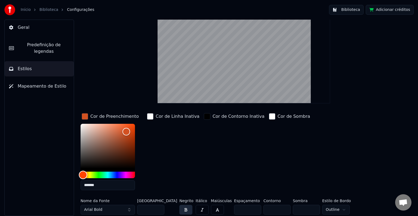
drag, startPoint x: 110, startPoint y: 175, endPoint x: 83, endPoint y: 185, distance: 28.9
click at [83, 185] on div "*******" at bounding box center [108, 158] width 54 height 69
click at [90, 189] on input "*******" at bounding box center [108, 185] width 54 height 10
click at [89, 189] on input "*******" at bounding box center [108, 185] width 54 height 10
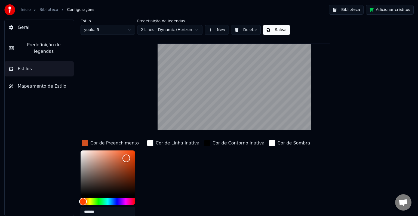
scroll to position [0, 0]
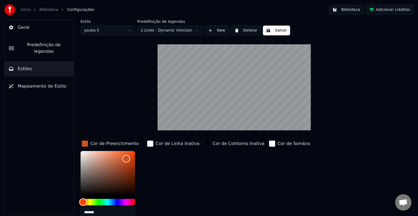
click at [120, 26] on html "Início Biblioteca Configurações Biblioteca Adicionar créditos Geral Predefiniçã…" at bounding box center [209, 108] width 418 height 216
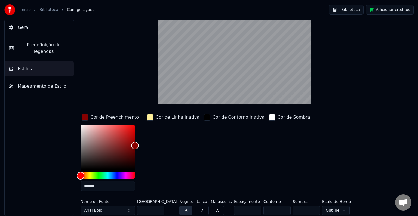
scroll to position [27, 0]
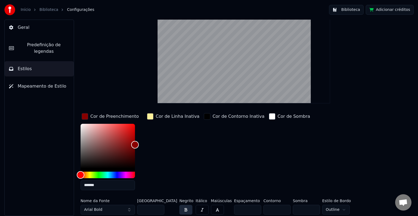
click at [99, 186] on input "*******" at bounding box center [108, 185] width 54 height 10
paste input "text"
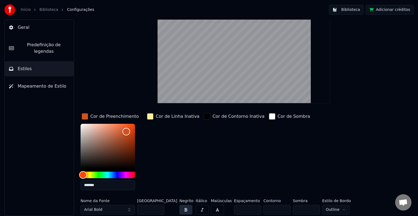
click at [216, 184] on div "Cor de Contorno Inativa" at bounding box center [234, 153] width 63 height 82
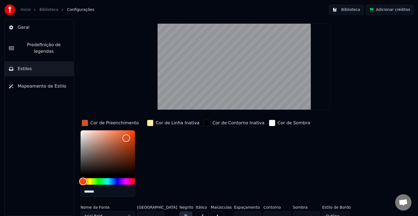
scroll to position [0, 0]
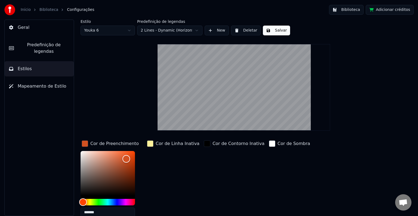
click at [105, 32] on html "Início Biblioteca Configurações Biblioteca Adicionar créditos Geral Predefiniçã…" at bounding box center [209, 108] width 418 height 216
click at [115, 31] on html "Início Biblioteca Configurações Biblioteca Adicionar créditos Geral Predefiniçã…" at bounding box center [209, 108] width 418 height 216
click at [111, 35] on html "Início Biblioteca Configurações Biblioteca Adicionar créditos Geral Predefiniçã…" at bounding box center [209, 108] width 418 height 216
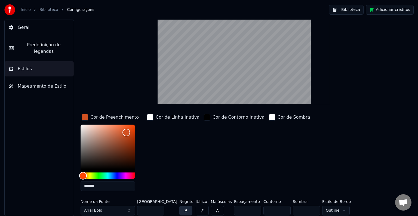
scroll to position [27, 0]
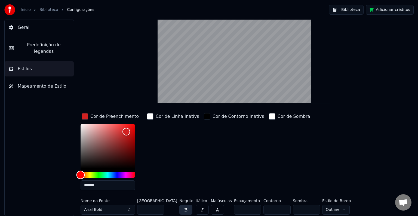
drag, startPoint x: 84, startPoint y: 176, endPoint x: 50, endPoint y: 174, distance: 34.1
click at [50, 176] on div "Geral Predefinição de legendas Estilos Mapeamento de Estilo Estilo youka 5 Pred…" at bounding box center [209, 118] width 418 height 197
type input "*******"
drag, startPoint x: 134, startPoint y: 135, endPoint x: 133, endPoint y: 110, distance: 25.6
click at [133, 110] on div "Estilo youka 5 Predefinição de legendas 2 Lines - Dynamic (Horizontal) New Dele…" at bounding box center [244, 104] width 327 height 225
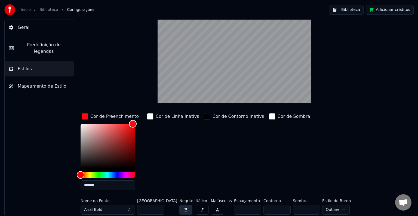
click at [171, 120] on div "Cor de Linha Inativa" at bounding box center [178, 116] width 44 height 7
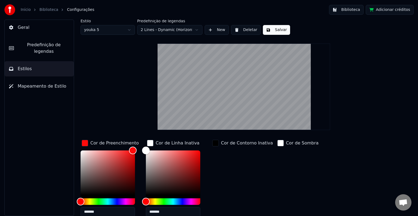
scroll to position [0, 0]
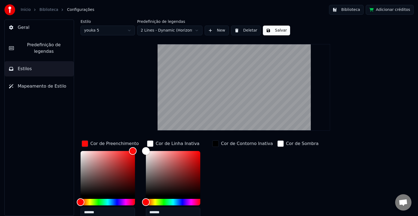
click at [271, 30] on button "Salvar" at bounding box center [276, 31] width 27 height 10
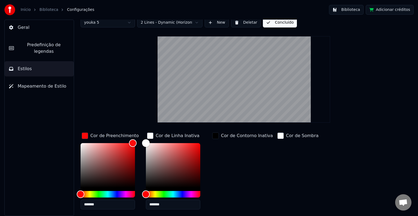
scroll to position [27, 0]
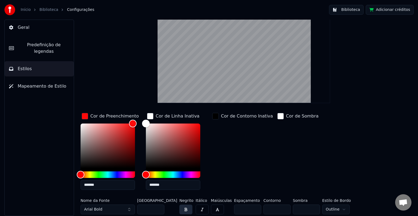
click at [99, 117] on div "Cor de Preenchimento" at bounding box center [114, 116] width 48 height 7
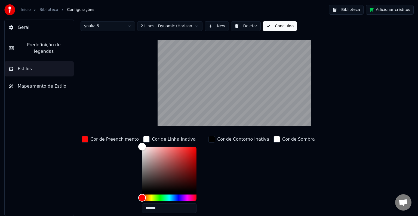
scroll to position [0, 0]
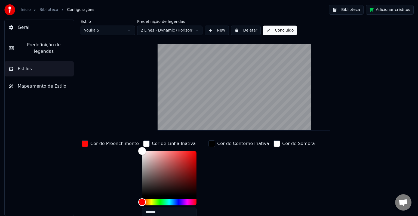
click at [114, 29] on html "Início Biblioteca Configurações Biblioteca Adicionar créditos Geral Predefiniçã…" at bounding box center [209, 108] width 418 height 216
click at [112, 33] on html "Início Biblioteca Configurações Biblioteca Adicionar créditos Geral Predefiniçã…" at bounding box center [209, 108] width 418 height 216
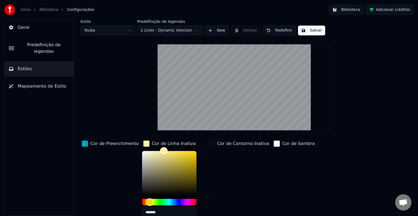
click at [156, 212] on input "*******" at bounding box center [169, 213] width 54 height 10
click at [101, 31] on html "Início Biblioteca Configurações Biblioteca Adicionar créditos Geral Predefiniçã…" at bounding box center [209, 108] width 418 height 216
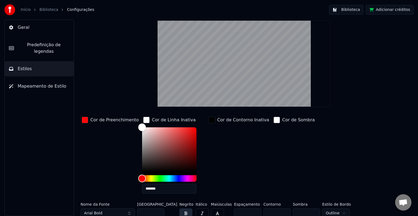
scroll to position [27, 0]
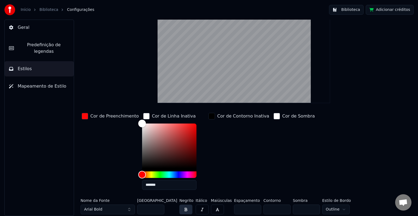
click at [155, 182] on input "*******" at bounding box center [169, 185] width 54 height 10
paste input "text"
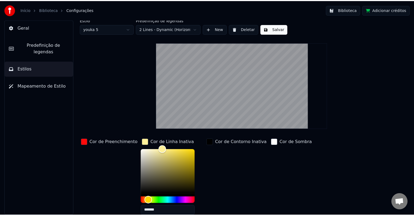
scroll to position [0, 0]
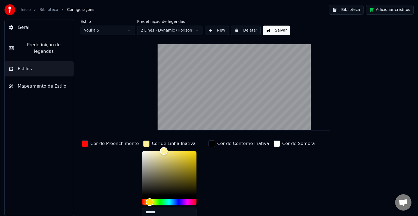
type input "*******"
click at [274, 34] on button "Salvar" at bounding box center [276, 31] width 27 height 10
click at [274, 34] on button "Concluído" at bounding box center [280, 31] width 34 height 10
click at [18, 83] on span "Mapeamento de Estilo" at bounding box center [42, 86] width 49 height 7
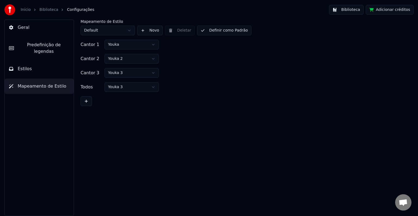
click at [86, 102] on button at bounding box center [86, 101] width 11 height 10
click at [86, 101] on div "Todos" at bounding box center [92, 101] width 22 height 7
click at [88, 114] on button at bounding box center [86, 116] width 11 height 10
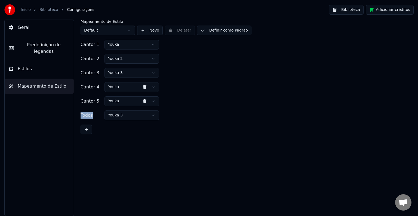
drag, startPoint x: 86, startPoint y: 128, endPoint x: 88, endPoint y: 131, distance: 3.1
click at [86, 129] on button at bounding box center [86, 130] width 11 height 10
click at [88, 145] on button at bounding box center [86, 144] width 11 height 10
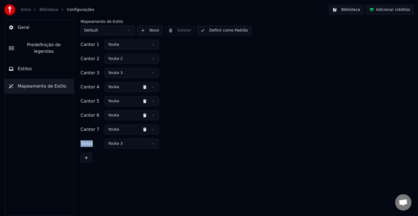
click at [115, 133] on html "Início Biblioteca Configurações Biblioteca Adicionar créditos Geral Predefiniçã…" at bounding box center [209, 108] width 418 height 216
click at [130, 114] on html "Início Biblioteca Configurações Biblioteca Adicionar créditos Geral Predefiniçã…" at bounding box center [209, 108] width 418 height 216
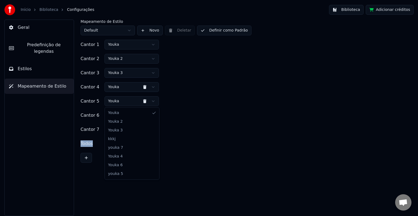
click at [118, 104] on html "Início Biblioteca Configurações Biblioteca Adicionar créditos Geral Predefiniçã…" at bounding box center [209, 108] width 418 height 216
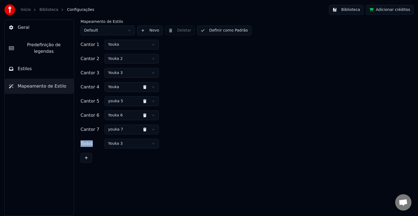
click at [117, 88] on html "Início Biblioteca Configurações Biblioteca Adicionar créditos Geral Predefiniçã…" at bounding box center [209, 108] width 418 height 216
click at [125, 73] on html "Início Biblioteca Configurações Biblioteca Adicionar créditos Geral Predefiniçã…" at bounding box center [209, 108] width 418 height 216
click at [194, 185] on div "Mapeamento de Estilo Default Novo Deletar Definir como Padrão Cantor 1 Youka Ca…" at bounding box center [244, 118] width 348 height 197
click at [239, 28] on button "Definir como Padrão" at bounding box center [224, 31] width 54 height 10
click at [215, 35] on button "Concluído" at bounding box center [214, 31] width 35 height 10
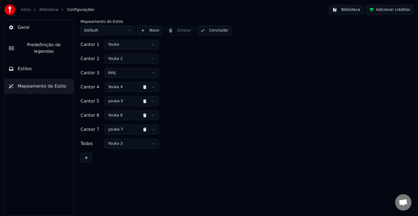
click at [215, 35] on button "Concluído" at bounding box center [214, 31] width 35 height 10
click at [46, 12] on link "Biblioteca" at bounding box center [48, 9] width 19 height 5
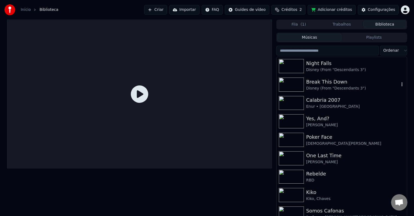
click at [328, 82] on div "Break This Down" at bounding box center [352, 82] width 93 height 8
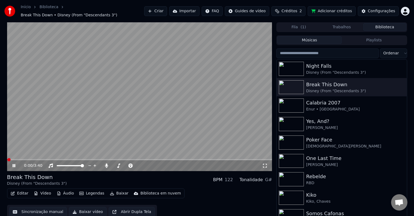
click at [266, 164] on icon at bounding box center [264, 166] width 5 height 4
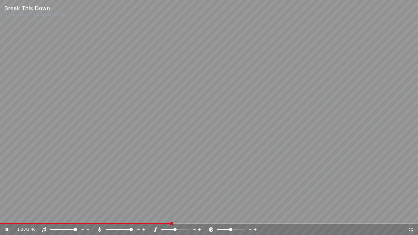
click at [164, 216] on span at bounding box center [86, 223] width 172 height 1
click at [154, 216] on div "1:28 / 3:40" at bounding box center [209, 229] width 418 height 11
click at [149, 216] on div "1:29 / 3:40" at bounding box center [209, 229] width 418 height 11
click at [148, 216] on div "1:29 / 3:40" at bounding box center [209, 229] width 418 height 11
click at [150, 216] on video at bounding box center [209, 117] width 418 height 235
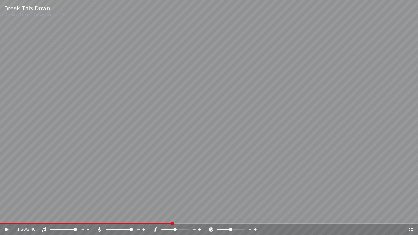
click at [150, 216] on div "1:30 / 3:40" at bounding box center [209, 229] width 418 height 11
click at [150, 216] on span at bounding box center [86, 223] width 172 height 1
click at [130, 178] on video at bounding box center [209, 117] width 418 height 235
click at [159, 170] on video at bounding box center [209, 117] width 418 height 235
click at [149, 216] on span at bounding box center [78, 223] width 156 height 1
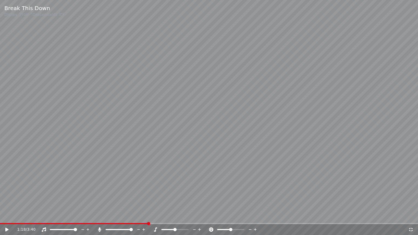
click at [142, 196] on video at bounding box center [209, 117] width 418 height 235
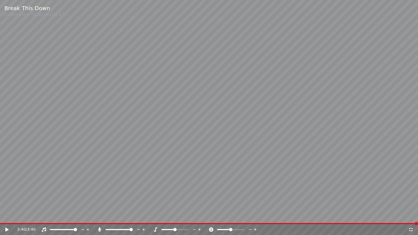
click at [409, 216] on icon at bounding box center [410, 230] width 5 height 4
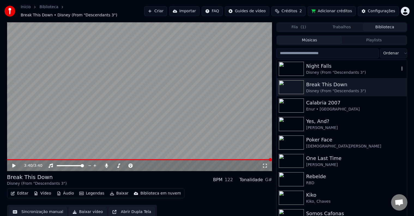
click at [352, 70] on div "Disney (From "Descendants 3")" at bounding box center [352, 72] width 93 height 5
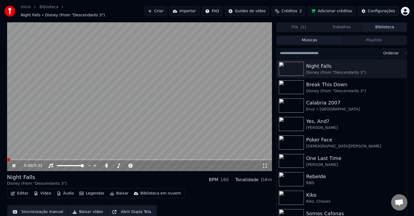
click at [268, 163] on div "0:00 / 3:31" at bounding box center [139, 165] width 261 height 5
click at [266, 164] on icon at bounding box center [264, 166] width 5 height 4
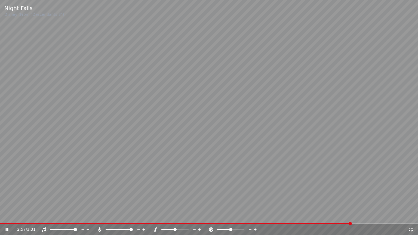
click at [411, 216] on icon at bounding box center [410, 230] width 5 height 4
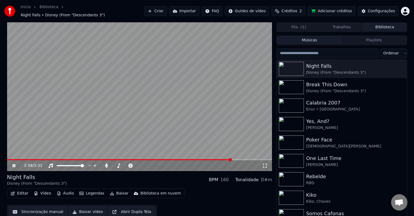
click at [178, 79] on video at bounding box center [139, 96] width 265 height 149
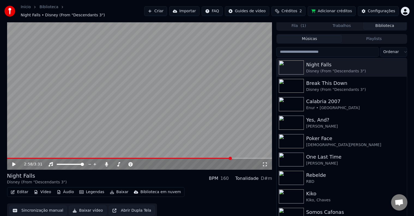
scroll to position [2, 0]
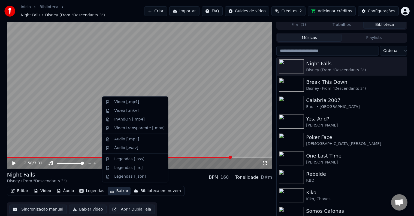
click at [117, 187] on button "Baixar" at bounding box center [119, 191] width 23 height 8
click at [135, 118] on div "InAndOn [.mp4]" at bounding box center [129, 119] width 30 height 5
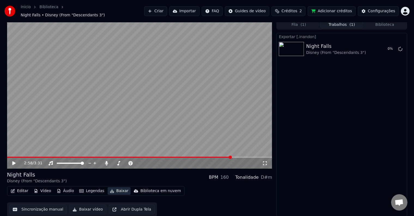
scroll to position [0, 0]
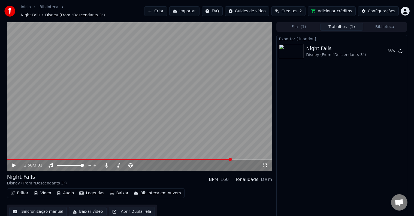
click at [386, 29] on div "Fila ( 1 ) Trabalhos ( 1 ) Biblioteca Exportar [.inandon] Night Falls Disney (F…" at bounding box center [341, 120] width 130 height 197
click at [381, 25] on button "Biblioteca" at bounding box center [384, 27] width 43 height 8
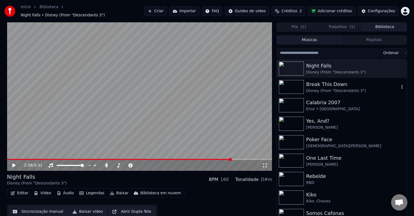
click at [344, 88] on div "Disney (From "Descendants 3")" at bounding box center [352, 90] width 93 height 5
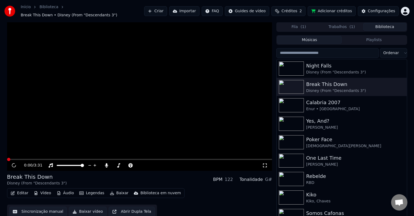
click at [137, 98] on video at bounding box center [139, 96] width 265 height 149
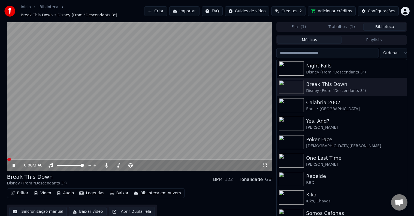
click at [136, 122] on video at bounding box center [139, 96] width 265 height 149
click at [117, 189] on button "Baixar" at bounding box center [119, 193] width 23 height 8
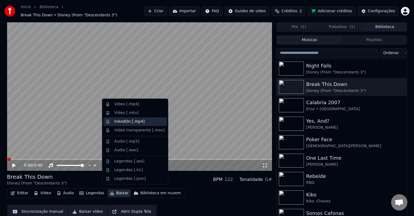
click at [143, 124] on div "InAndOn [.mp4]" at bounding box center [139, 121] width 50 height 5
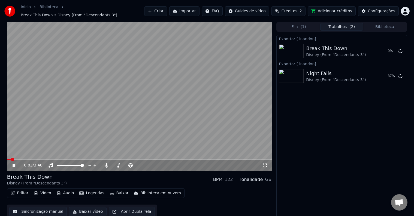
click at [162, 85] on video at bounding box center [139, 96] width 265 height 149
